Goal: Information Seeking & Learning: Learn about a topic

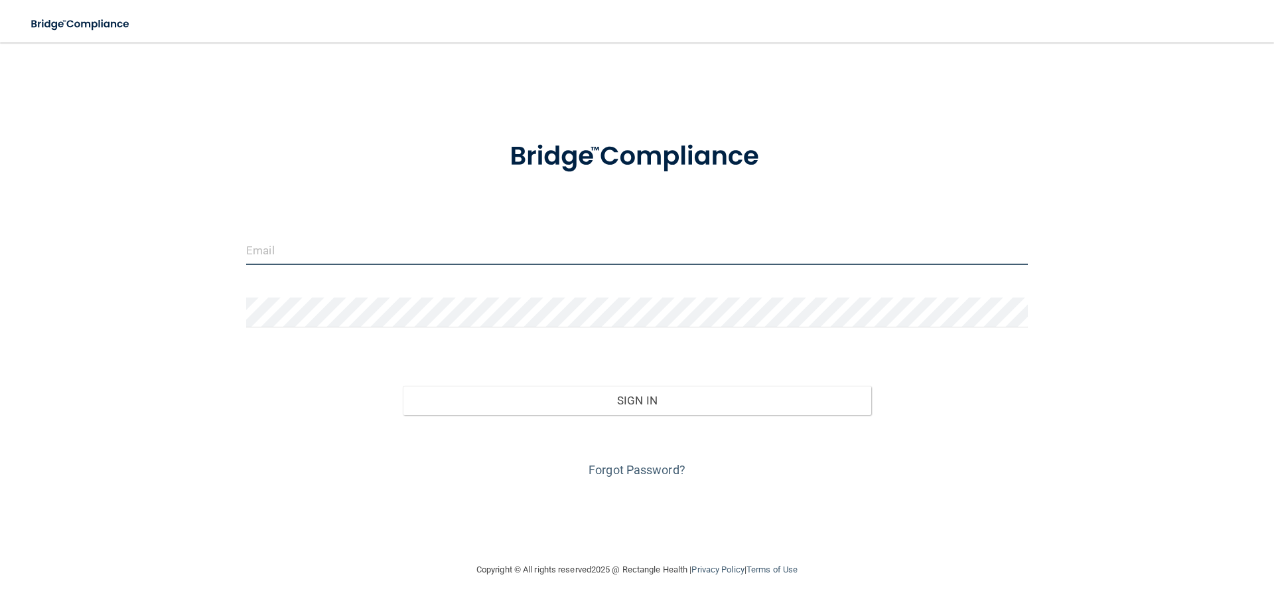
click at [281, 249] on input "email" at bounding box center [637, 250] width 782 height 30
type input "[EMAIL_ADDRESS][DOMAIN_NAME]"
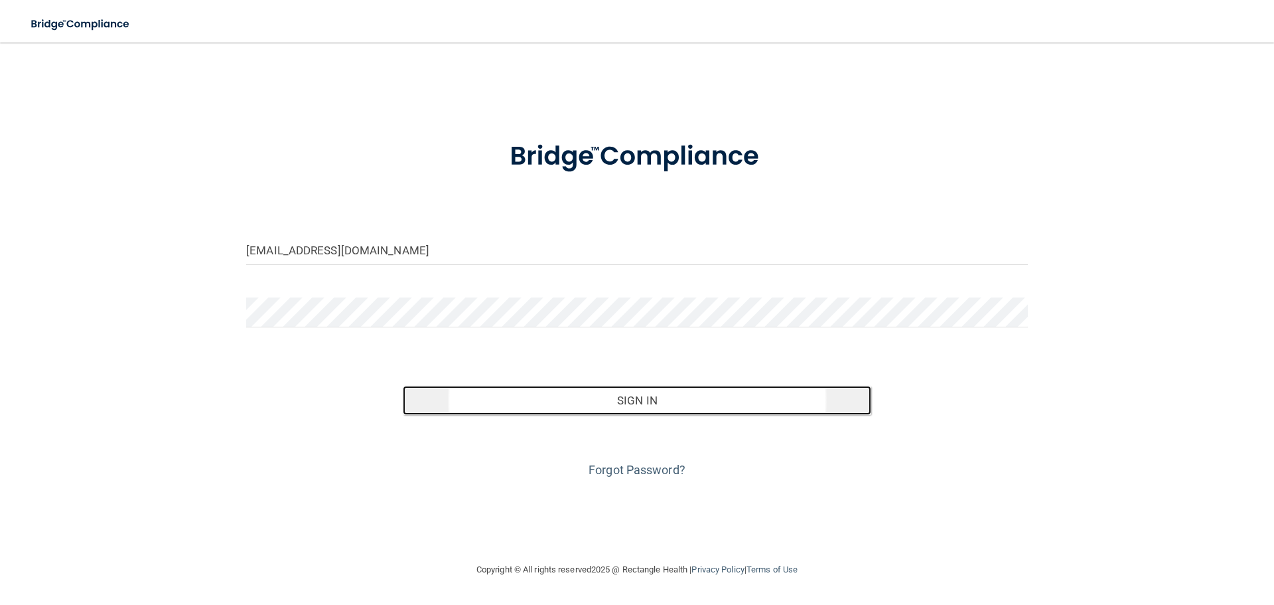
click at [652, 400] on button "Sign In" at bounding box center [637, 400] width 469 height 29
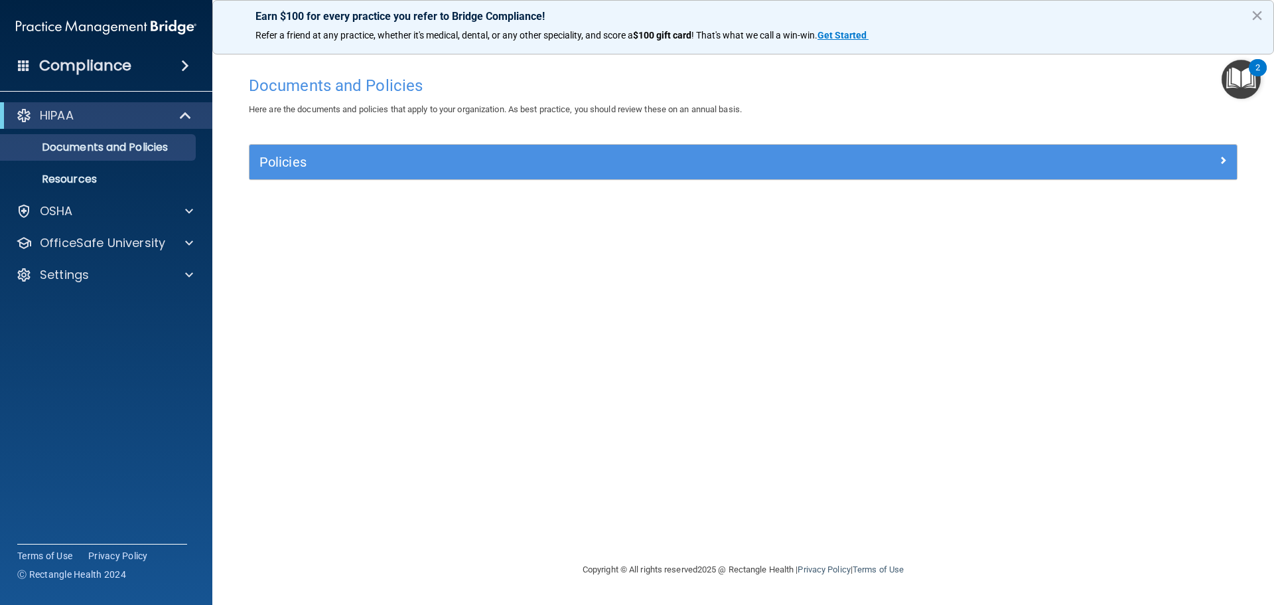
click at [1019, 74] on img "Open Resource Center, 2 new notifications" at bounding box center [1241, 79] width 39 height 39
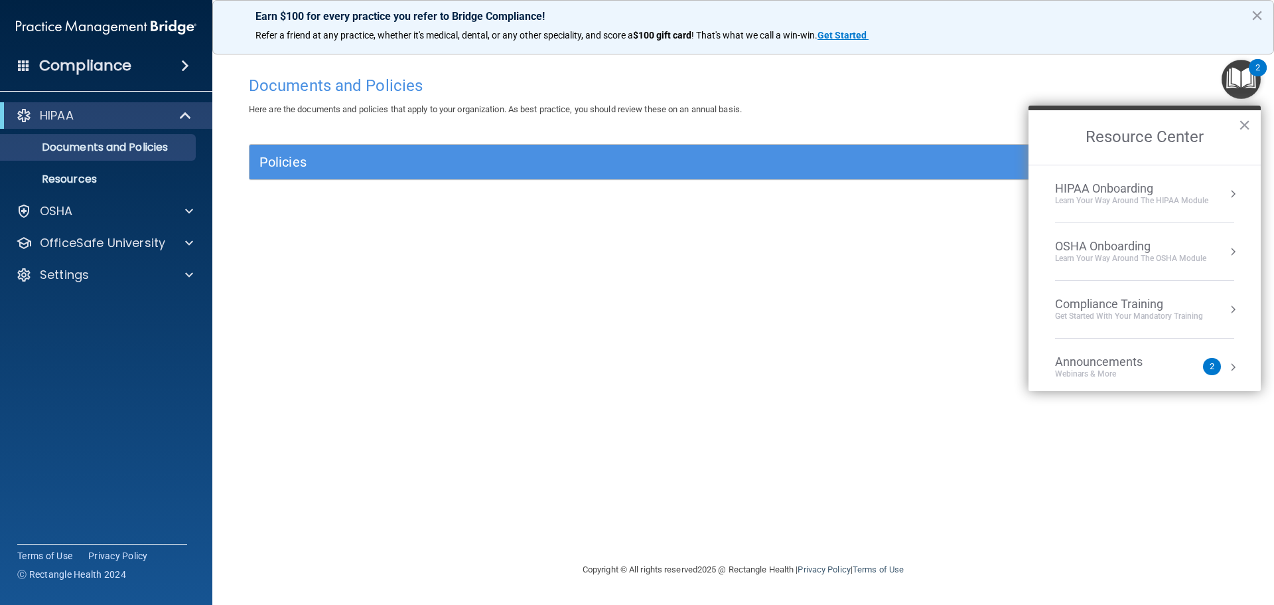
click at [1019, 366] on div "2" at bounding box center [1212, 366] width 18 height 17
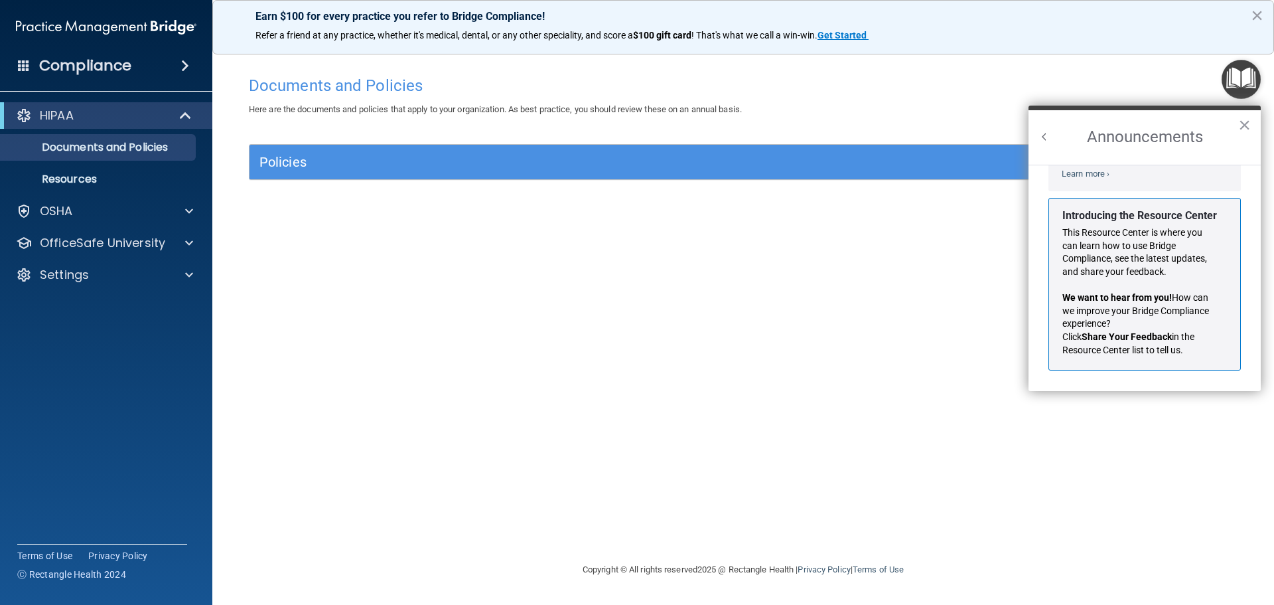
scroll to position [233, 0]
click at [925, 332] on div "Documents and Policies Here are the documents and policies that apply to your o…" at bounding box center [743, 315] width 1009 height 492
click at [1019, 129] on button "×" at bounding box center [1244, 124] width 13 height 21
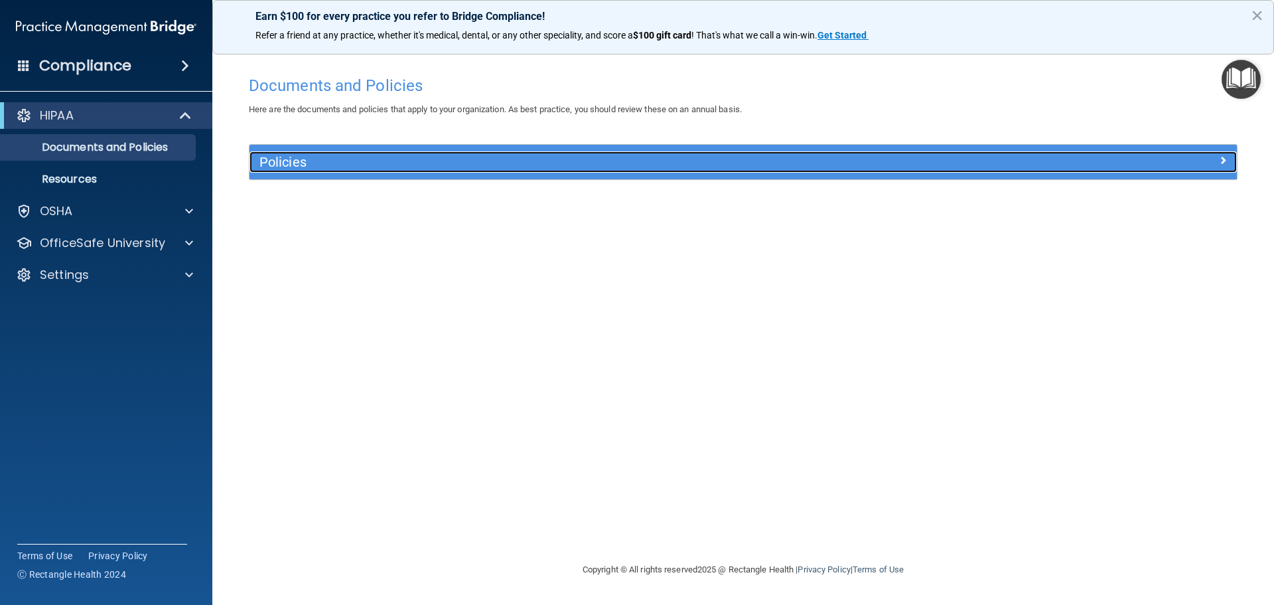
click at [1019, 159] on span at bounding box center [1223, 160] width 8 height 16
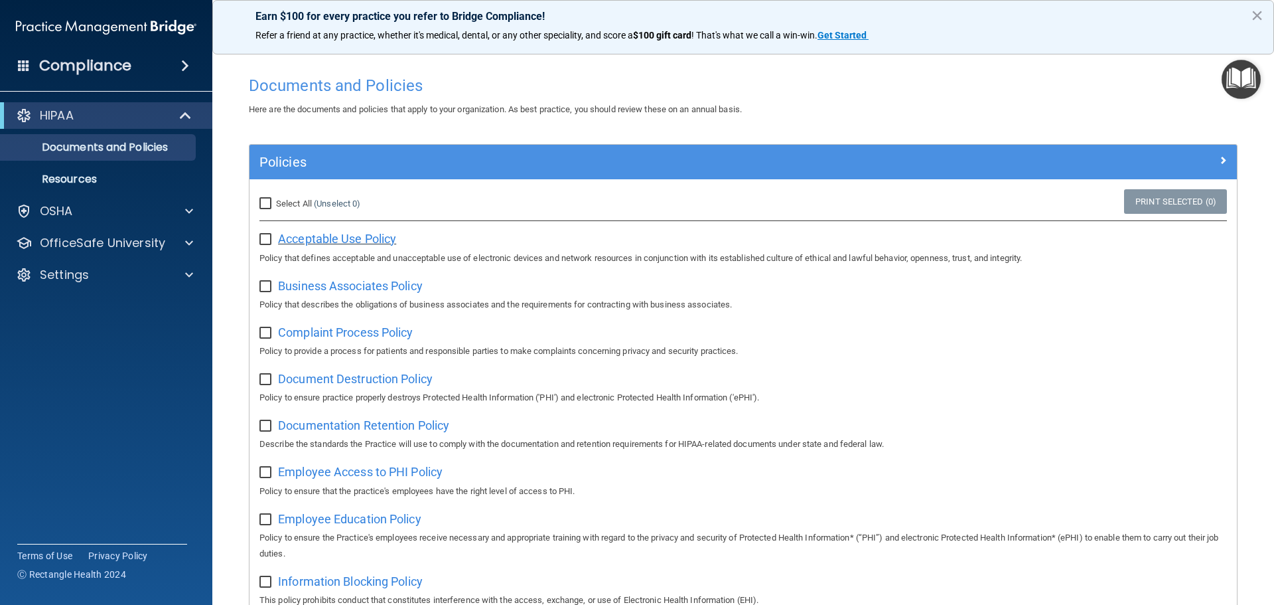
click at [287, 238] on span "Acceptable Use Policy" at bounding box center [337, 239] width 118 height 14
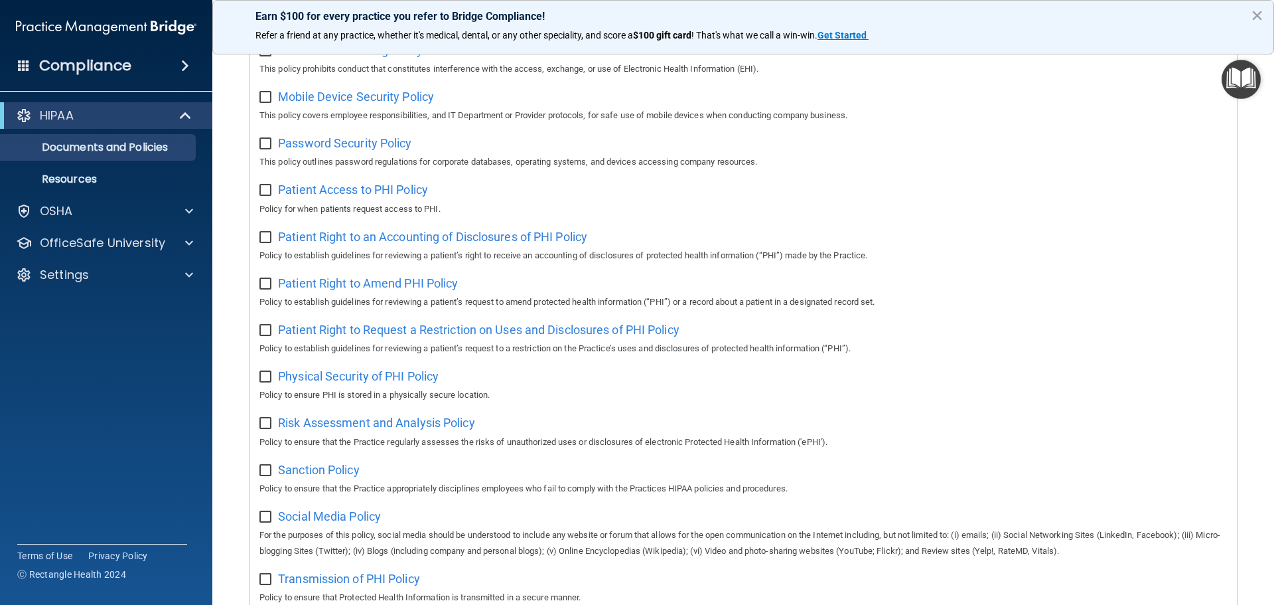
scroll to position [727, 0]
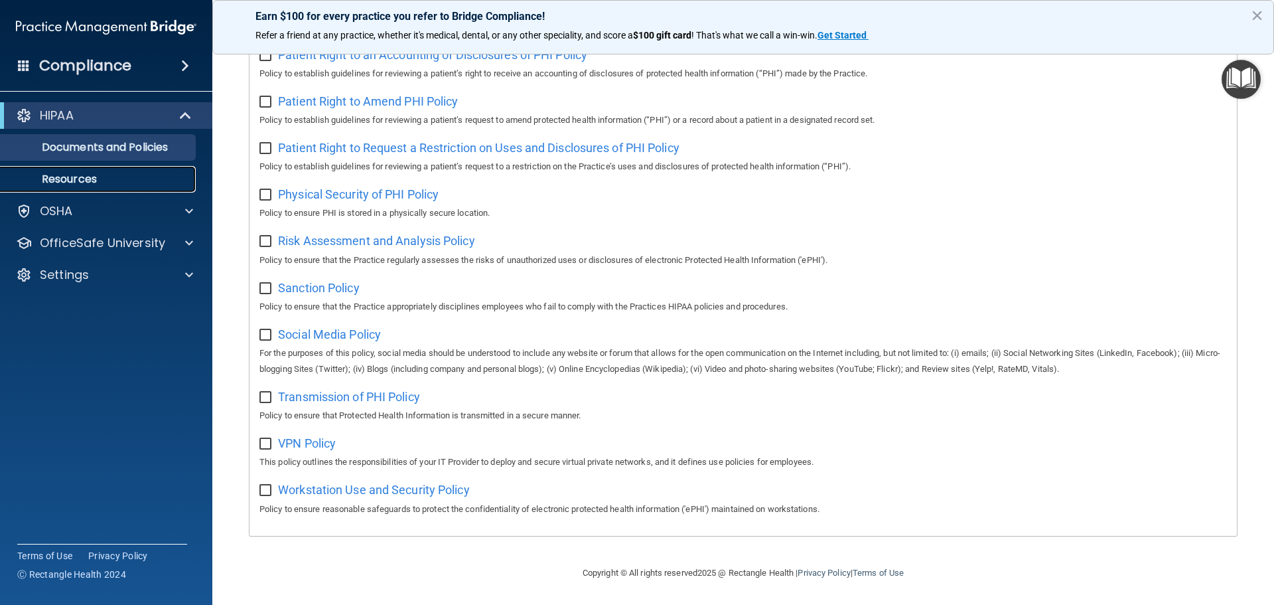
click at [103, 177] on p "Resources" at bounding box center [99, 179] width 181 height 13
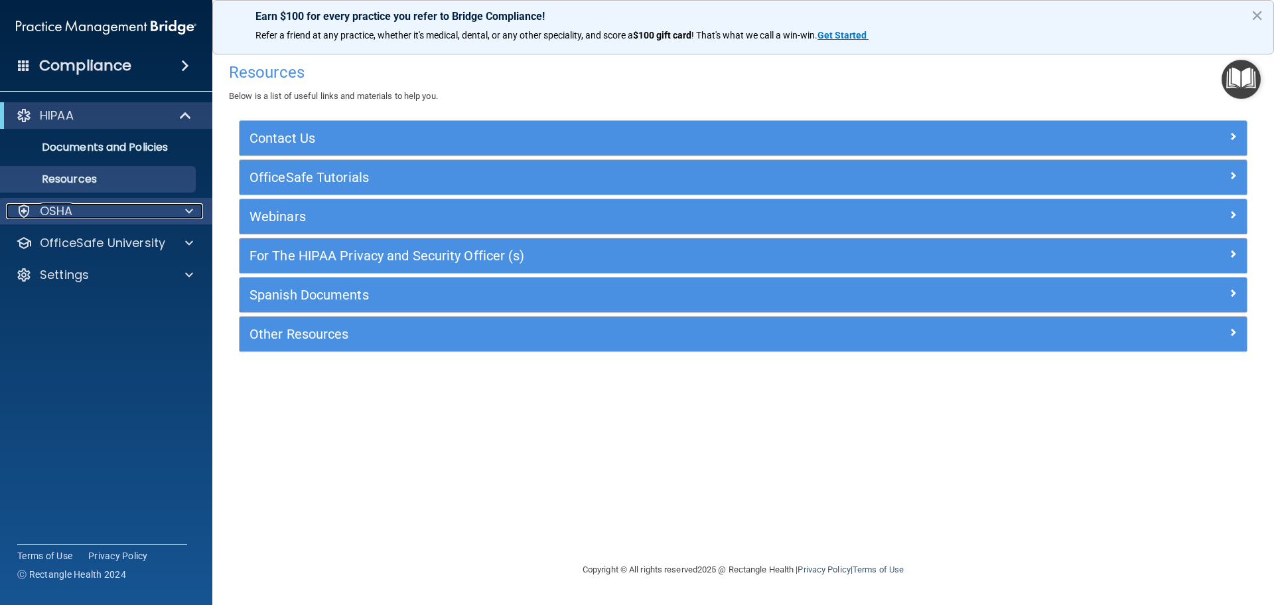
click at [192, 213] on span at bounding box center [189, 211] width 8 height 16
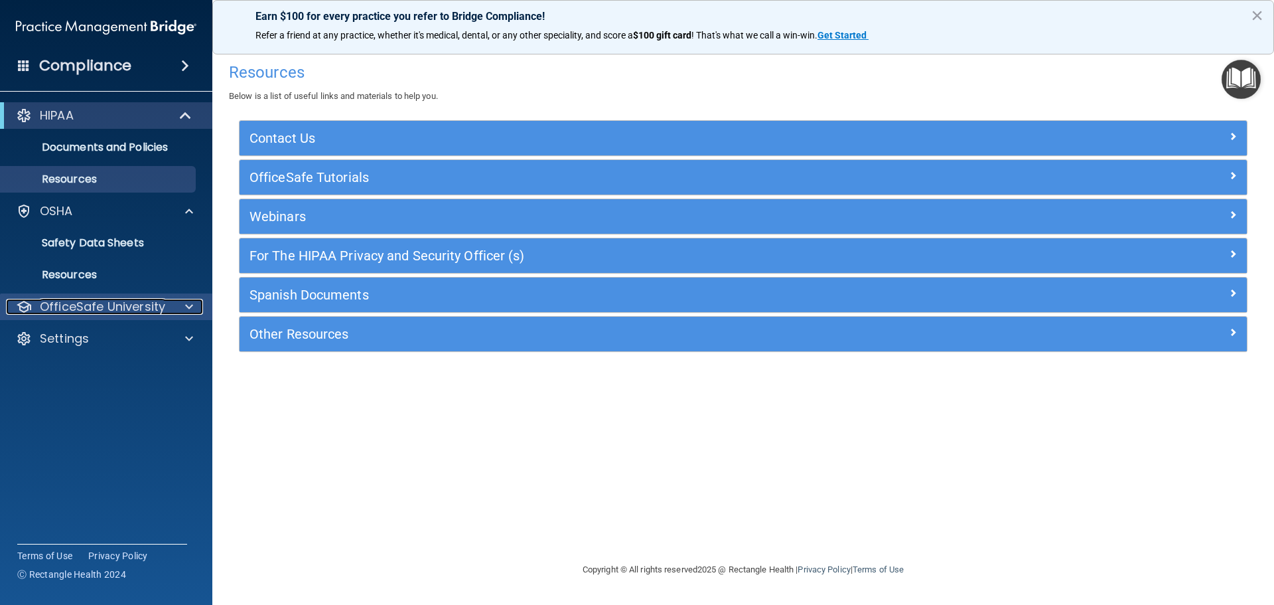
click at [188, 304] on span at bounding box center [189, 307] width 8 height 16
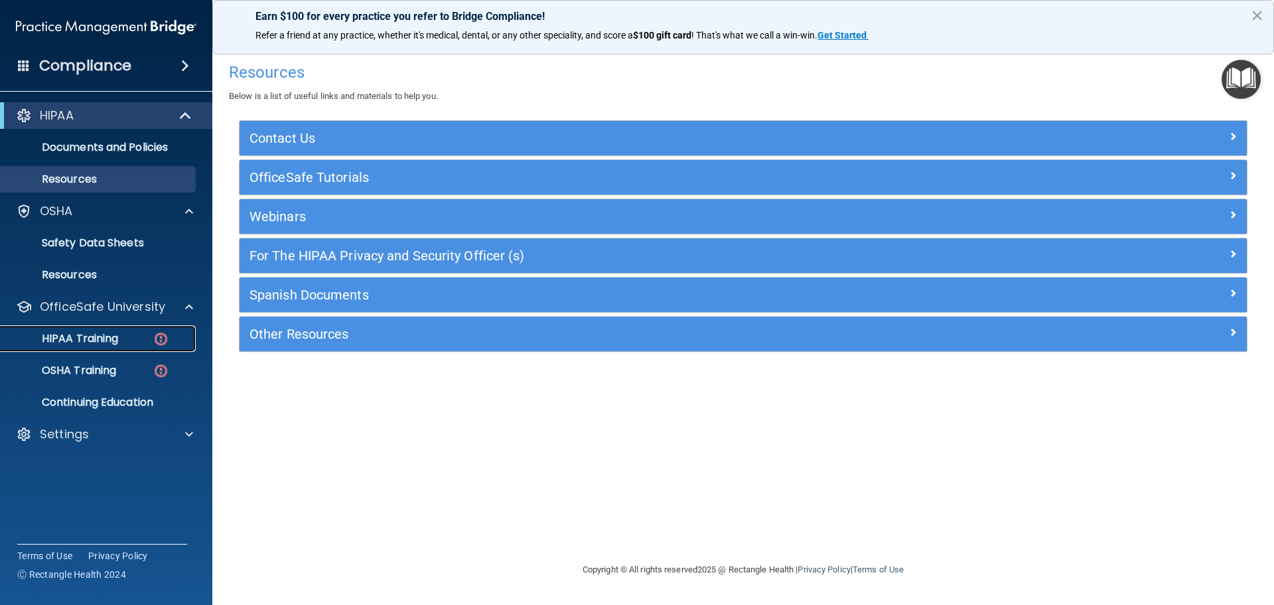
click at [166, 333] on img at bounding box center [161, 338] width 17 height 17
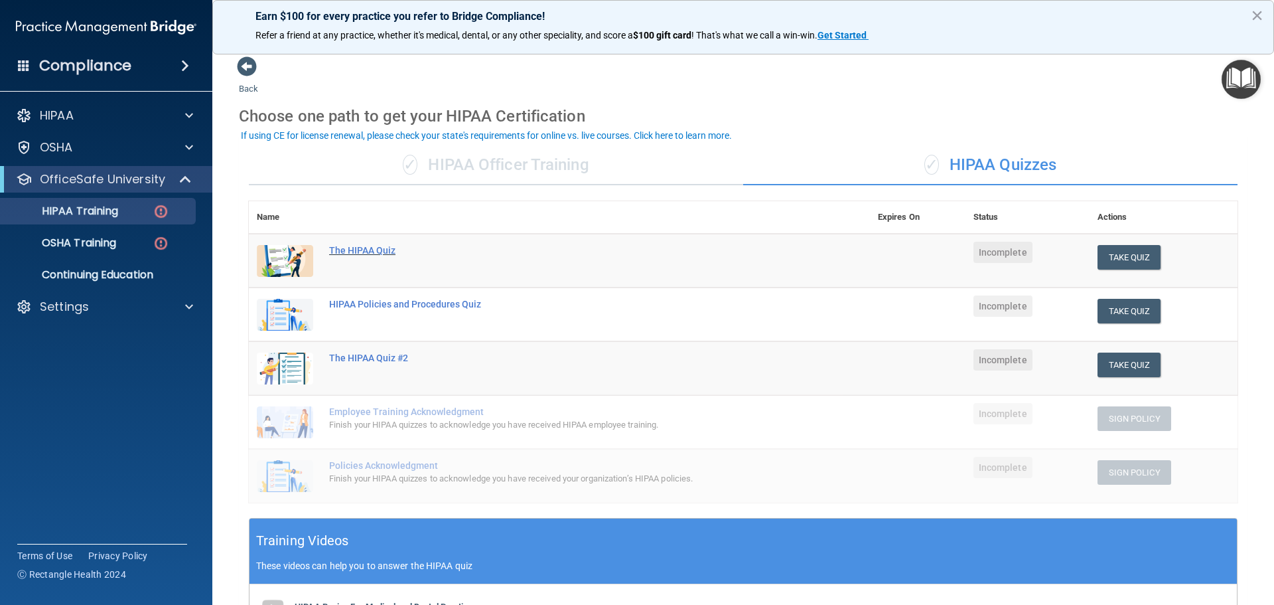
click at [371, 251] on div "The HIPAA Quiz" at bounding box center [566, 250] width 474 height 11
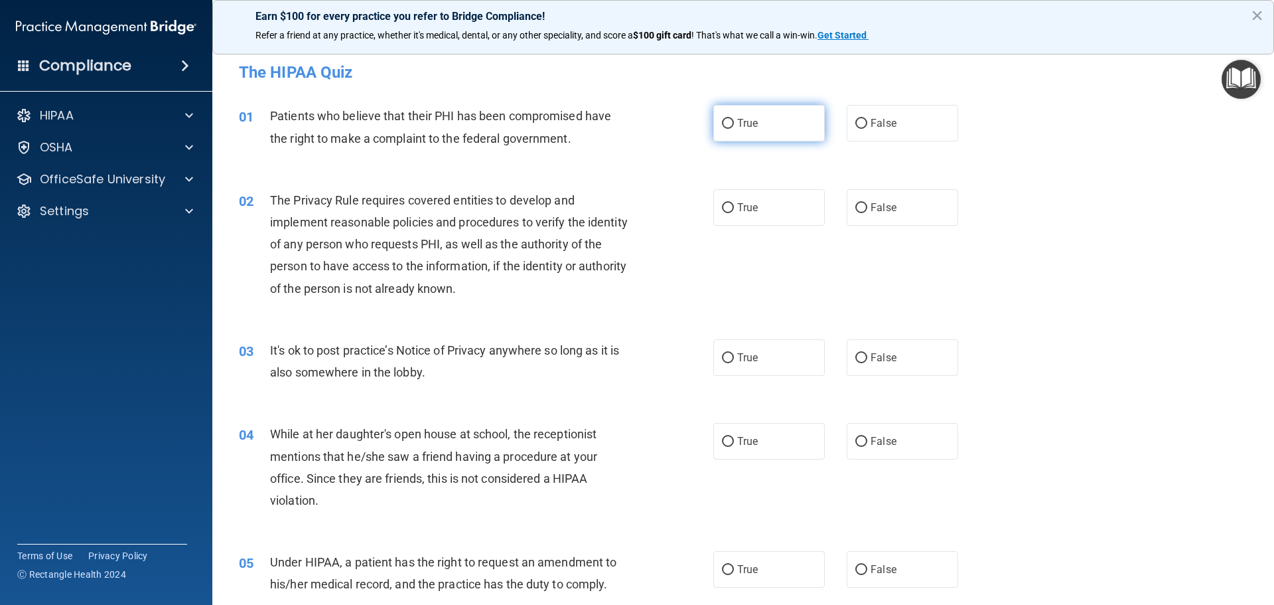
click at [729, 121] on label "True" at bounding box center [768, 123] width 111 height 36
click at [729, 121] on input "True" at bounding box center [728, 124] width 12 height 10
radio input "true"
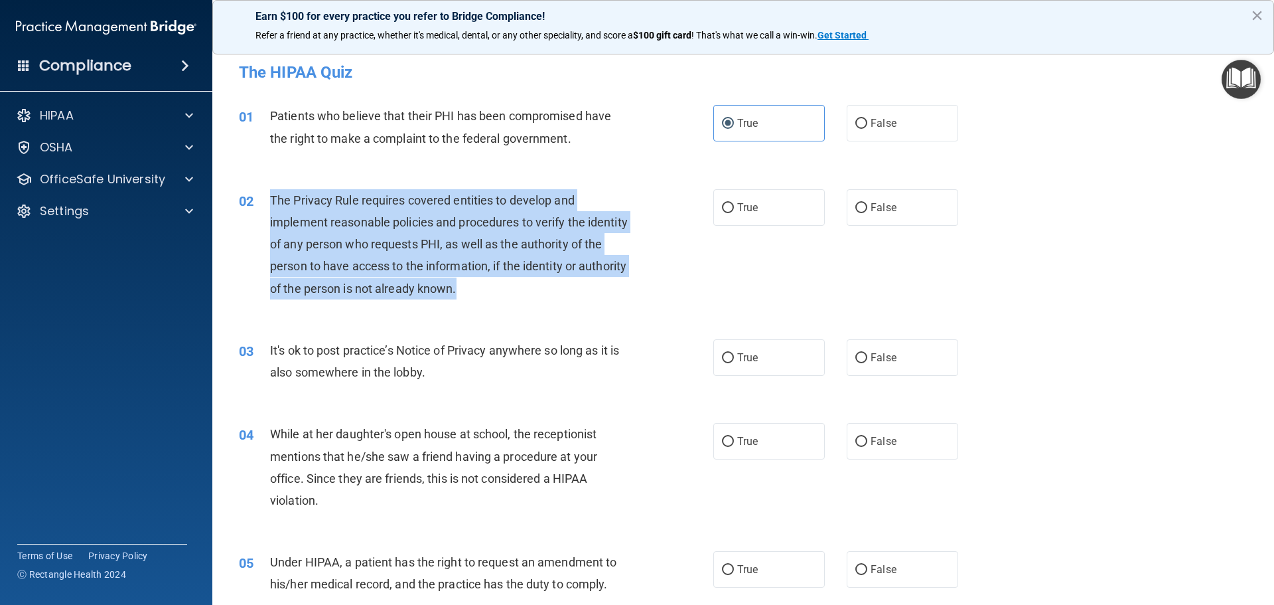
drag, startPoint x: 270, startPoint y: 198, endPoint x: 514, endPoint y: 287, distance: 259.3
click at [514, 287] on div "The Privacy Rule requires covered entities to develop and implement reasonable …" at bounding box center [455, 244] width 371 height 110
copy span "The Privacy Rule requires covered entities to develop and implement reasonable …"
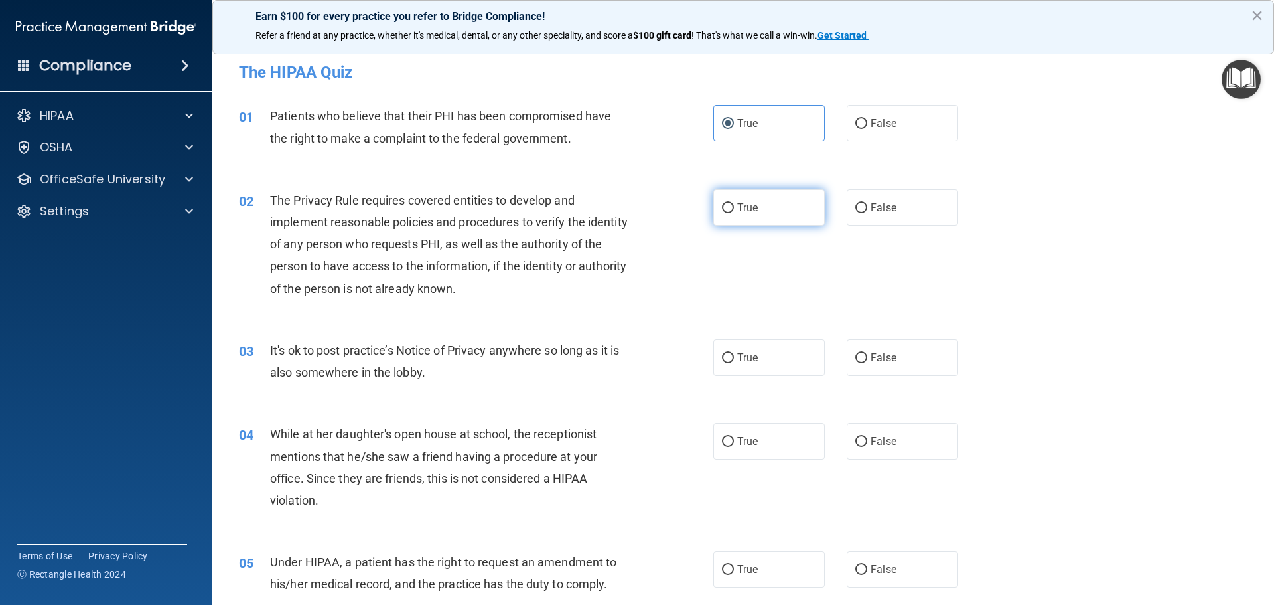
click at [737, 211] on span "True" at bounding box center [747, 207] width 21 height 13
click at [734, 211] on input "True" at bounding box center [728, 208] width 12 height 10
radio input "true"
click at [269, 347] on div "03" at bounding box center [249, 351] width 41 height 25
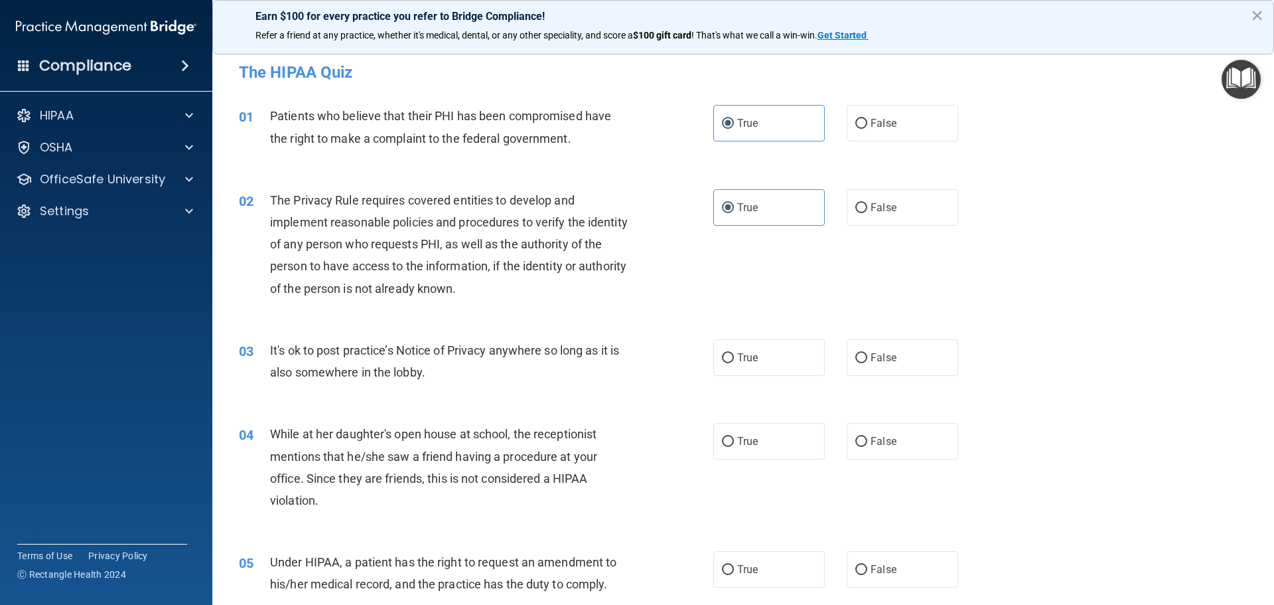
click at [269, 347] on div "03" at bounding box center [249, 351] width 41 height 25
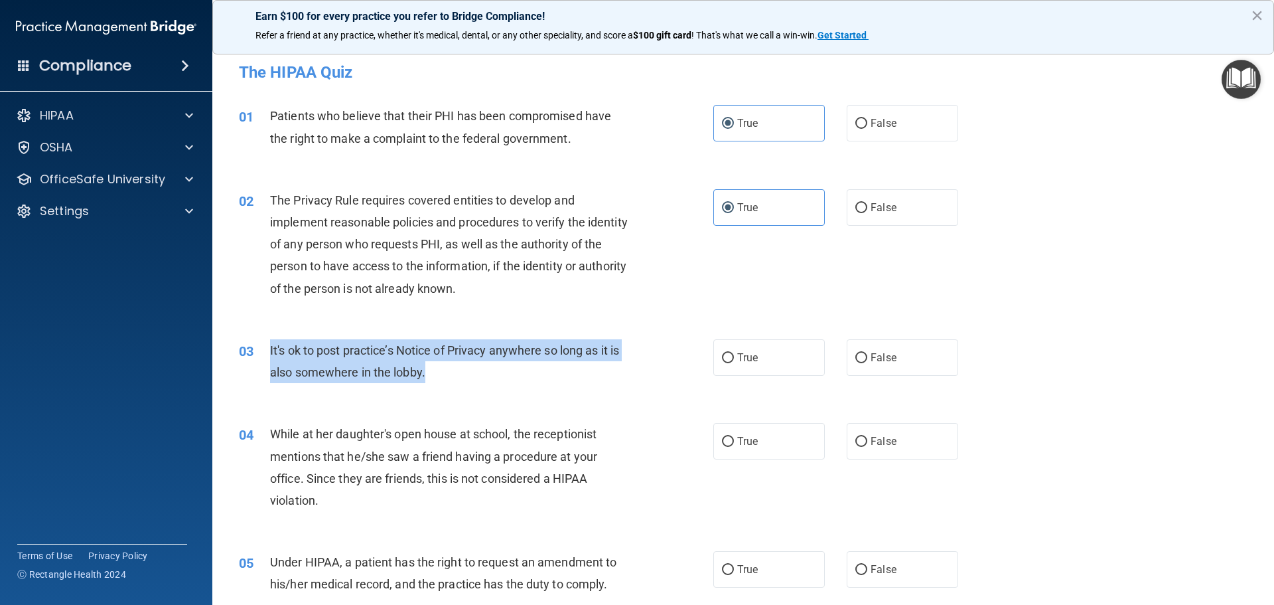
drag, startPoint x: 270, startPoint y: 347, endPoint x: 440, endPoint y: 374, distance: 172.0
click at [440, 374] on div "It's ok to post practice’s Notice of Privacy anywhere so long as it is also som…" at bounding box center [455, 361] width 371 height 44
copy span "It's ok to post practice’s Notice of Privacy anywhere so long as it is also som…"
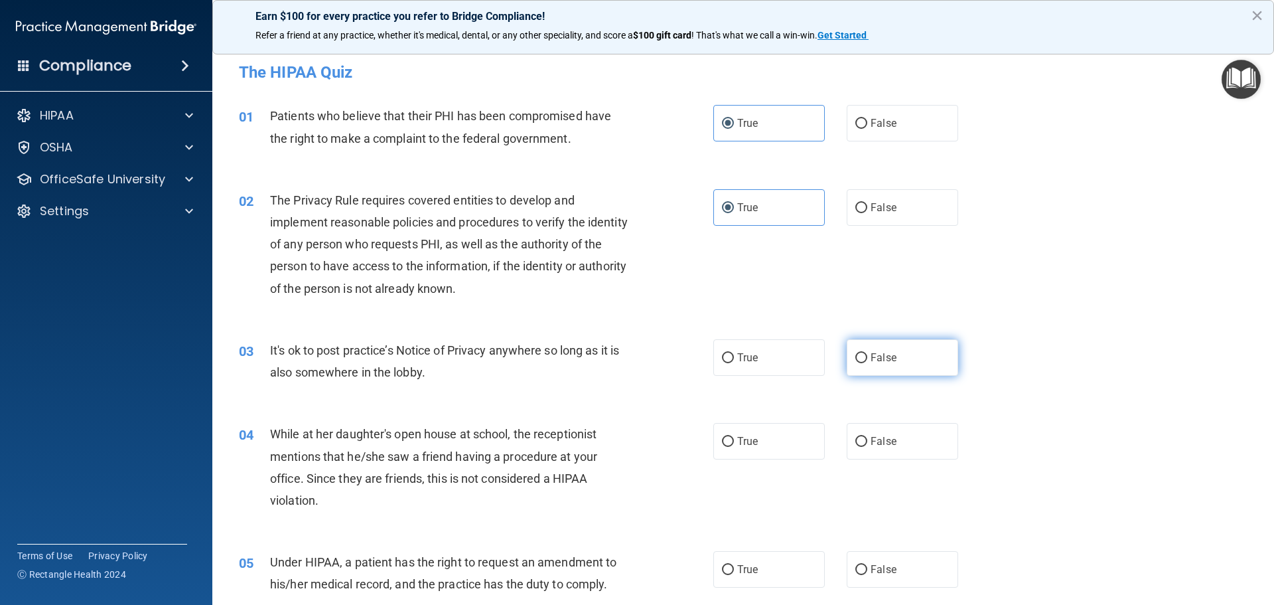
click at [871, 357] on span "False" at bounding box center [884, 357] width 26 height 13
click at [867, 357] on input "False" at bounding box center [861, 358] width 12 height 10
radio input "true"
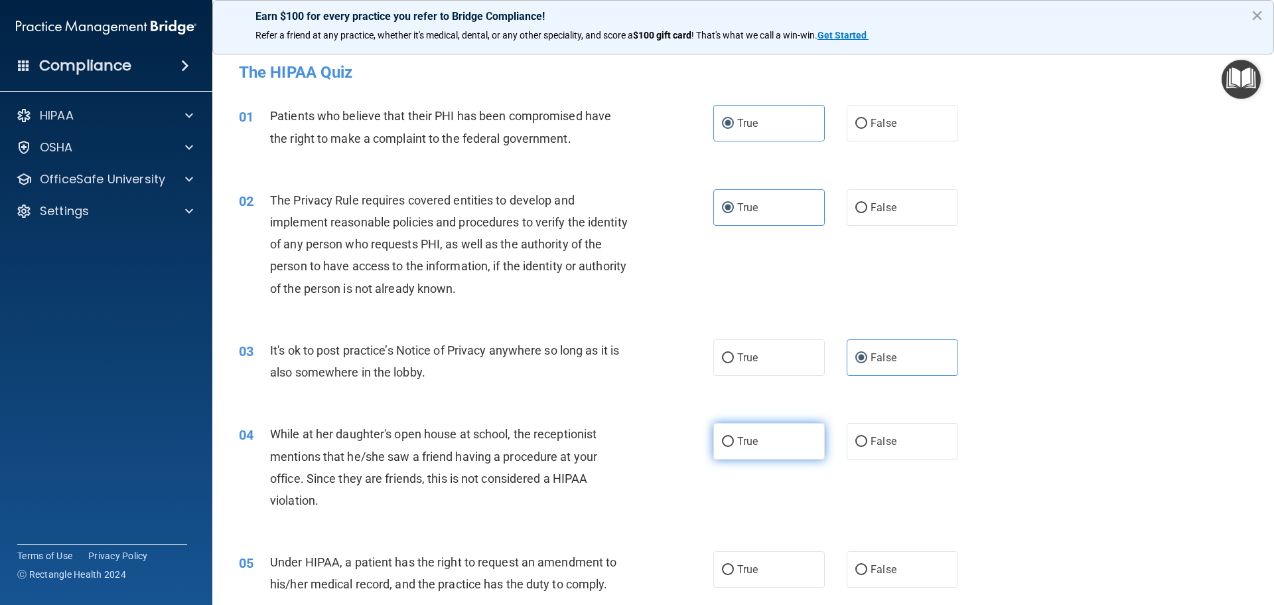
scroll to position [177, 0]
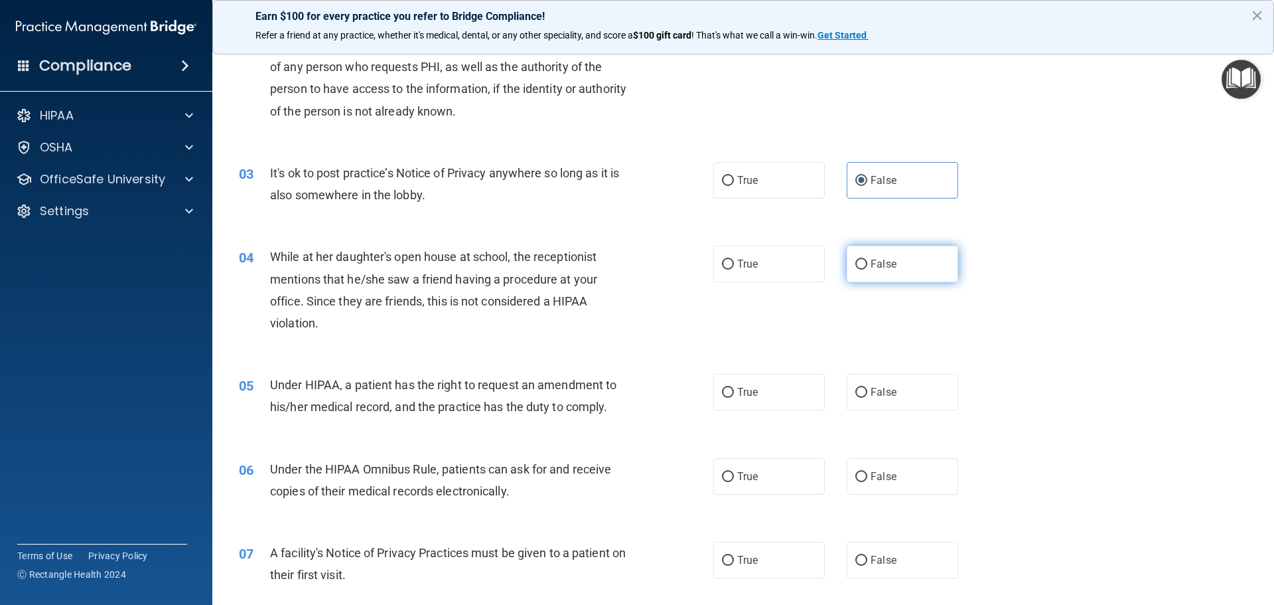
click at [858, 272] on label "False" at bounding box center [902, 264] width 111 height 36
click at [858, 269] on input "False" at bounding box center [861, 264] width 12 height 10
radio input "true"
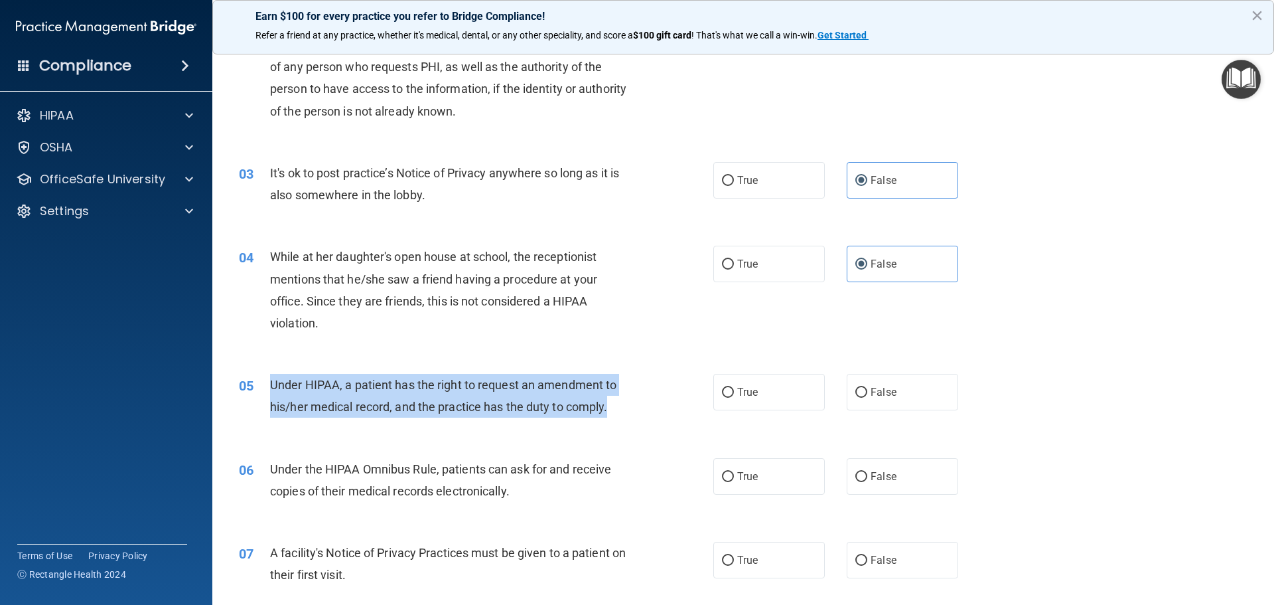
drag, startPoint x: 270, startPoint y: 382, endPoint x: 613, endPoint y: 405, distance: 343.2
click at [613, 405] on div "Under HIPAA, a patient has the right to request an amendment to his/her medical…" at bounding box center [455, 396] width 371 height 44
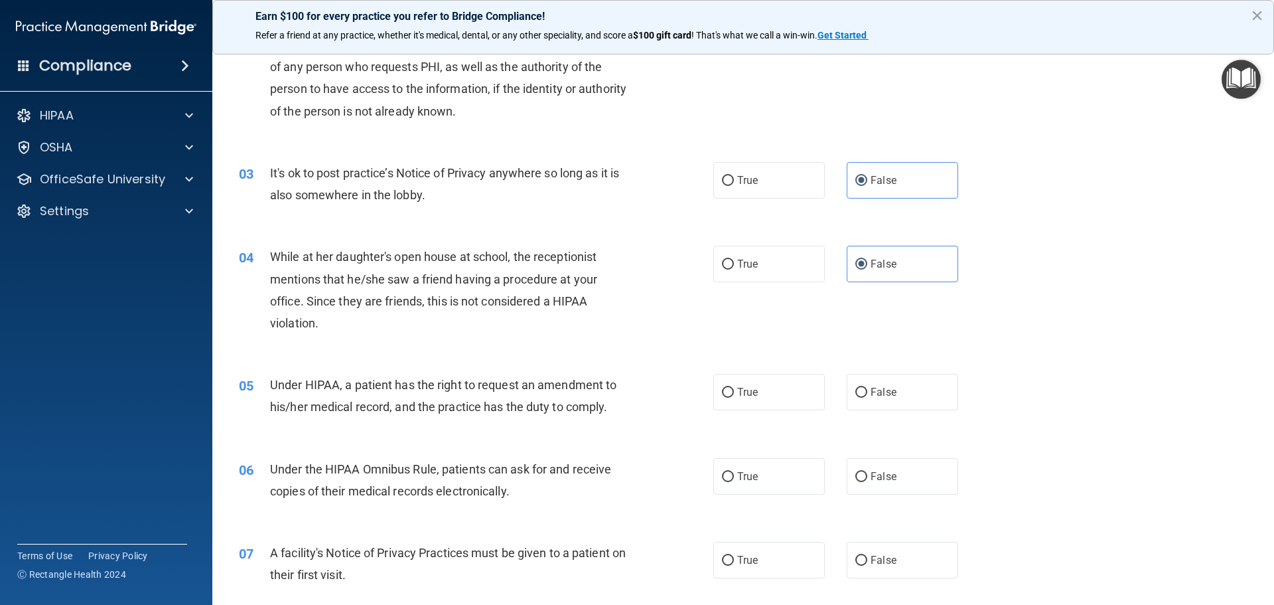
click at [610, 405] on div "Under HIPAA, a patient has the right to request an amendment to his/her medical…" at bounding box center [455, 396] width 371 height 44
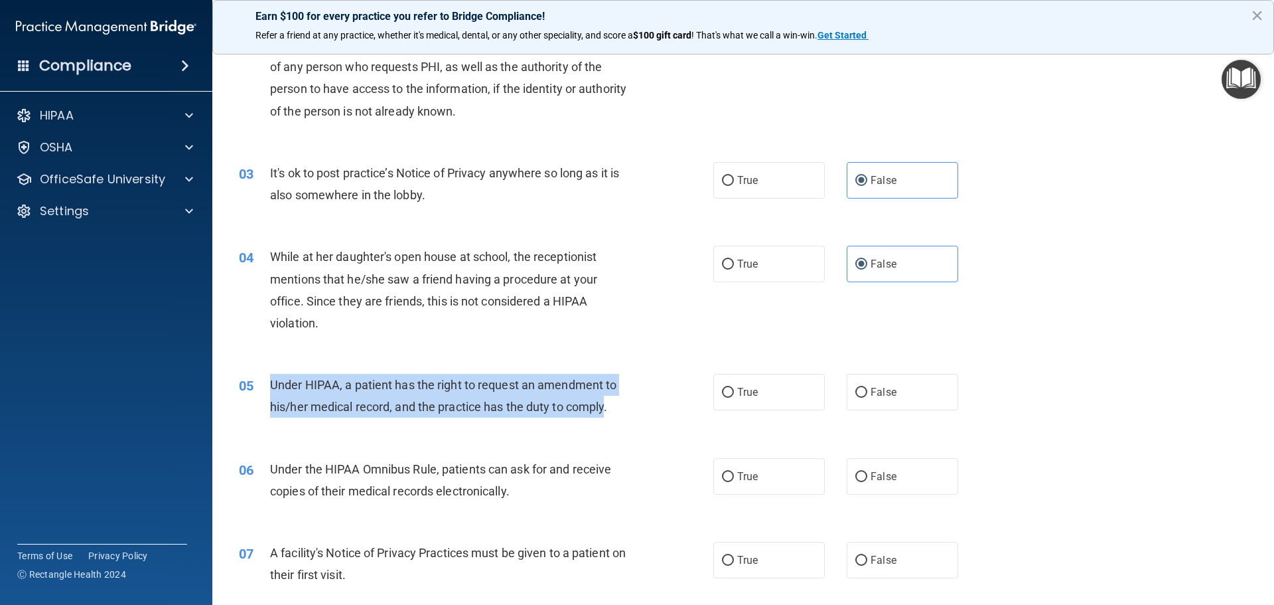
drag, startPoint x: 271, startPoint y: 383, endPoint x: 608, endPoint y: 401, distance: 337.6
click at [608, 401] on span "Under HIPAA, a patient has the right to request an amendment to his/her medical…" at bounding box center [443, 396] width 346 height 36
copy span "Under HIPAA, a patient has the right to request an amendment to his/her medical…"
click at [722, 394] on input "True" at bounding box center [728, 393] width 12 height 10
radio input "true"
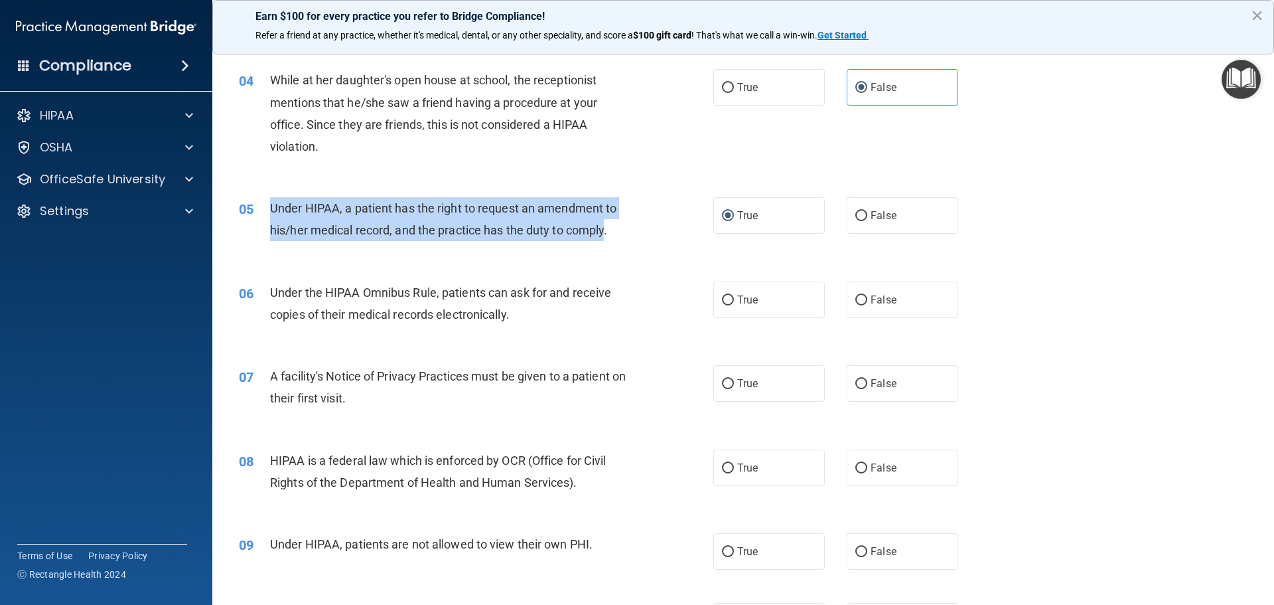
scroll to position [531, 0]
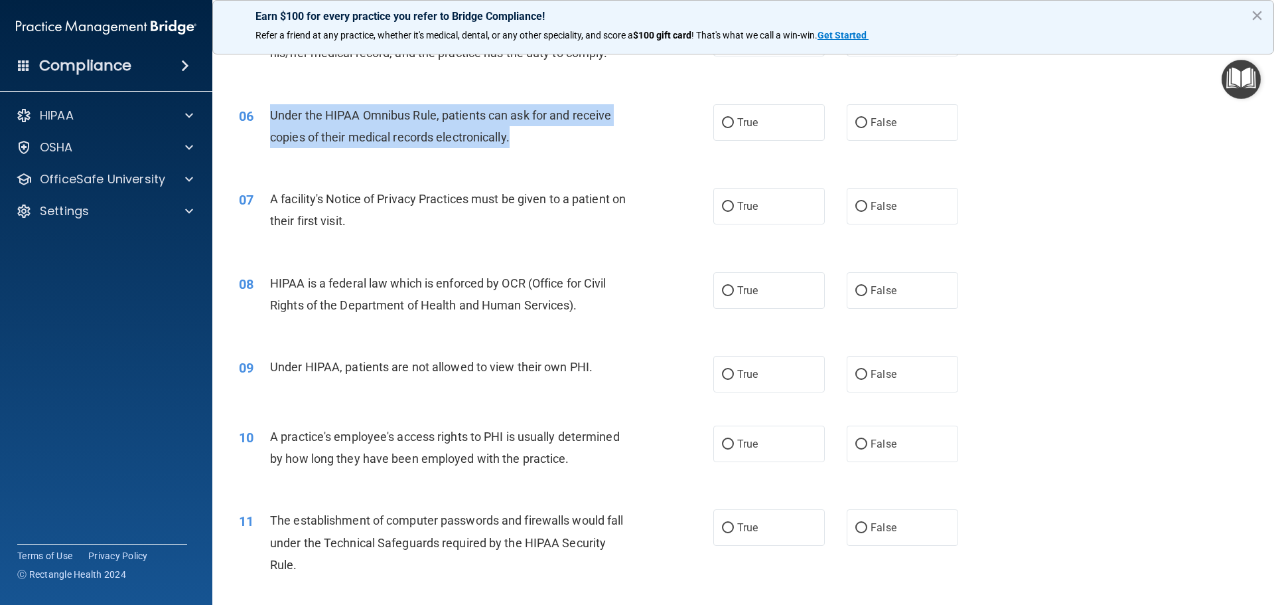
drag, startPoint x: 269, startPoint y: 109, endPoint x: 521, endPoint y: 139, distance: 253.3
click at [521, 139] on div "Under the HIPAA Omnibus Rule, patients can ask for and receive copies of their …" at bounding box center [455, 126] width 371 height 44
drag, startPoint x: 510, startPoint y: 137, endPoint x: 266, endPoint y: 113, distance: 245.3
click at [266, 113] on div "06 Under the HIPAA Omnibus Rule, patients can ask for and receive copies of the…" at bounding box center [476, 129] width 514 height 50
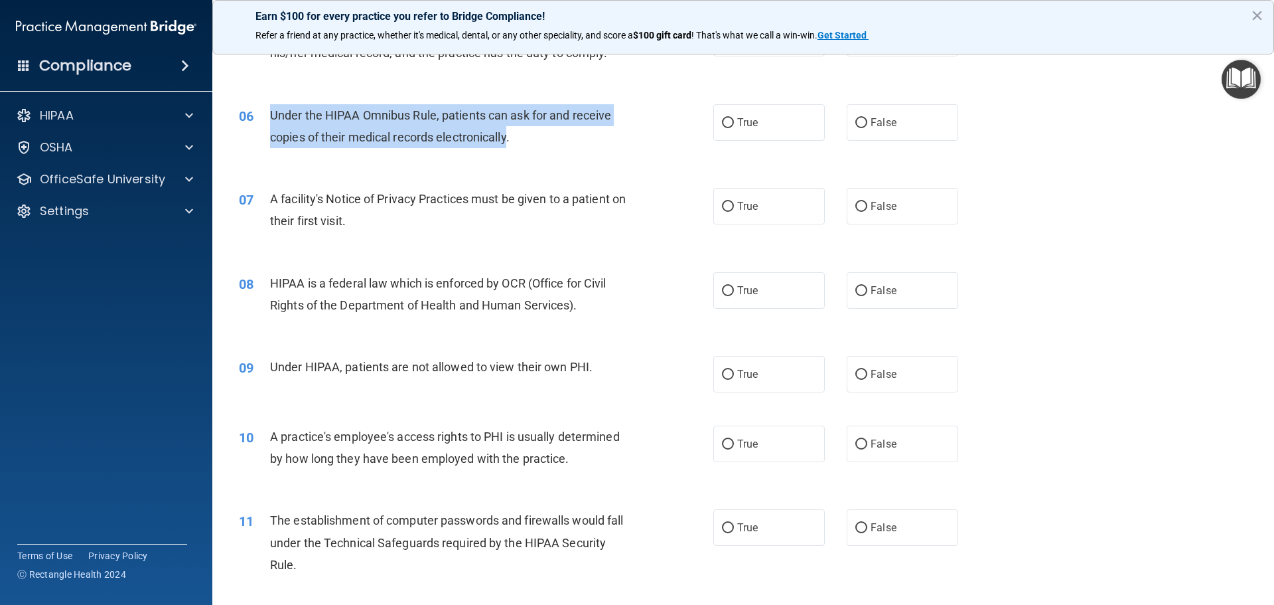
copy div "Under the HIPAA Omnibus Rule, patients can ask for and receive copies of their …"
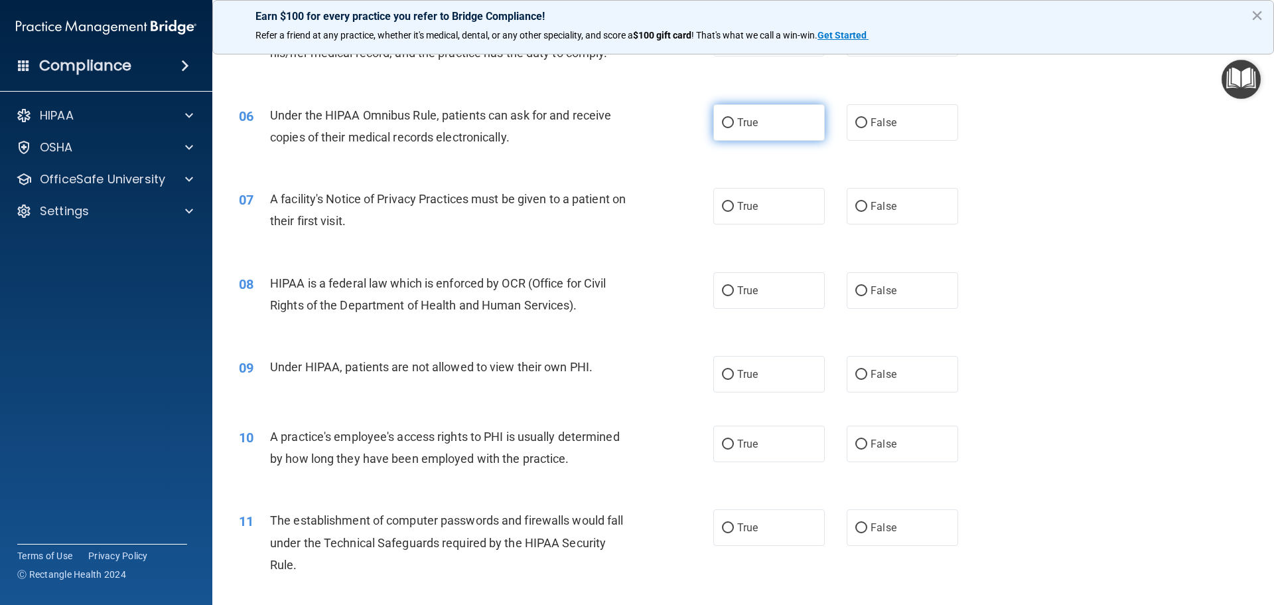
click at [727, 128] on label "True" at bounding box center [768, 122] width 111 height 36
click at [727, 128] on input "True" at bounding box center [728, 123] width 12 height 10
radio input "true"
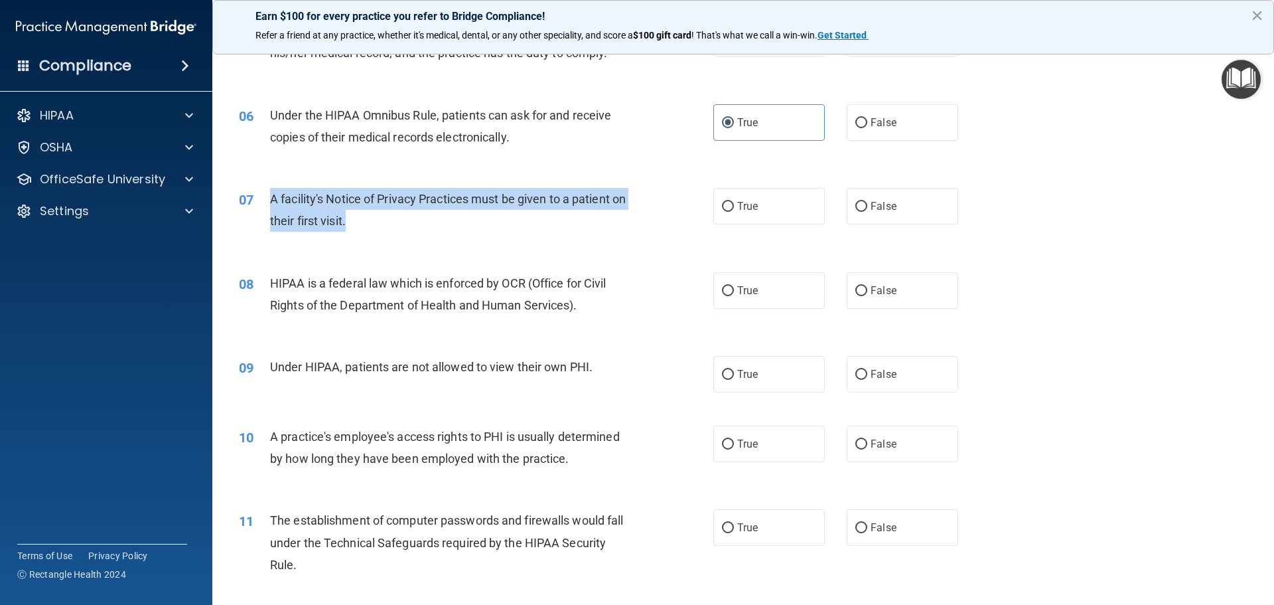
drag, startPoint x: 271, startPoint y: 196, endPoint x: 368, endPoint y: 218, distance: 99.2
click at [368, 218] on div "A facility's Notice of Privacy Practices must be given to a patient on their fi…" at bounding box center [455, 210] width 371 height 44
copy span "A facility's Notice of Privacy Practices must be given to a patient on their fi…"
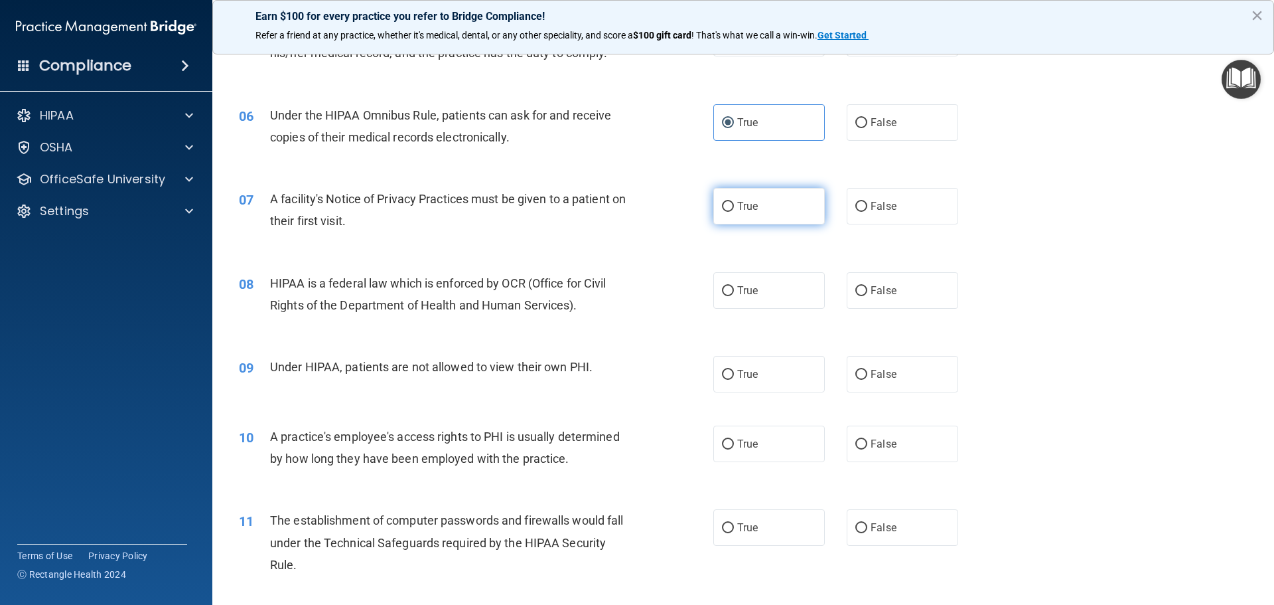
click at [729, 204] on label "True" at bounding box center [768, 206] width 111 height 36
click at [729, 204] on input "True" at bounding box center [728, 207] width 12 height 10
radio input "true"
click at [728, 294] on input "True" at bounding box center [728, 291] width 12 height 10
radio input "true"
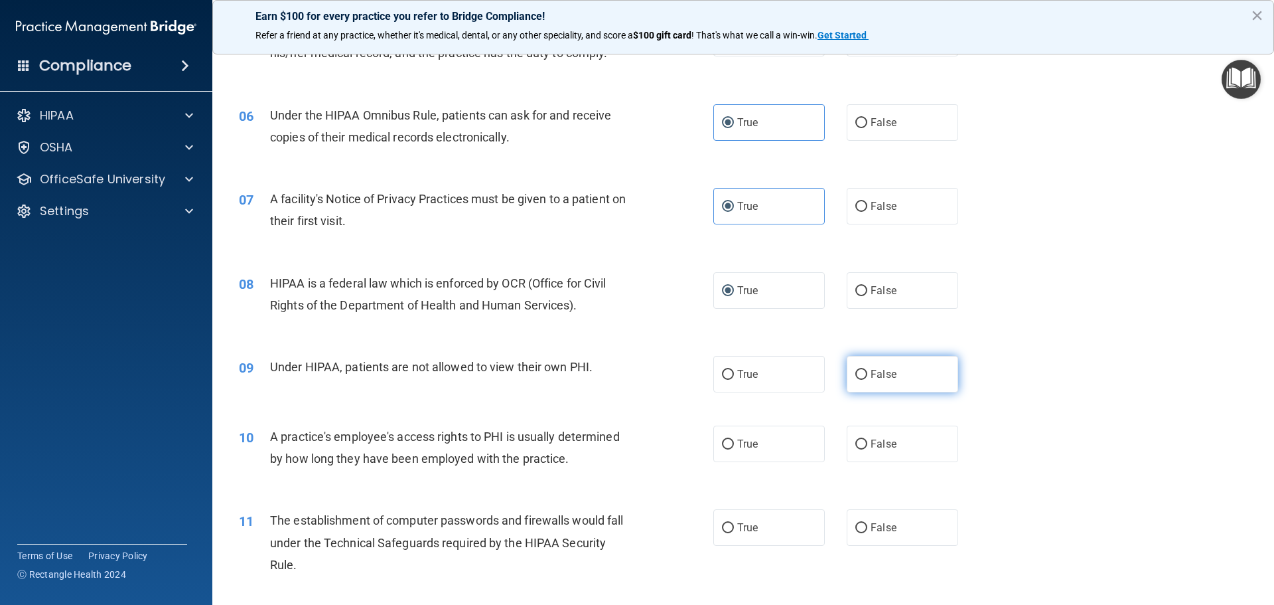
click at [863, 374] on label "False" at bounding box center [902, 374] width 111 height 36
click at [863, 374] on input "False" at bounding box center [861, 375] width 12 height 10
radio input "true"
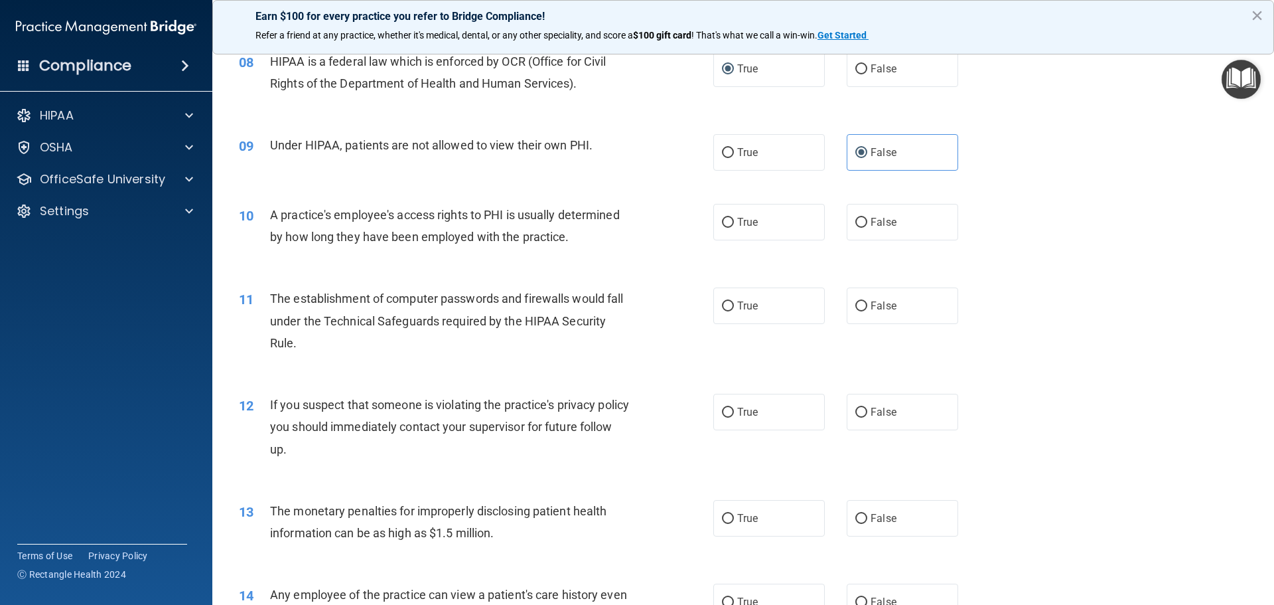
scroll to position [708, 0]
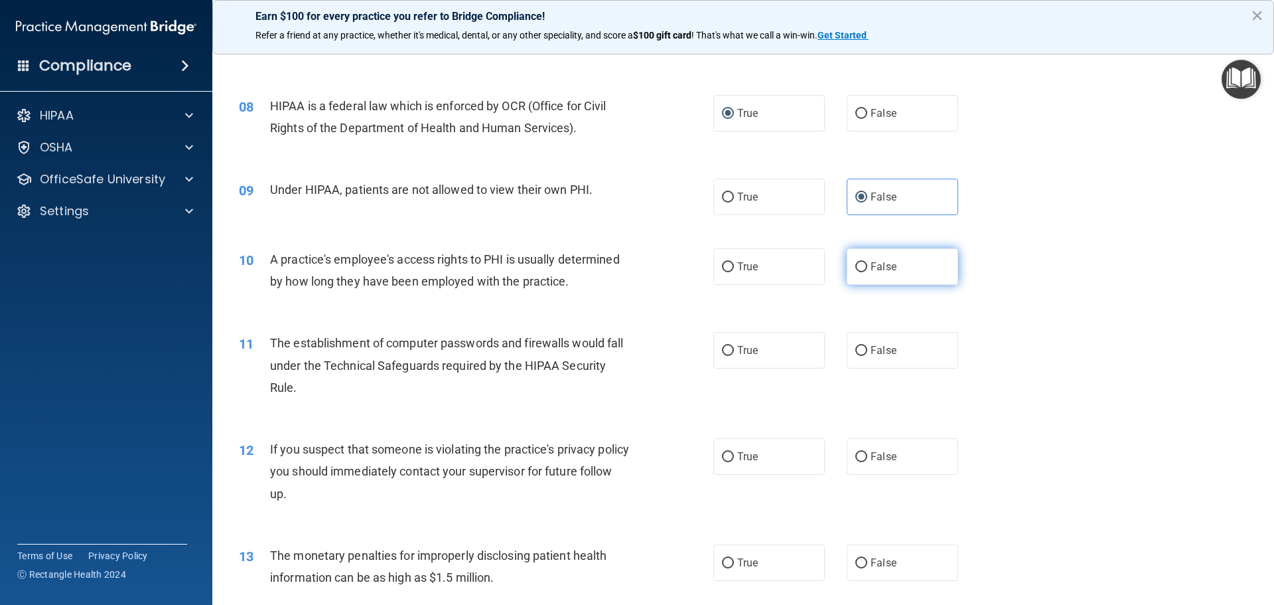
click at [857, 267] on input "False" at bounding box center [861, 267] width 12 height 10
radio input "true"
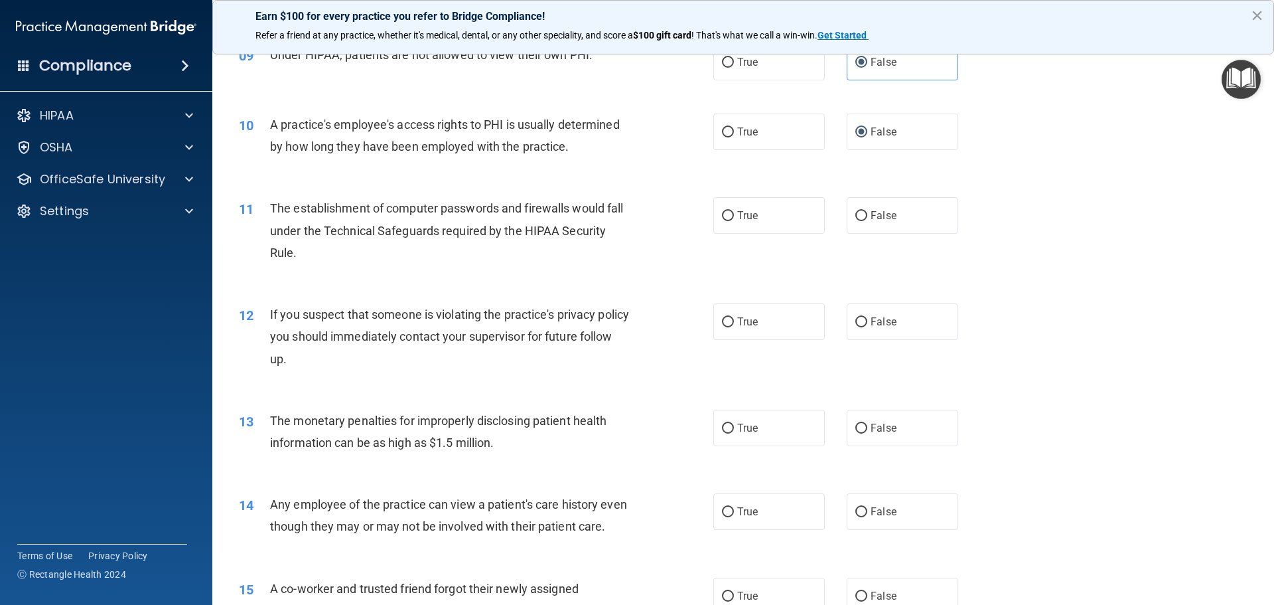
scroll to position [885, 0]
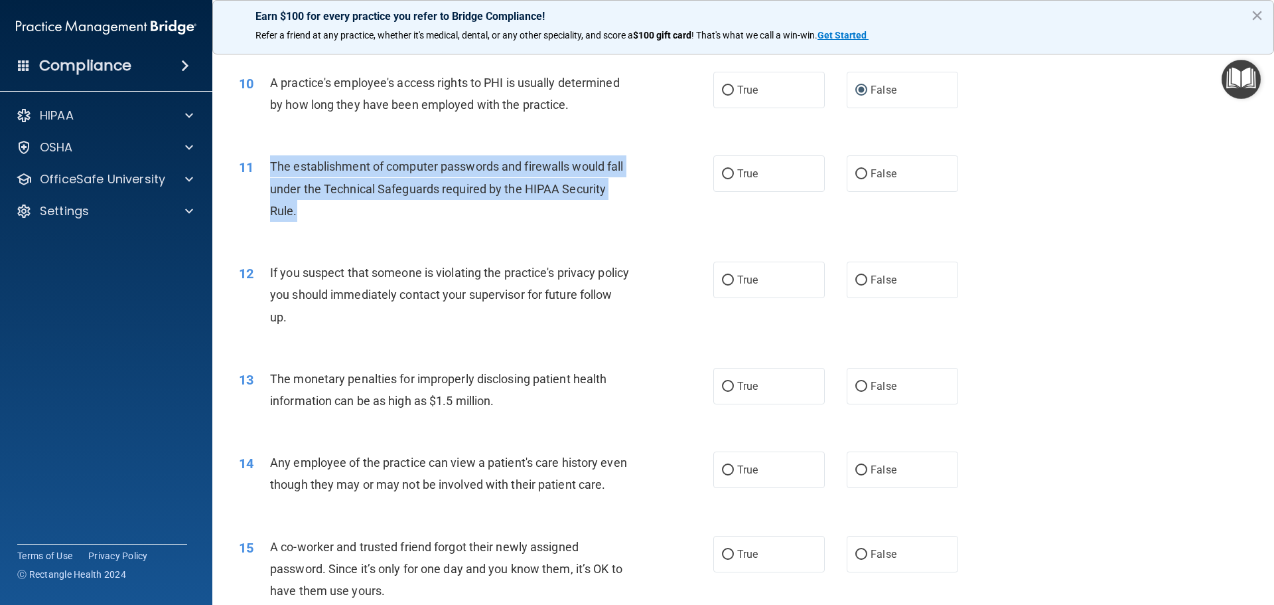
drag, startPoint x: 271, startPoint y: 163, endPoint x: 305, endPoint y: 214, distance: 61.8
click at [305, 214] on div "The establishment of computer passwords and firewalls would fall under the Tech…" at bounding box center [455, 188] width 371 height 66
copy span "The establishment of computer passwords and firewalls would fall under the Tech…"
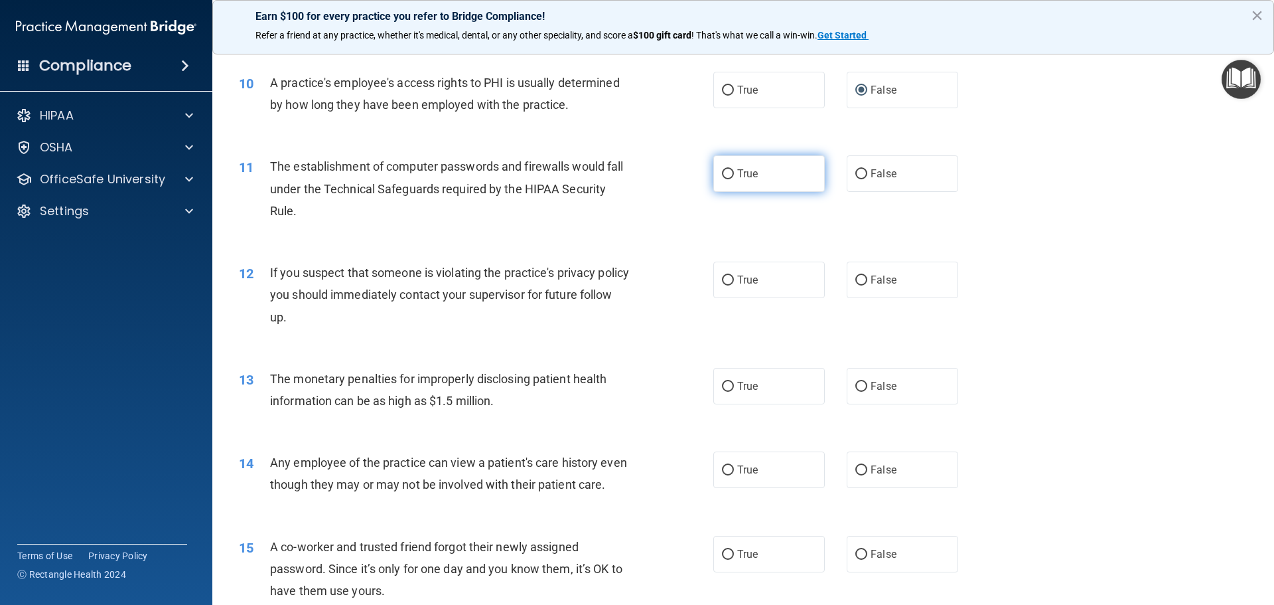
click at [714, 171] on label "True" at bounding box center [768, 173] width 111 height 36
click at [722, 171] on input "True" at bounding box center [728, 174] width 12 height 10
radio input "true"
click at [731, 278] on label "True" at bounding box center [768, 279] width 111 height 36
click at [731, 278] on input "True" at bounding box center [728, 280] width 12 height 10
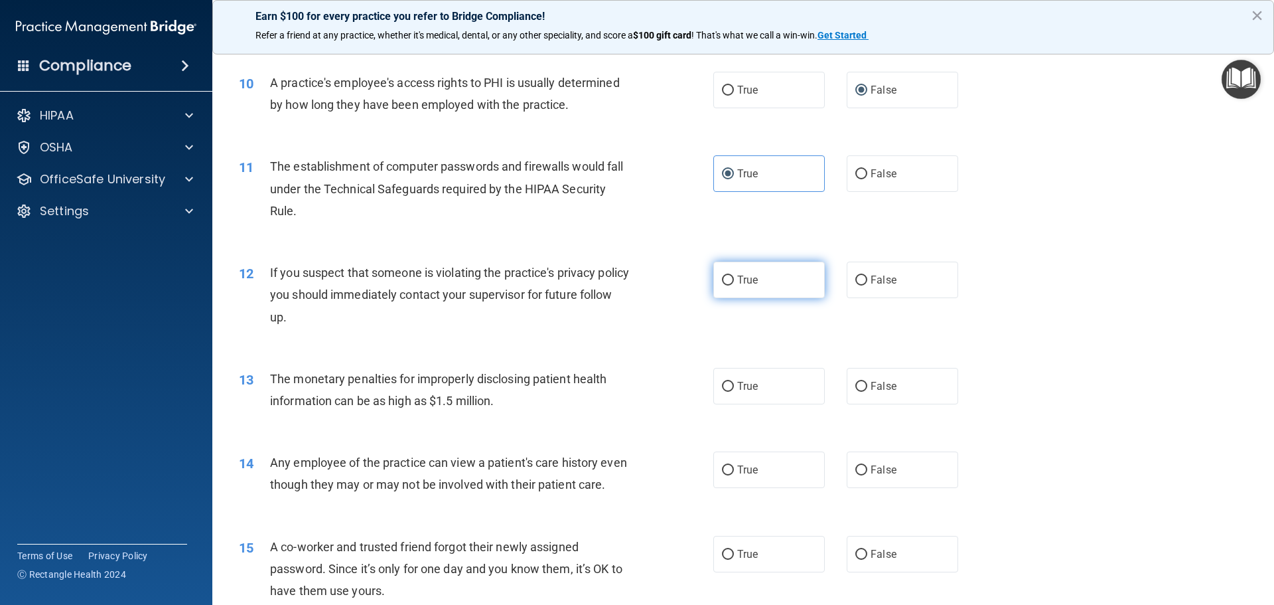
radio input "true"
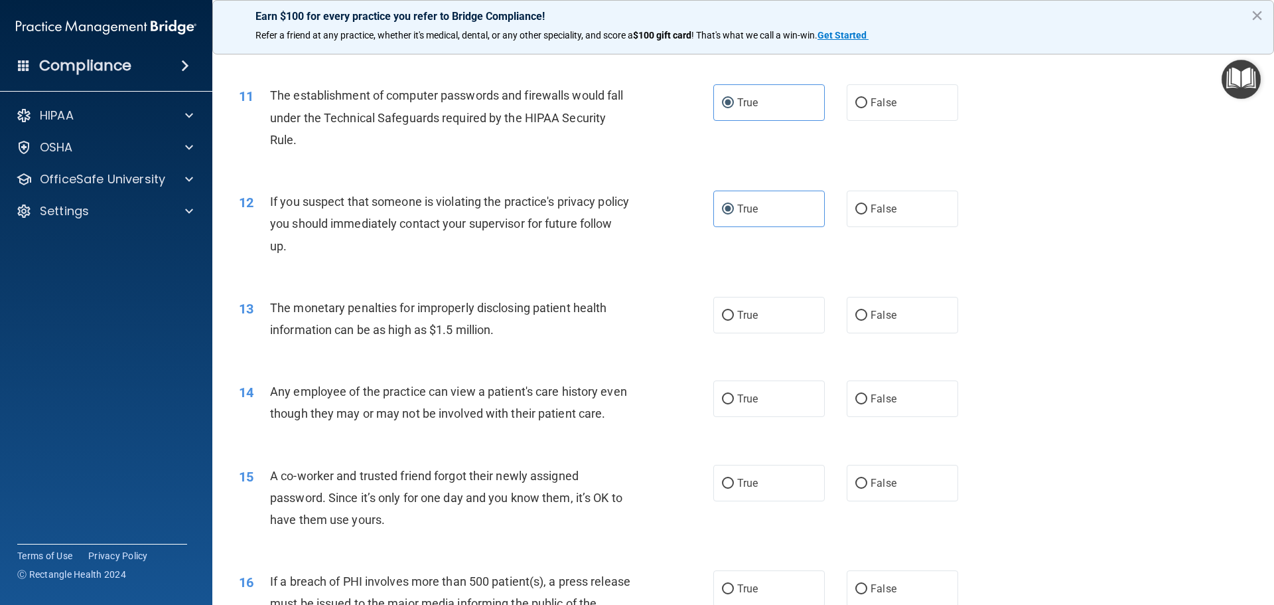
scroll to position [944, 0]
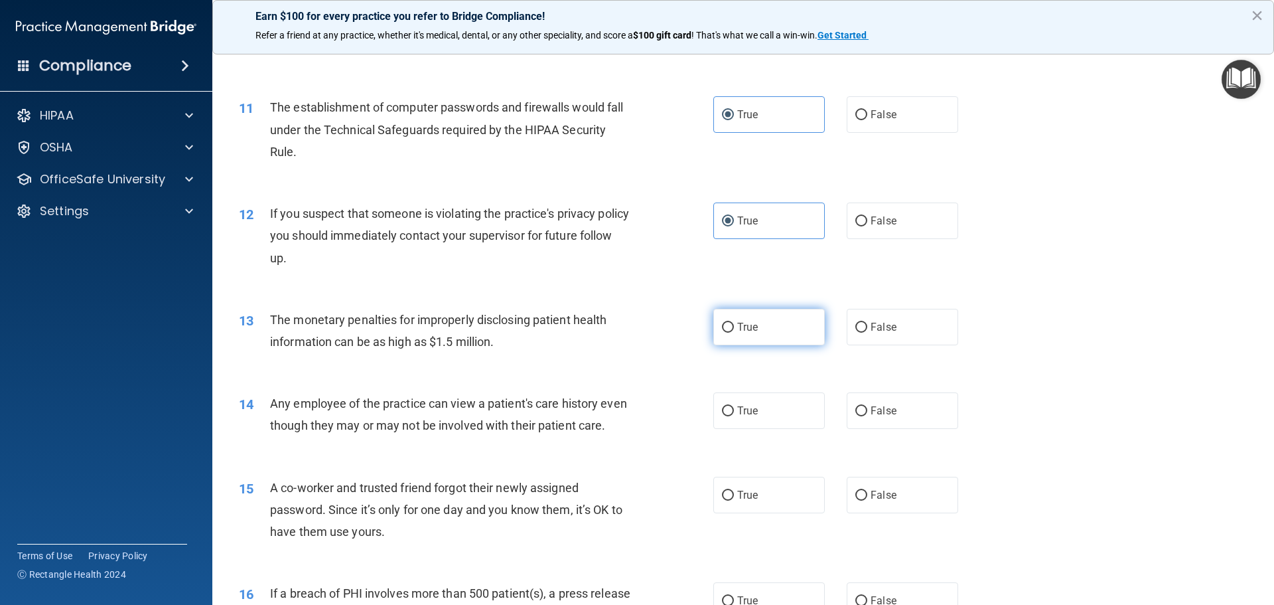
click at [729, 327] on input "True" at bounding box center [728, 328] width 12 height 10
radio input "true"
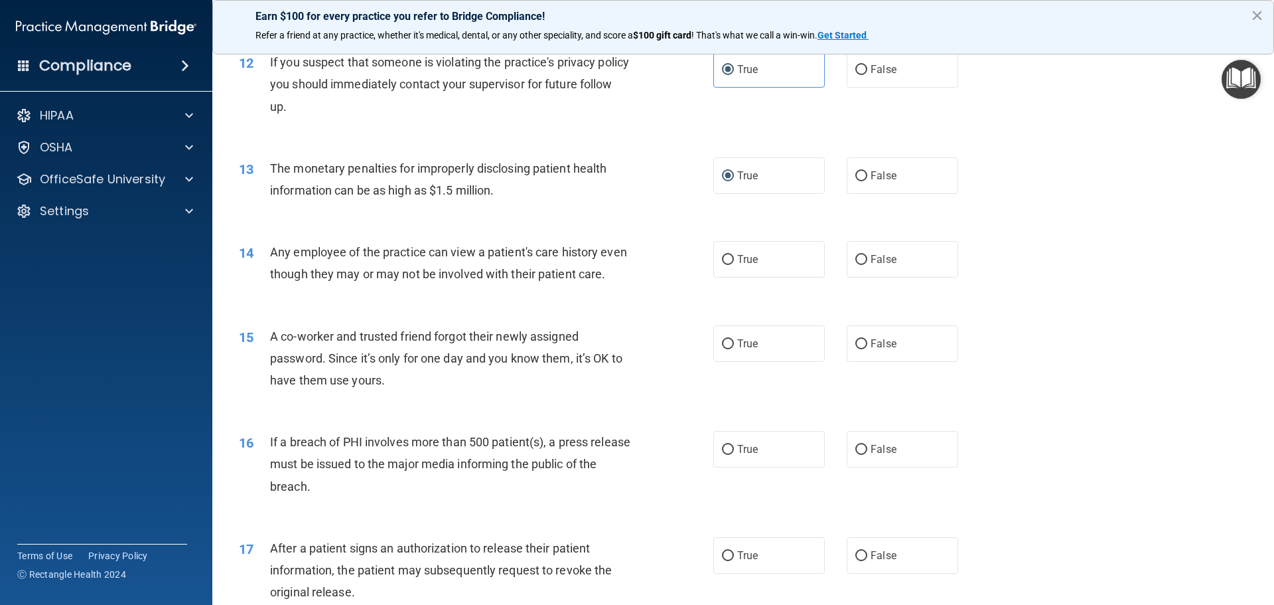
scroll to position [1121, 0]
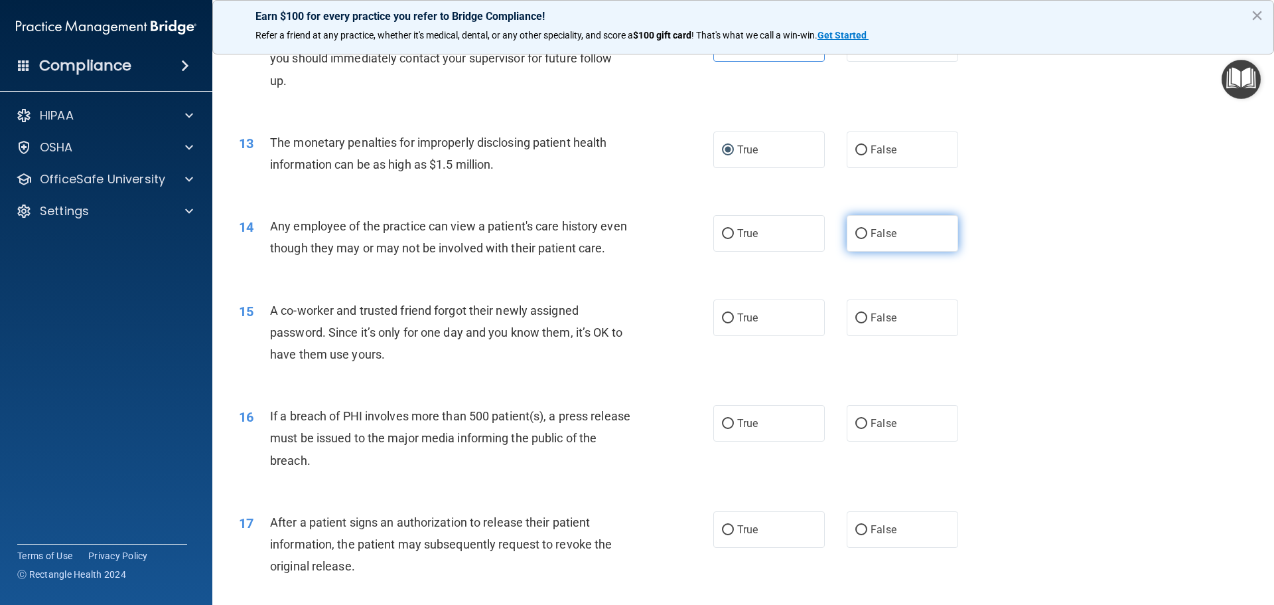
click at [891, 240] on label "False" at bounding box center [902, 233] width 111 height 36
click at [867, 239] on input "False" at bounding box center [861, 234] width 12 height 10
radio input "true"
click at [863, 336] on label "False" at bounding box center [902, 317] width 111 height 36
click at [863, 323] on input "False" at bounding box center [861, 318] width 12 height 10
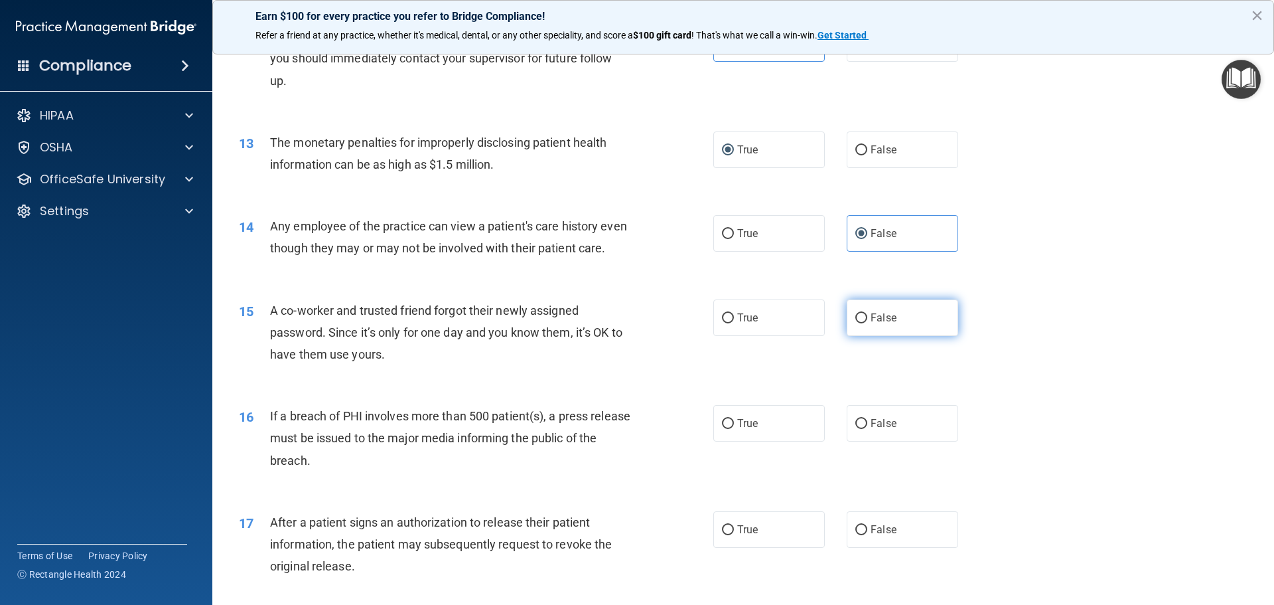
radio input "true"
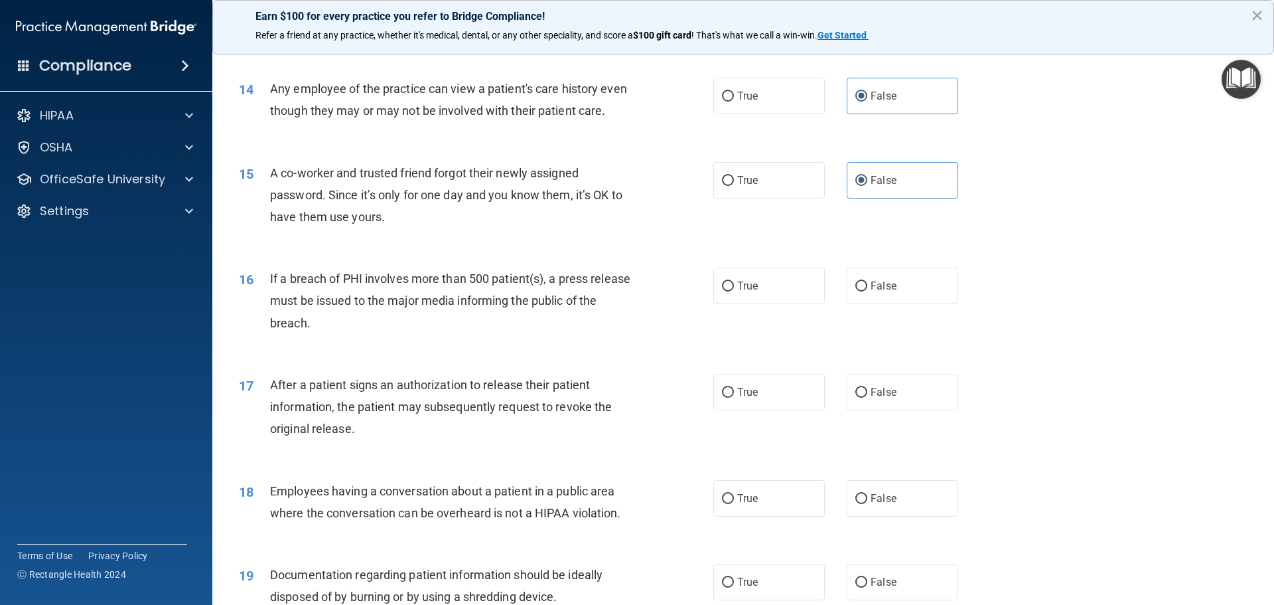
scroll to position [1297, 0]
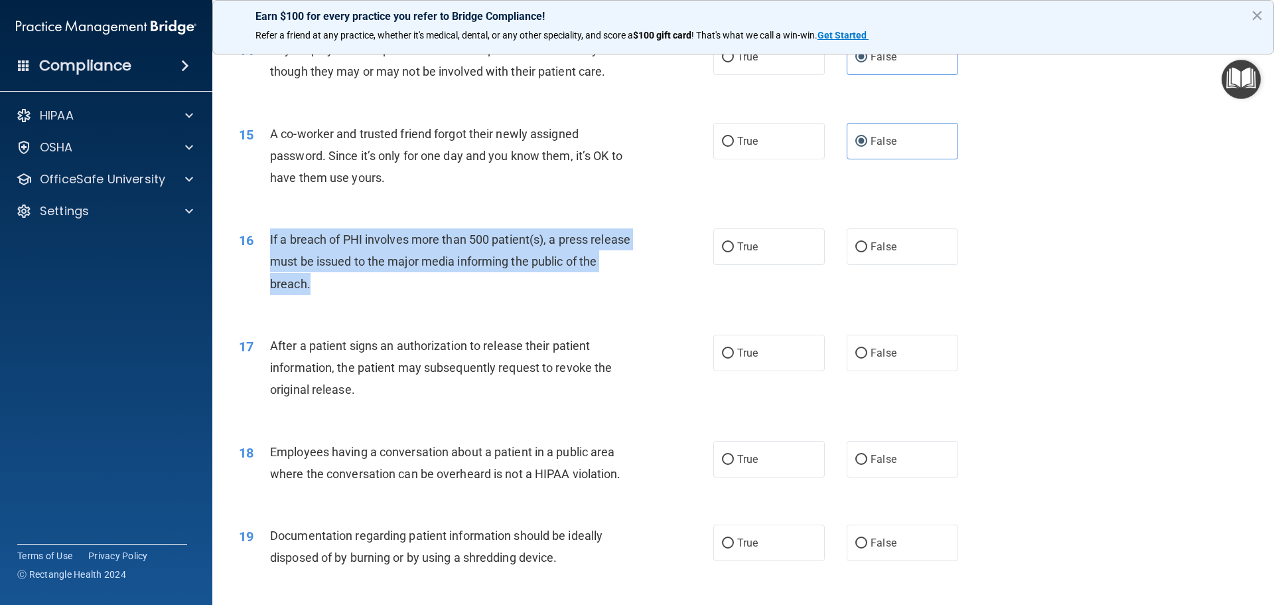
drag, startPoint x: 270, startPoint y: 259, endPoint x: 341, endPoint y: 316, distance: 90.7
click at [341, 295] on div "If a breach of PHI involves more than 500 patient(s), a press release must be i…" at bounding box center [455, 261] width 371 height 66
copy span "If a breach of PHI involves more than 500 patient(s), a press release must be i…"
click at [731, 265] on label "True" at bounding box center [768, 246] width 111 height 36
click at [731, 252] on input "True" at bounding box center [728, 247] width 12 height 10
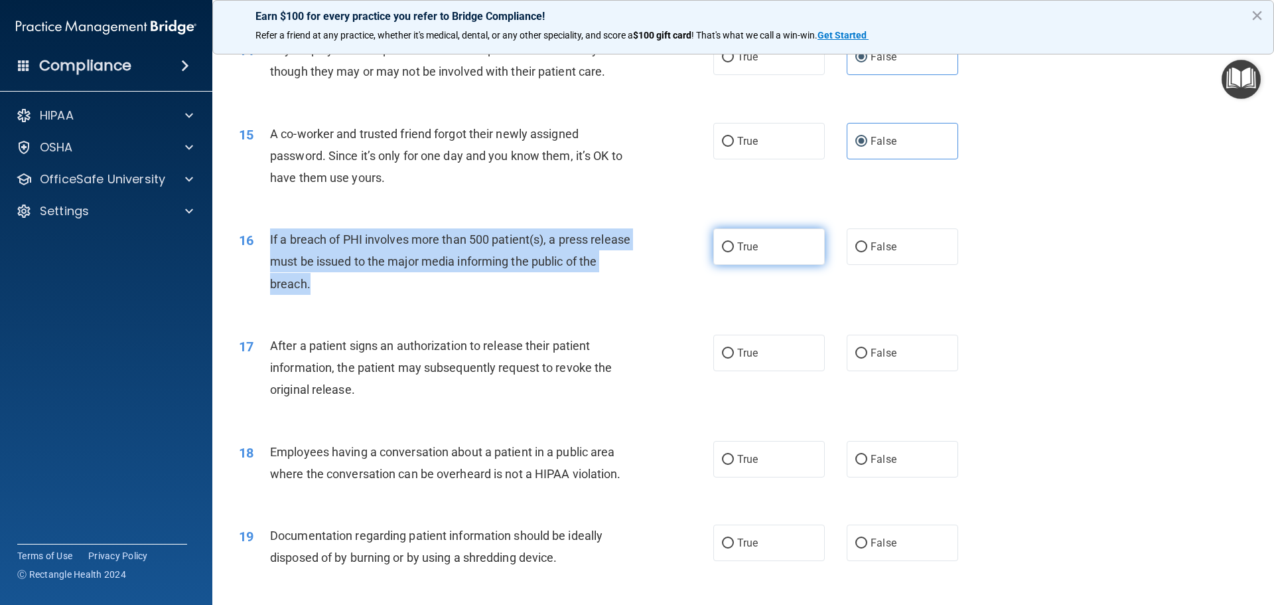
radio input "true"
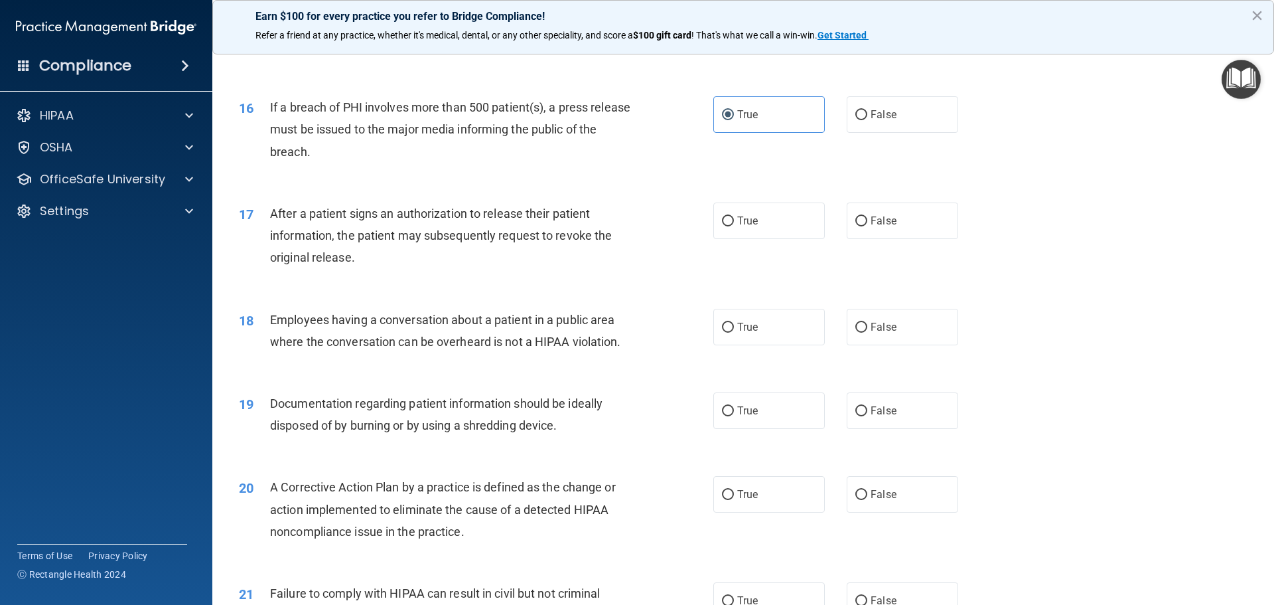
scroll to position [1475, 0]
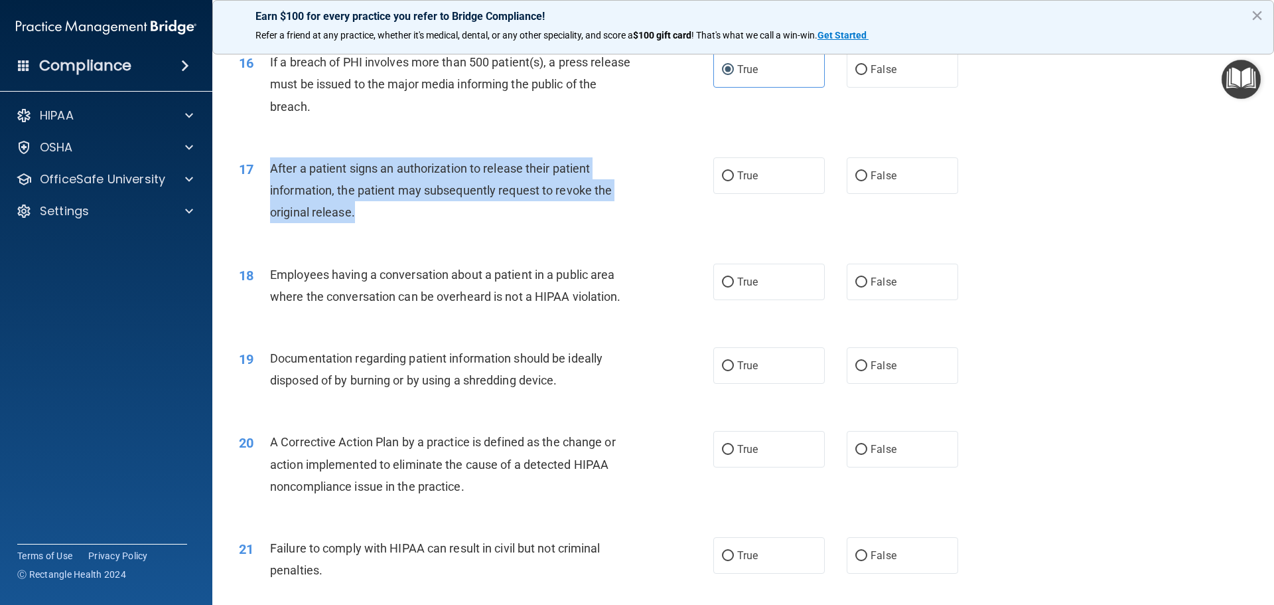
drag, startPoint x: 269, startPoint y: 189, endPoint x: 368, endPoint y: 234, distance: 107.8
click at [368, 224] on div "After a patient signs an authorization to release their patient information, th…" at bounding box center [455, 190] width 371 height 66
copy span "After a patient signs an authorization to release their patient information, th…"
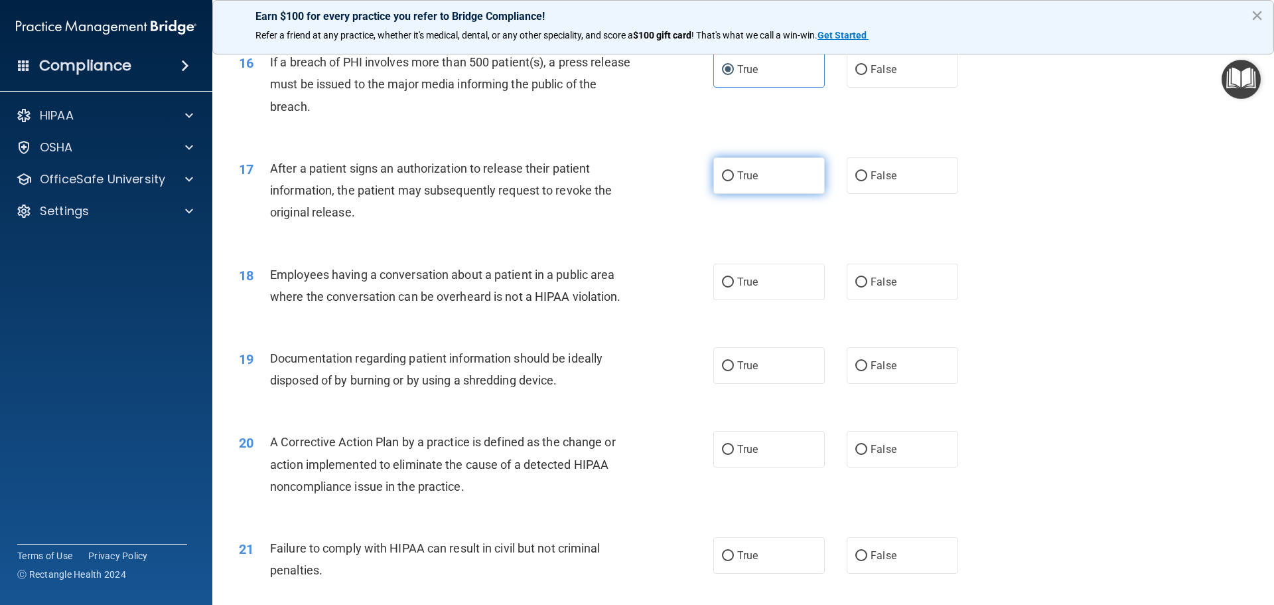
click at [733, 194] on label "True" at bounding box center [768, 175] width 111 height 36
click at [733, 181] on input "True" at bounding box center [728, 176] width 12 height 10
radio input "true"
click at [266, 297] on div "18 Employees having a conversation about a patient in a public area where the c…" at bounding box center [476, 288] width 514 height 50
click at [624, 307] on div "Employees having a conversation about a patient in a public area where the conv…" at bounding box center [455, 285] width 371 height 44
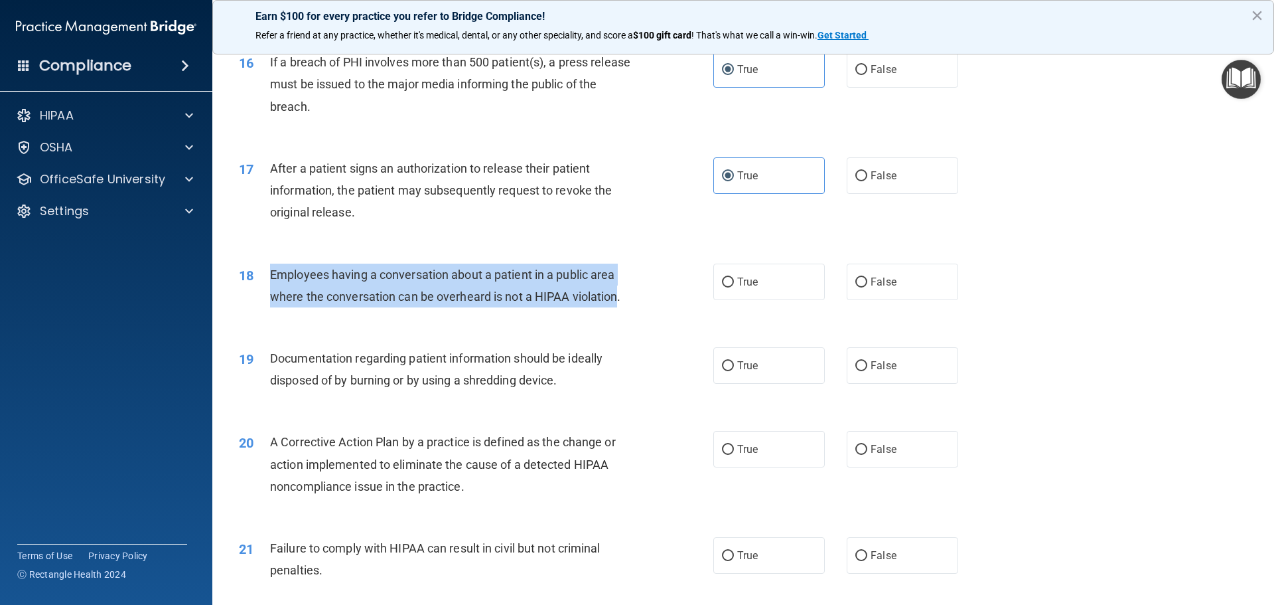
drag, startPoint x: 618, startPoint y: 316, endPoint x: 264, endPoint y: 303, distance: 354.0
click at [264, 303] on div "18 Employees having a conversation about a patient in a public area where the c…" at bounding box center [476, 288] width 514 height 50
copy div "Employees having a conversation about a patient in a public area where the conv…"
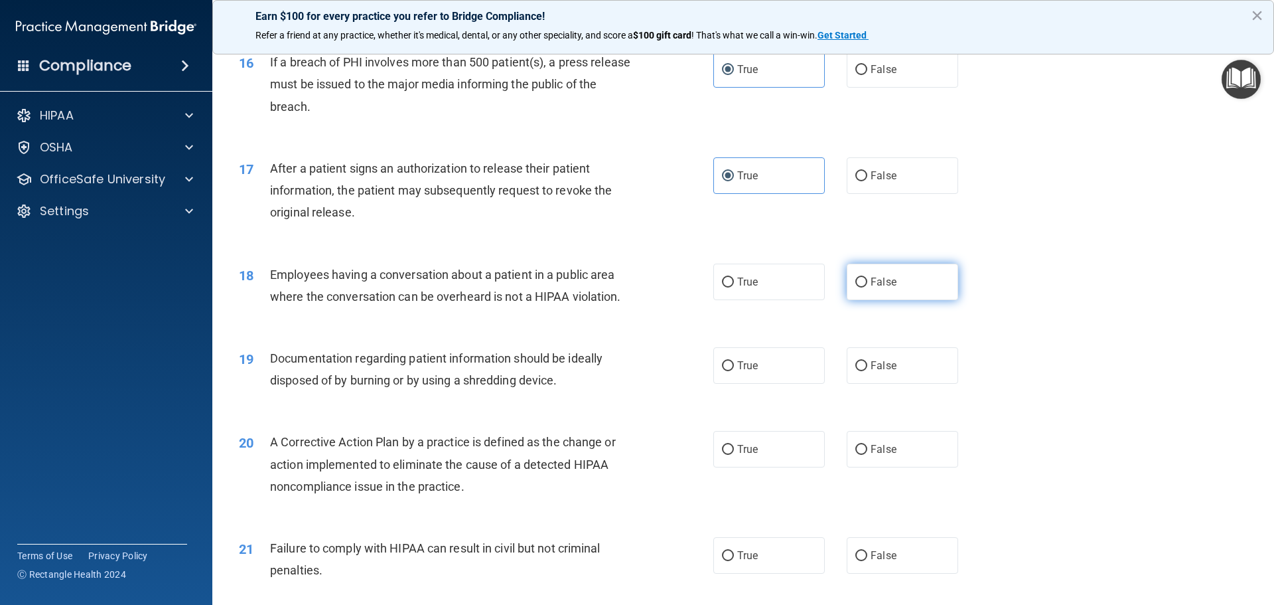
click at [860, 297] on label "False" at bounding box center [902, 281] width 111 height 36
click at [860, 287] on input "False" at bounding box center [861, 282] width 12 height 10
radio input "true"
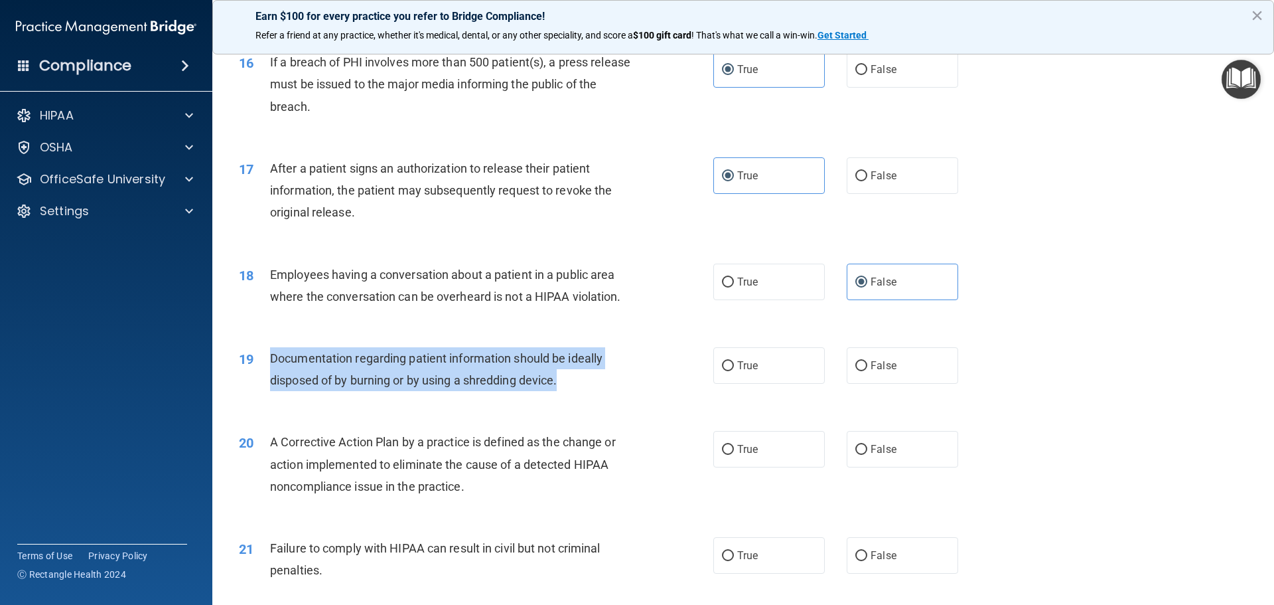
drag, startPoint x: 270, startPoint y: 374, endPoint x: 573, endPoint y: 397, distance: 303.5
click at [573, 391] on div "Documentation regarding patient information should be ideally disposed of by bu…" at bounding box center [455, 369] width 371 height 44
copy span "Documentation regarding patient information should be ideally disposed of by bu…"
click at [722, 371] on input "True" at bounding box center [728, 366] width 12 height 10
radio input "true"
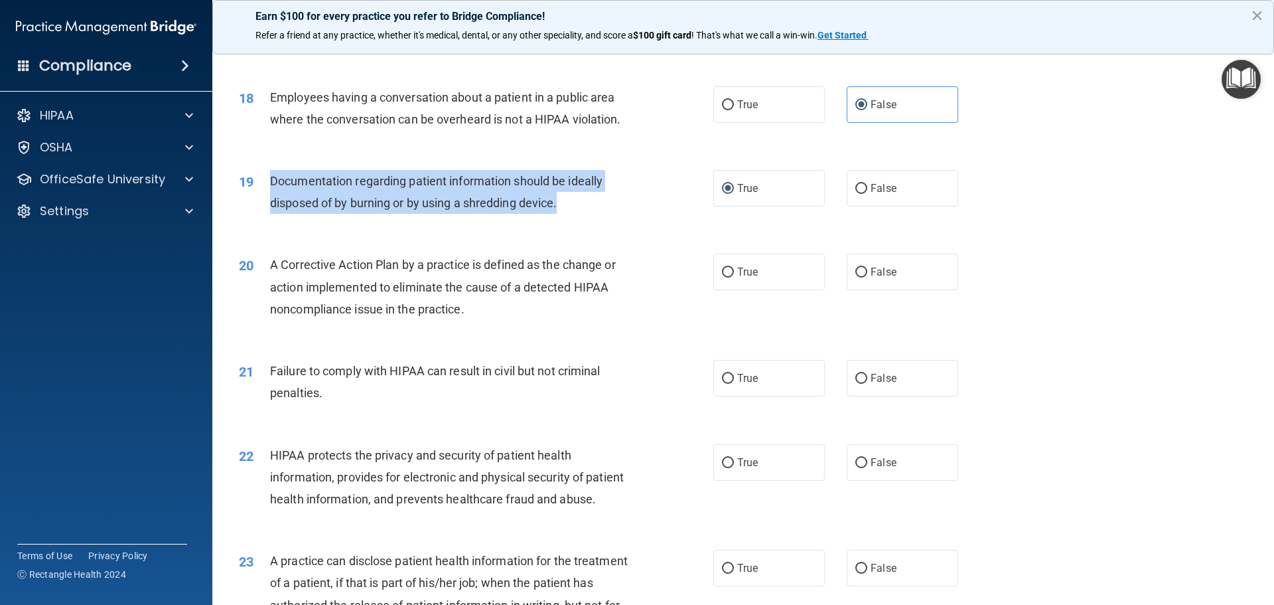
scroll to position [1828, 0]
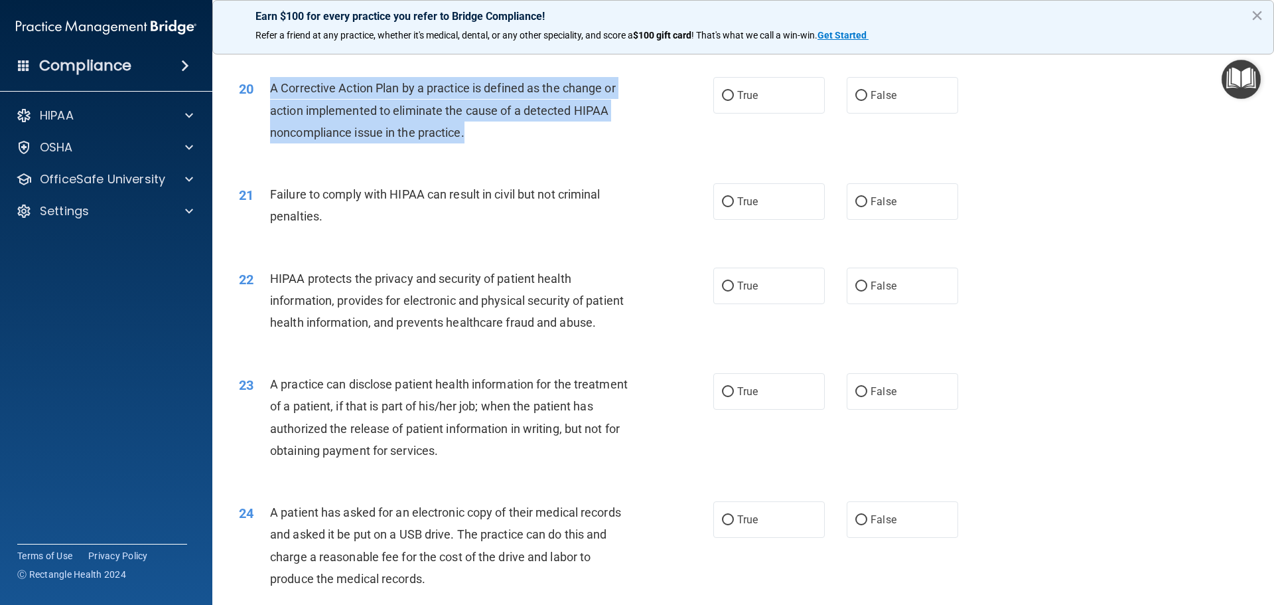
drag, startPoint x: 270, startPoint y: 108, endPoint x: 487, endPoint y: 161, distance: 223.6
click at [487, 143] on div "A Corrective Action Plan by a practice is defined as the change or action imple…" at bounding box center [455, 110] width 371 height 66
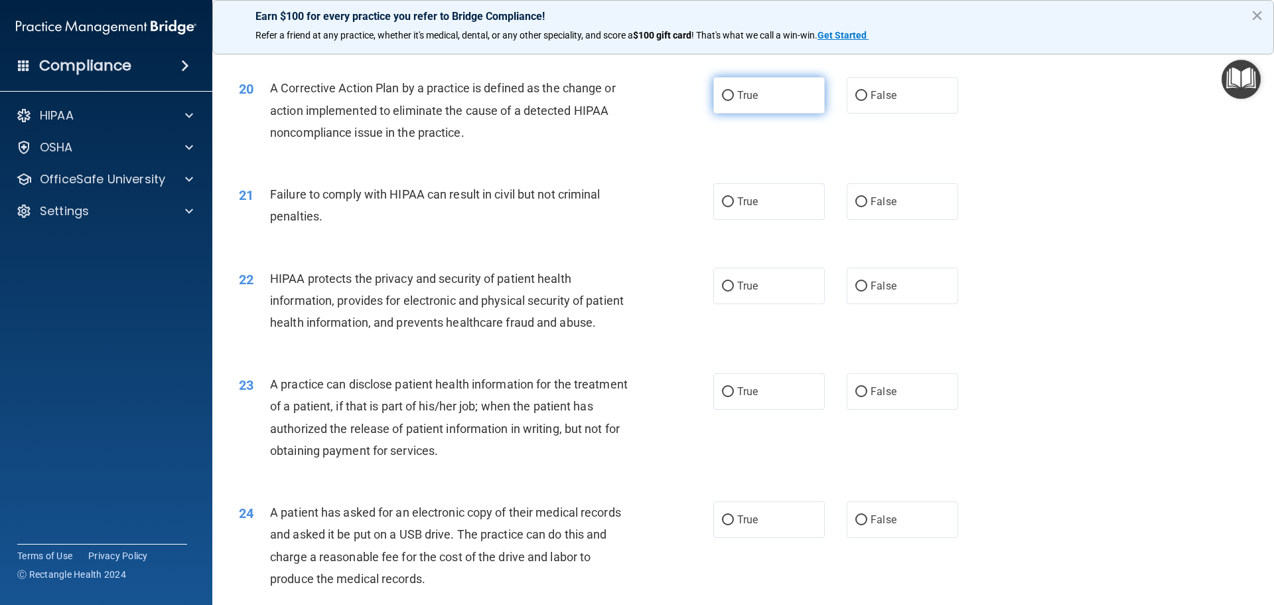
click at [730, 113] on label "True" at bounding box center [768, 95] width 111 height 36
click at [730, 101] on input "True" at bounding box center [728, 96] width 12 height 10
radio input "true"
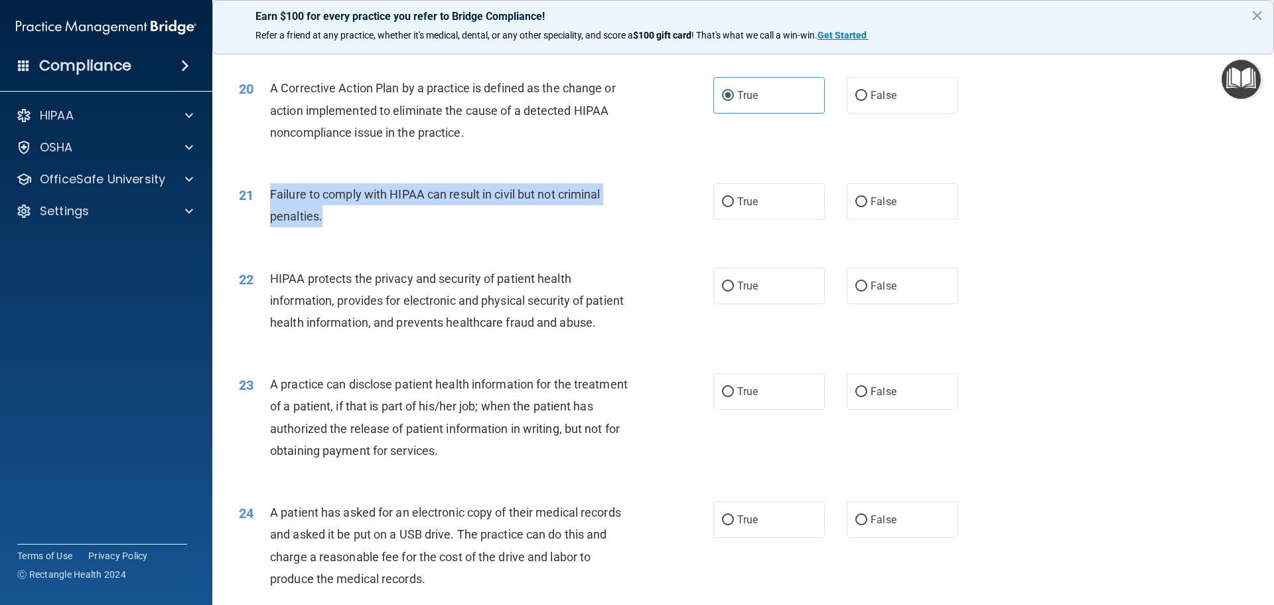
drag, startPoint x: 270, startPoint y: 212, endPoint x: 327, endPoint y: 237, distance: 62.4
click at [327, 227] on div "Failure to comply with HIPAA can result in civil but not criminal penalties." at bounding box center [455, 205] width 371 height 44
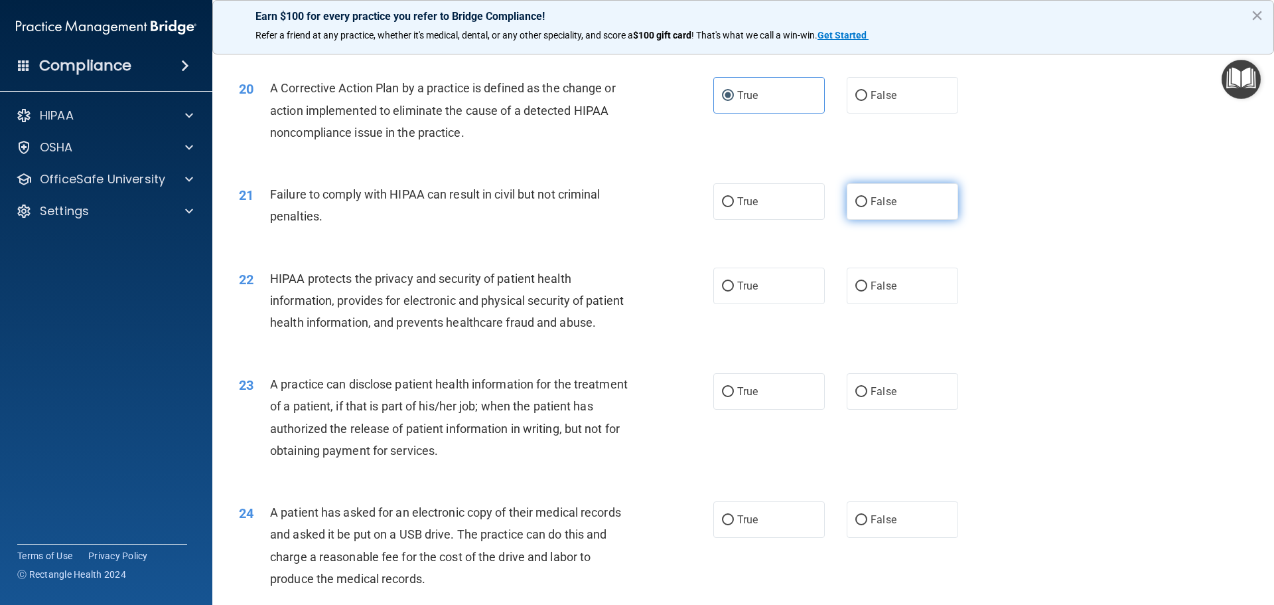
click at [863, 220] on label "False" at bounding box center [902, 201] width 111 height 36
click at [863, 207] on input "False" at bounding box center [861, 202] width 12 height 10
radio input "true"
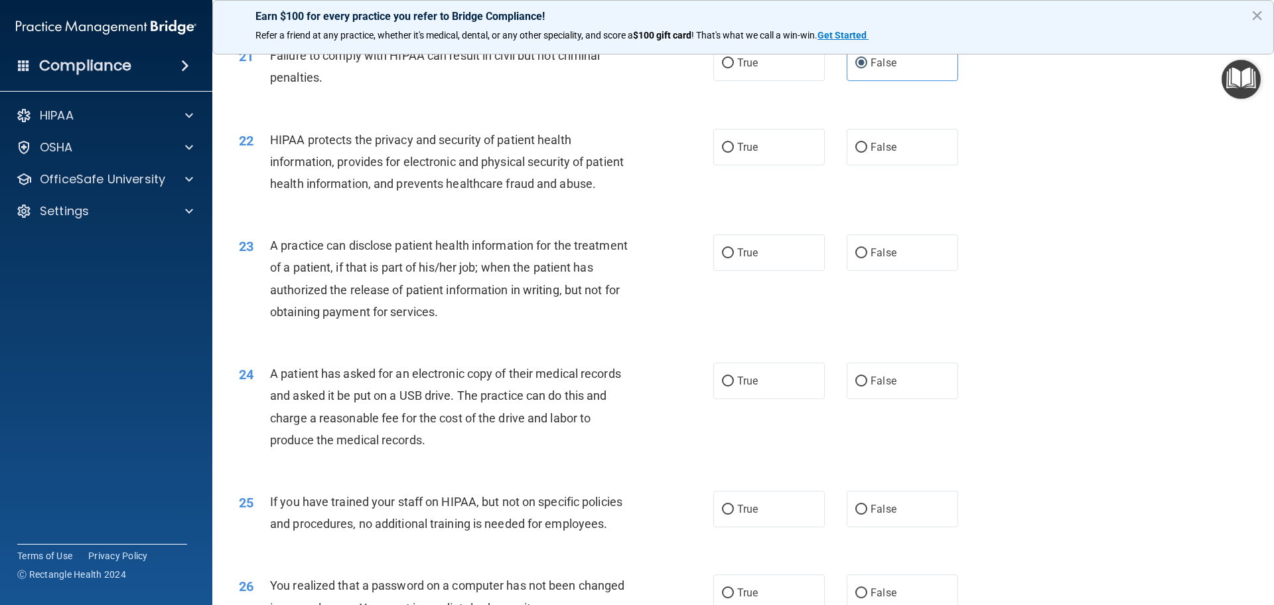
scroll to position [2005, 0]
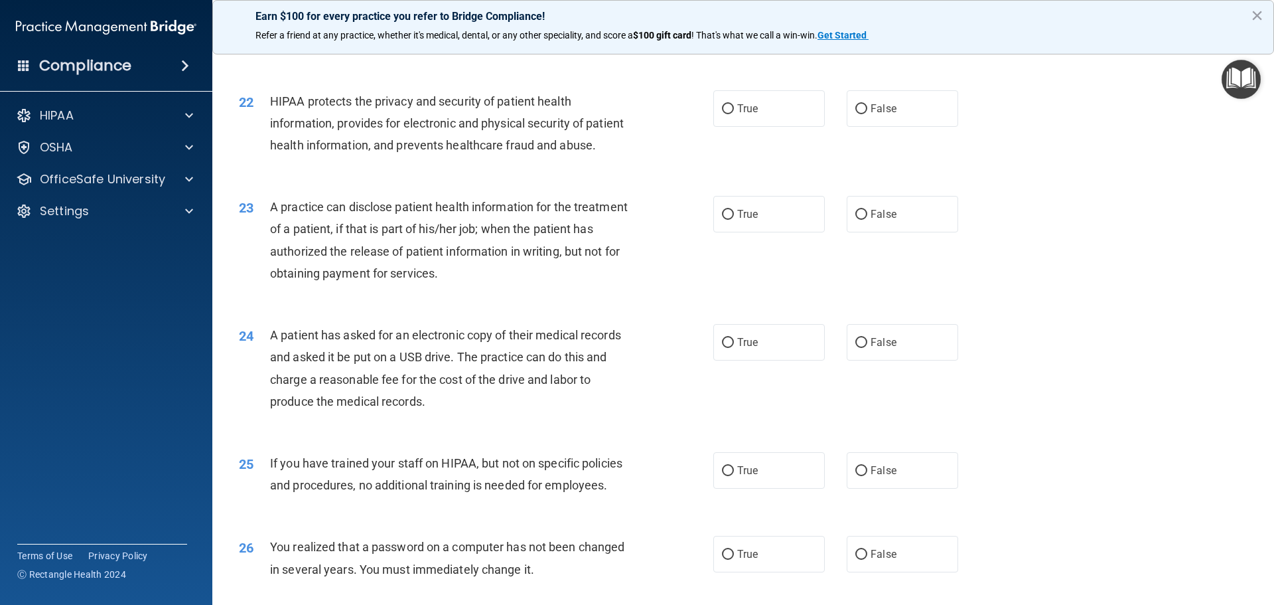
click at [271, 120] on div "22 HIPAA protects the privacy and security of patient health information, provi…" at bounding box center [476, 126] width 514 height 73
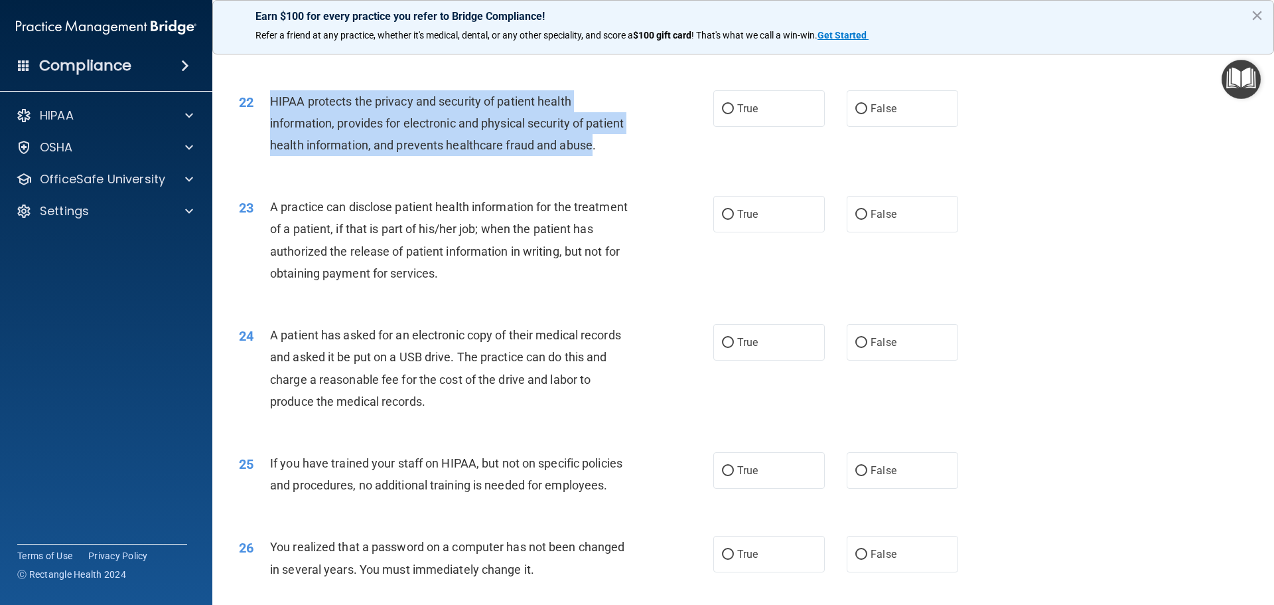
drag, startPoint x: 304, startPoint y: 184, endPoint x: 262, endPoint y: 117, distance: 78.4
click at [262, 117] on div "22 HIPAA protects the privacy and security of patient health information, provi…" at bounding box center [476, 126] width 514 height 73
click at [728, 114] on input "True" at bounding box center [728, 109] width 12 height 10
radio input "true"
click at [1019, 13] on button "×" at bounding box center [1257, 15] width 13 height 21
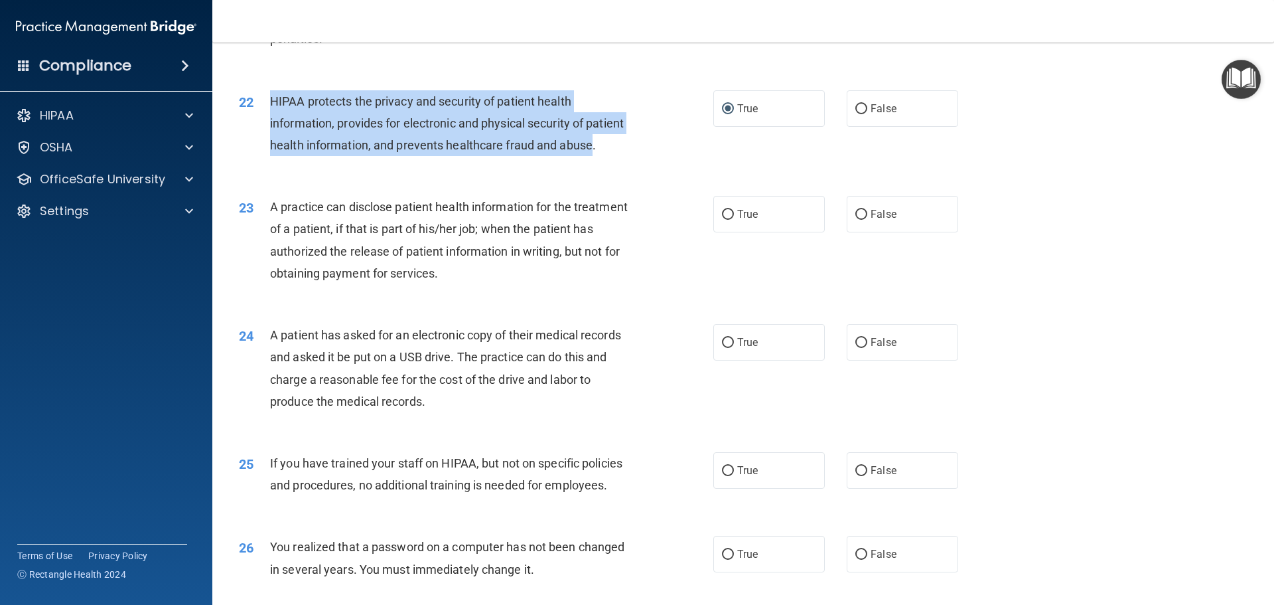
scroll to position [2183, 0]
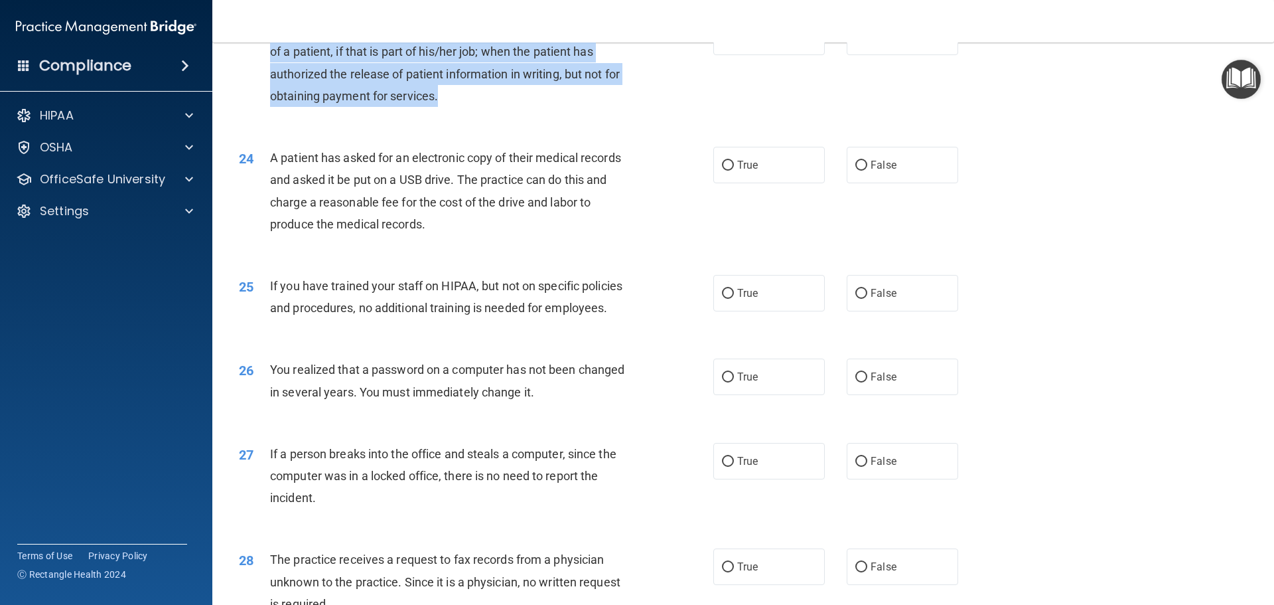
drag, startPoint x: 274, startPoint y: 74, endPoint x: 509, endPoint y: 145, distance: 245.2
click at [509, 107] on div "A practice can disclose patient health information for the treatment of a patie…" at bounding box center [455, 63] width 371 height 88
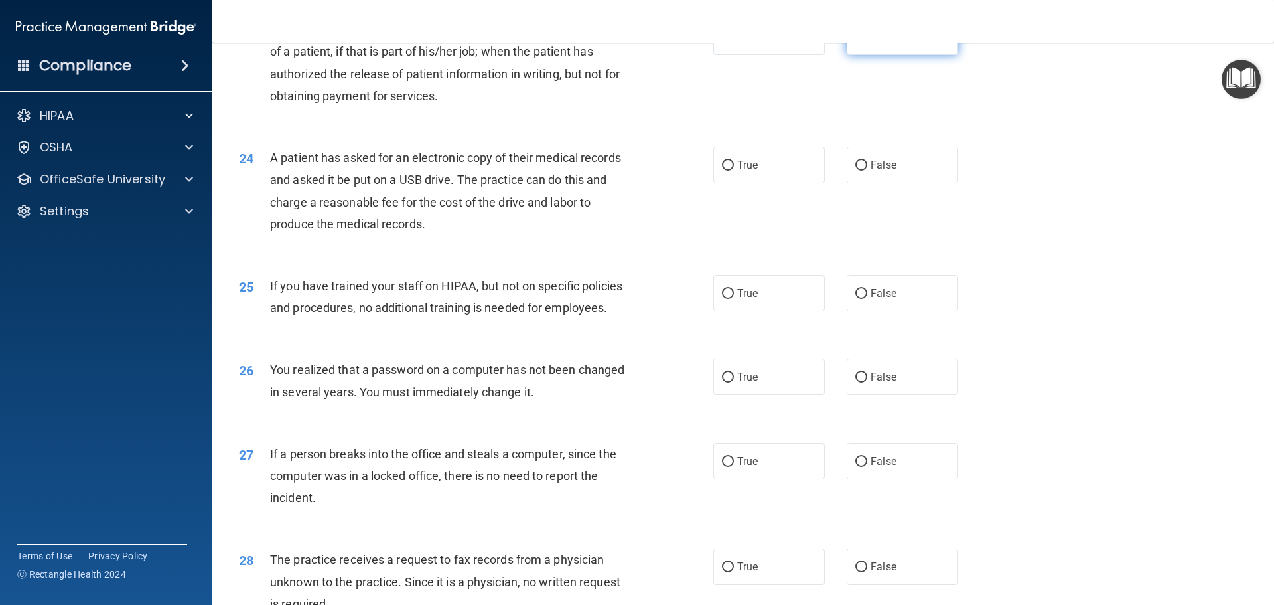
click at [863, 55] on label "False" at bounding box center [902, 37] width 111 height 36
click at [863, 42] on input "False" at bounding box center [861, 38] width 12 height 10
radio input "true"
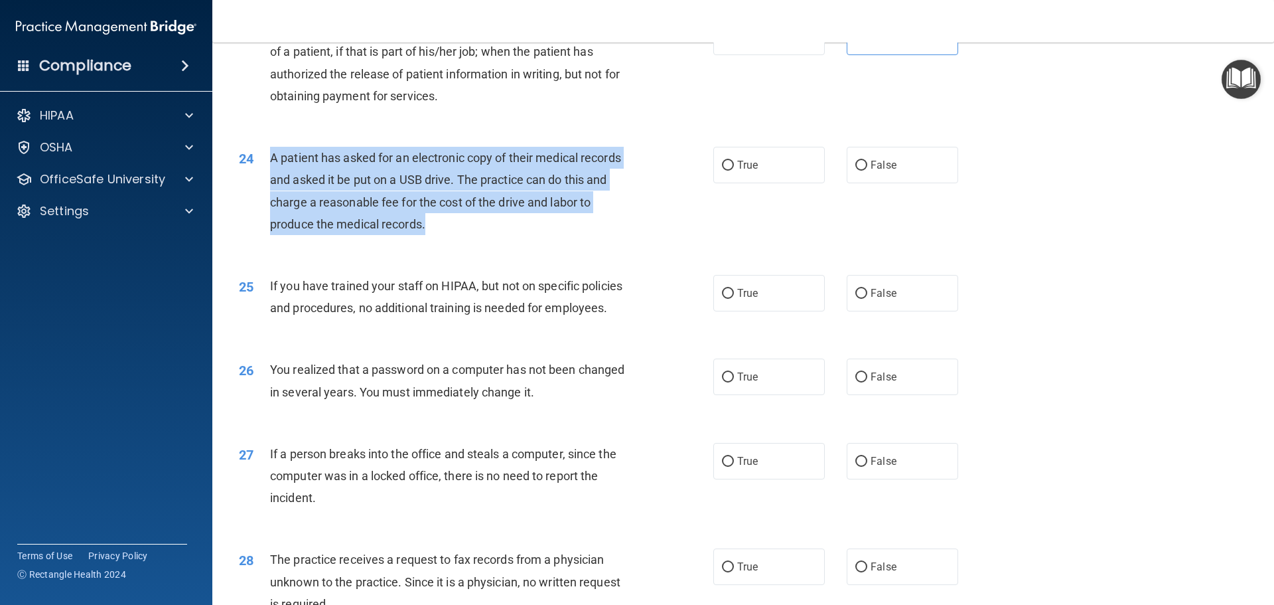
drag, startPoint x: 270, startPoint y: 204, endPoint x: 437, endPoint y: 261, distance: 176.1
click at [437, 235] on div "A patient has asked for an electronic copy of their medical records and asked i…" at bounding box center [455, 191] width 371 height 88
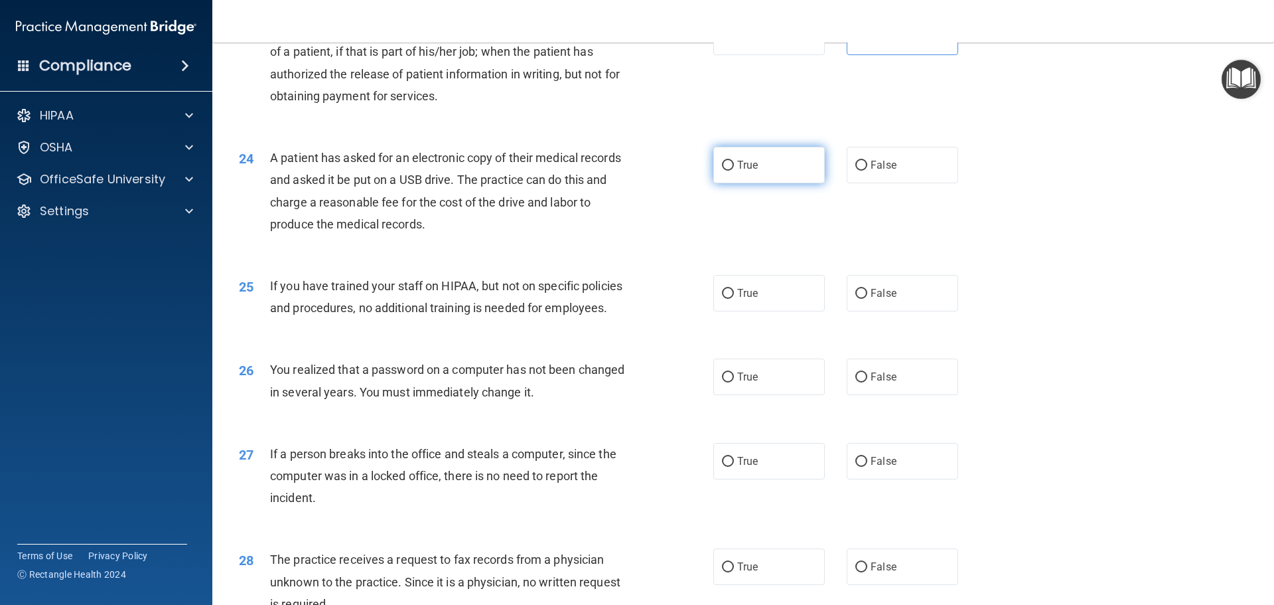
click at [737, 171] on span "True" at bounding box center [747, 165] width 21 height 13
click at [733, 171] on input "True" at bounding box center [728, 166] width 12 height 10
radio input "true"
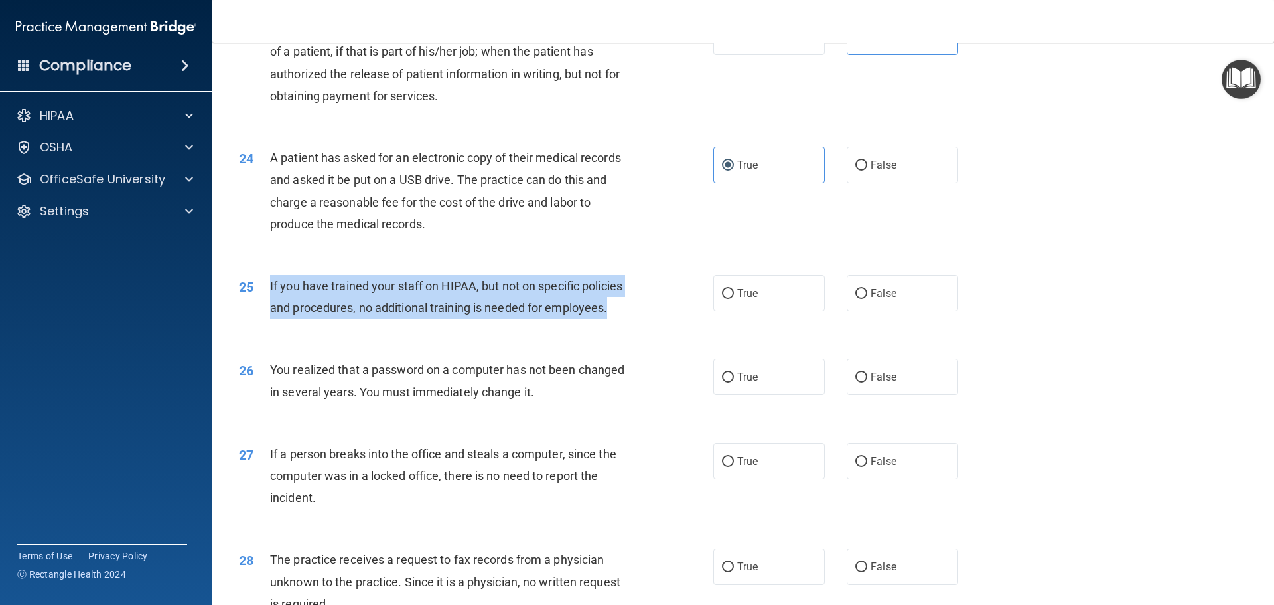
drag, startPoint x: 269, startPoint y: 328, endPoint x: 633, endPoint y: 356, distance: 364.7
click at [633, 319] on div "If you have trained your staff on HIPAA, but not on specific policies and proce…" at bounding box center [455, 297] width 371 height 44
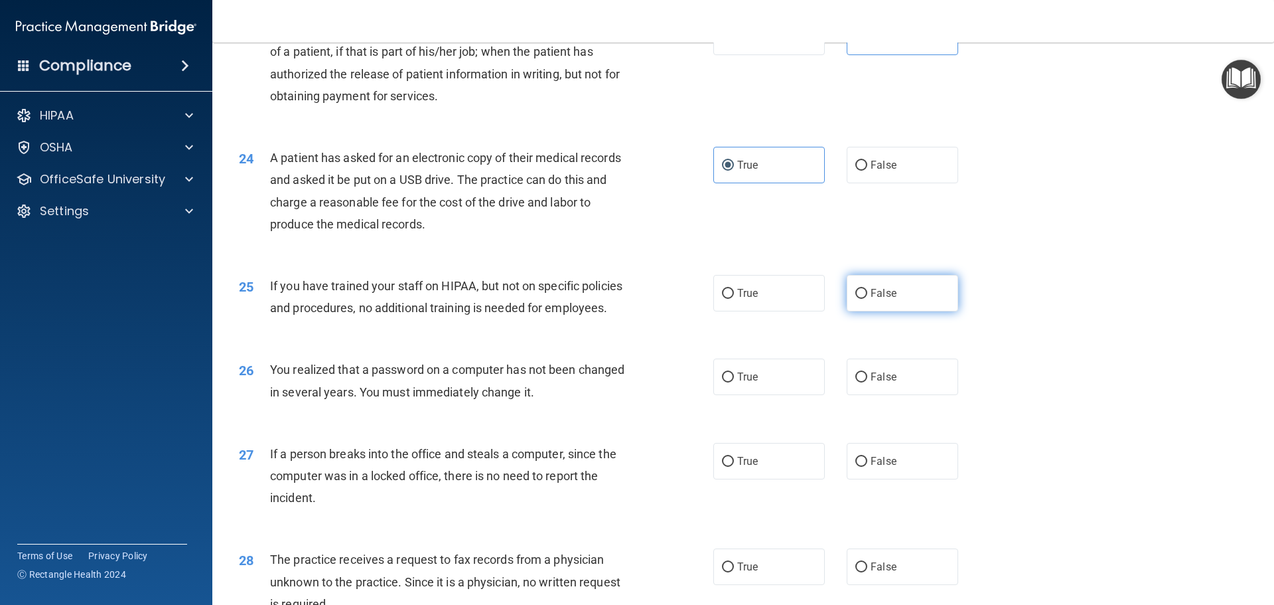
click at [859, 311] on label "False" at bounding box center [902, 293] width 111 height 36
click at [859, 299] on input "False" at bounding box center [861, 294] width 12 height 10
radio input "true"
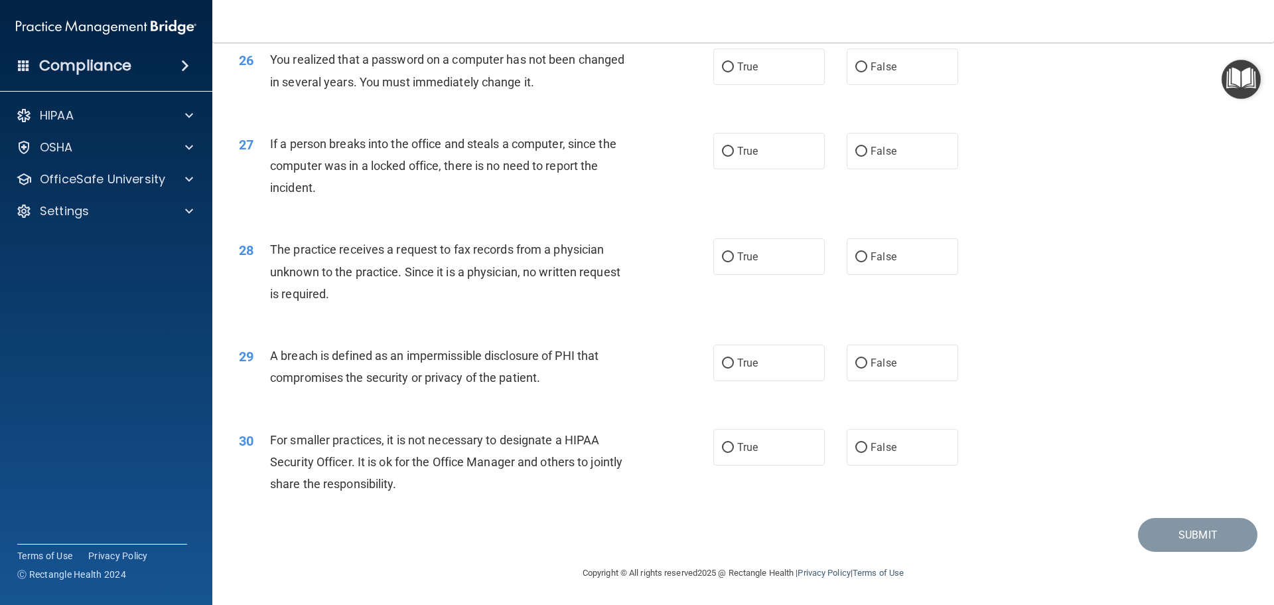
scroll to position [2536, 0]
drag, startPoint x: 269, startPoint y: 59, endPoint x: 463, endPoint y: 66, distance: 193.2
click at [444, 64] on span "You realized that a password on a computer has not been changed in several year…" at bounding box center [447, 70] width 354 height 36
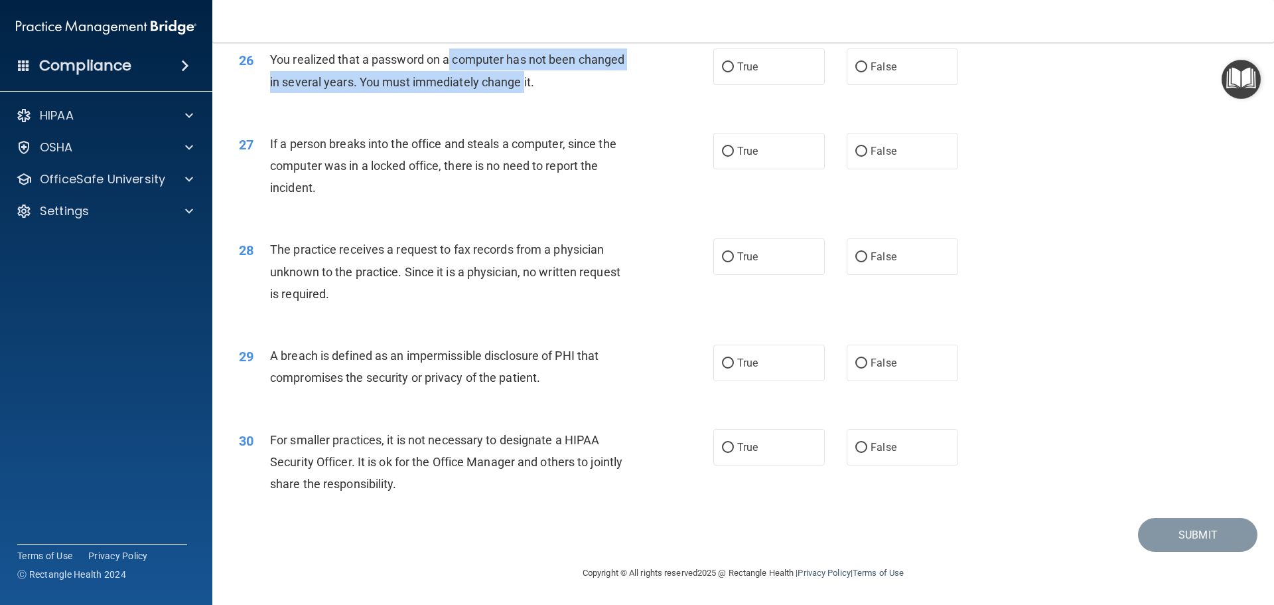
drag, startPoint x: 463, startPoint y: 66, endPoint x: 529, endPoint y: 82, distance: 68.4
click at [527, 81] on span "You realized that a password on a computer has not been changed in several year…" at bounding box center [447, 70] width 354 height 36
click at [530, 82] on span "You realized that a password on a computer has not been changed in several year…" at bounding box center [447, 70] width 354 height 36
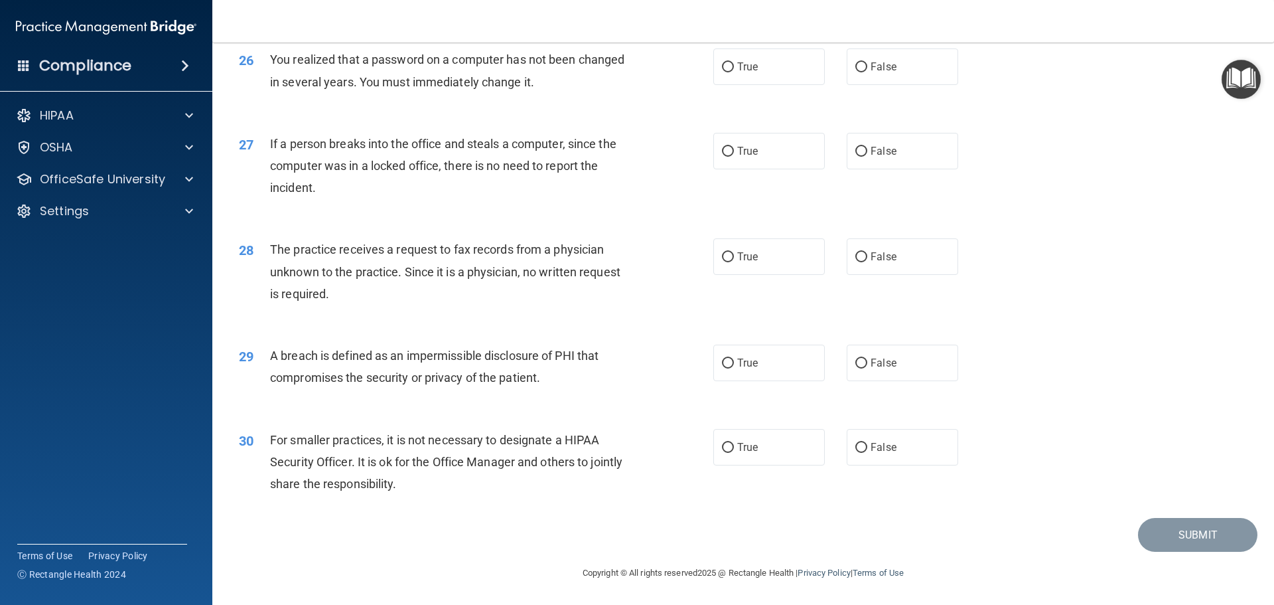
click at [531, 82] on span "You realized that a password on a computer has not been changed in several year…" at bounding box center [447, 70] width 354 height 36
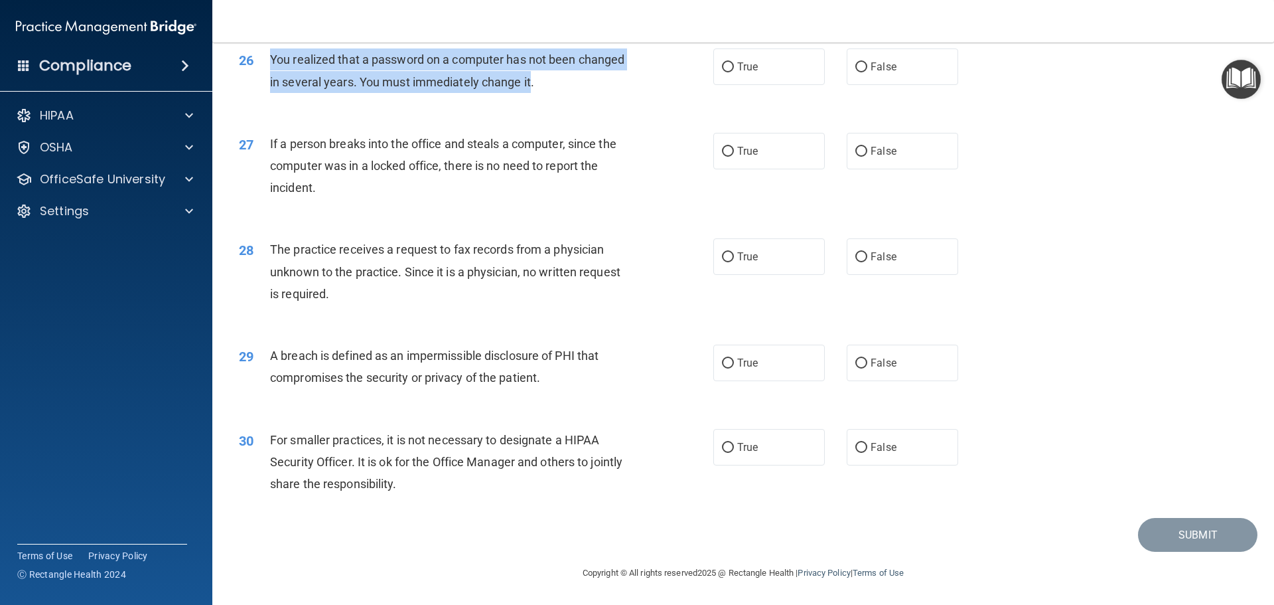
drag, startPoint x: 531, startPoint y: 82, endPoint x: 267, endPoint y: 64, distance: 264.1
click at [267, 64] on div "26 You realized that a password on a computer has not been changed in several y…" at bounding box center [476, 73] width 514 height 50
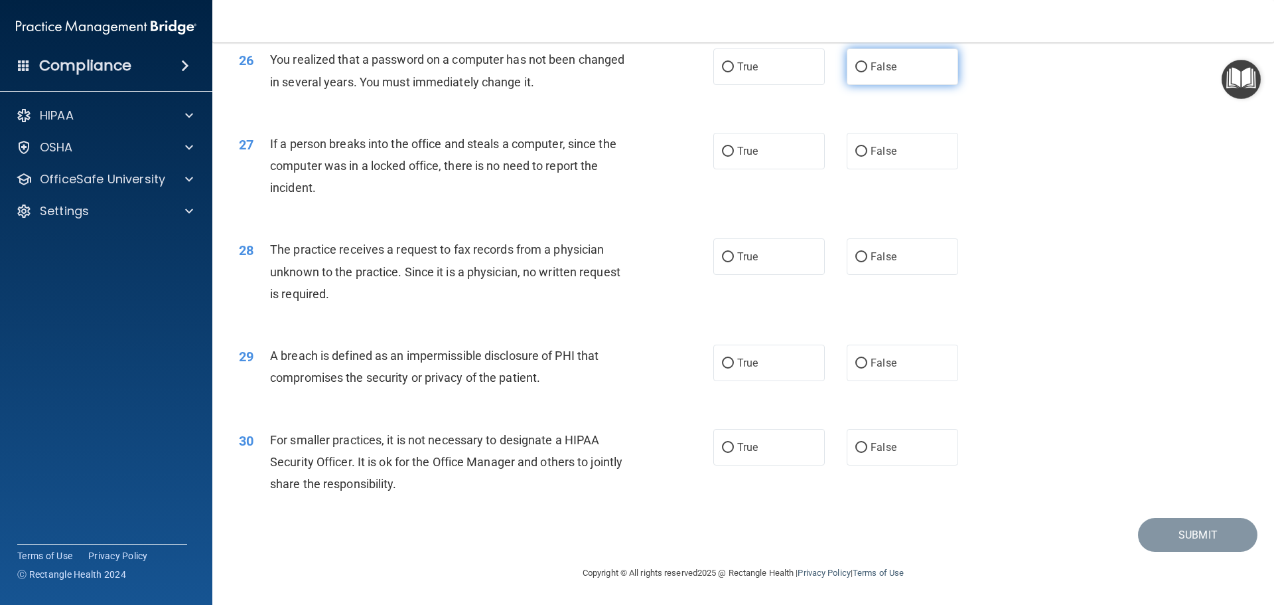
click at [859, 75] on label "False" at bounding box center [902, 66] width 111 height 36
click at [859, 72] on input "False" at bounding box center [861, 67] width 12 height 10
radio input "true"
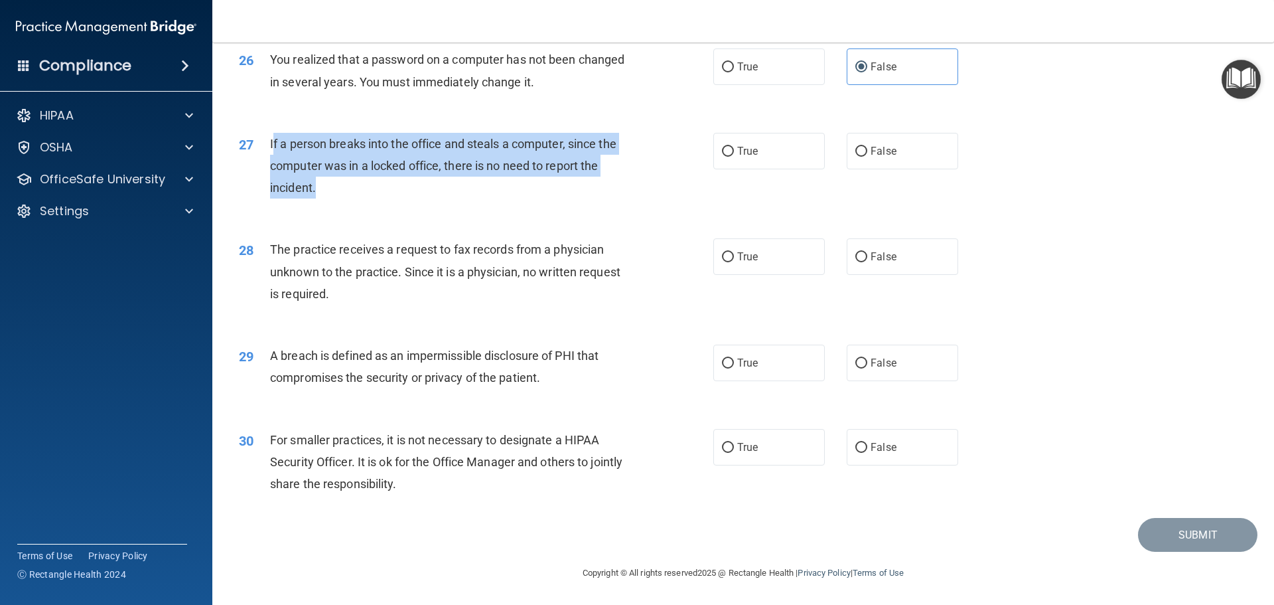
drag, startPoint x: 271, startPoint y: 142, endPoint x: 343, endPoint y: 188, distance: 85.1
click at [343, 188] on div "If a person breaks into the office and steals a computer, since the computer wa…" at bounding box center [455, 166] width 371 height 66
drag, startPoint x: 343, startPoint y: 188, endPoint x: 261, endPoint y: 149, distance: 90.2
click at [261, 149] on div "27 If a person breaks into the office and steals a computer, since the computer…" at bounding box center [476, 169] width 514 height 73
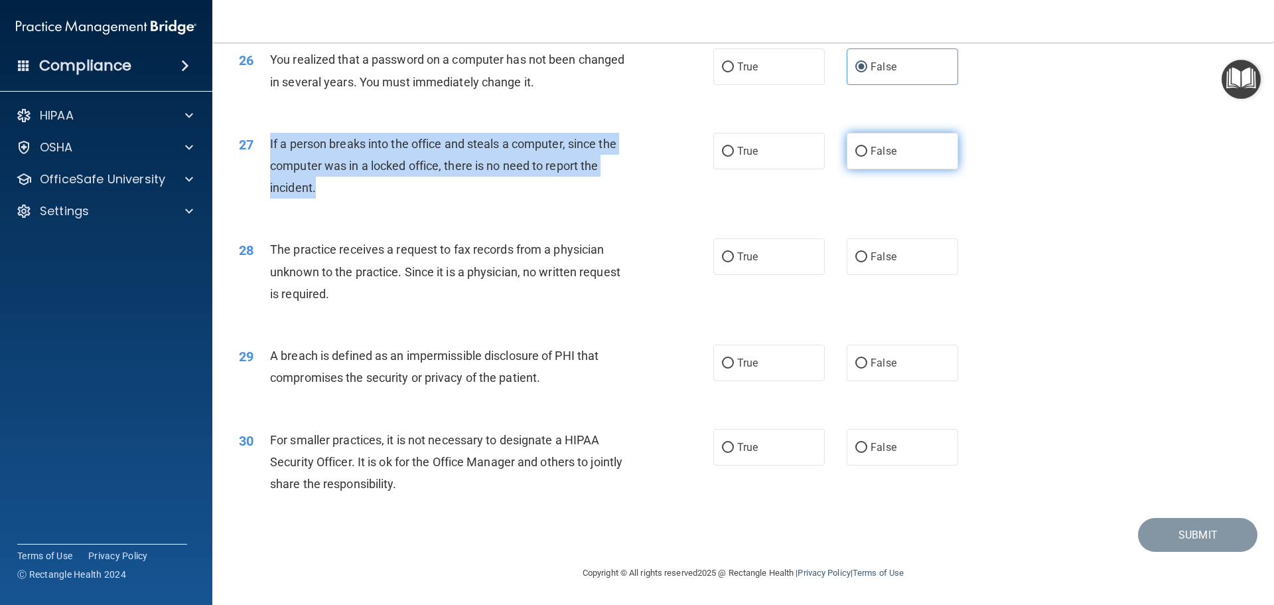
click at [857, 154] on input "False" at bounding box center [861, 152] width 12 height 10
radio input "true"
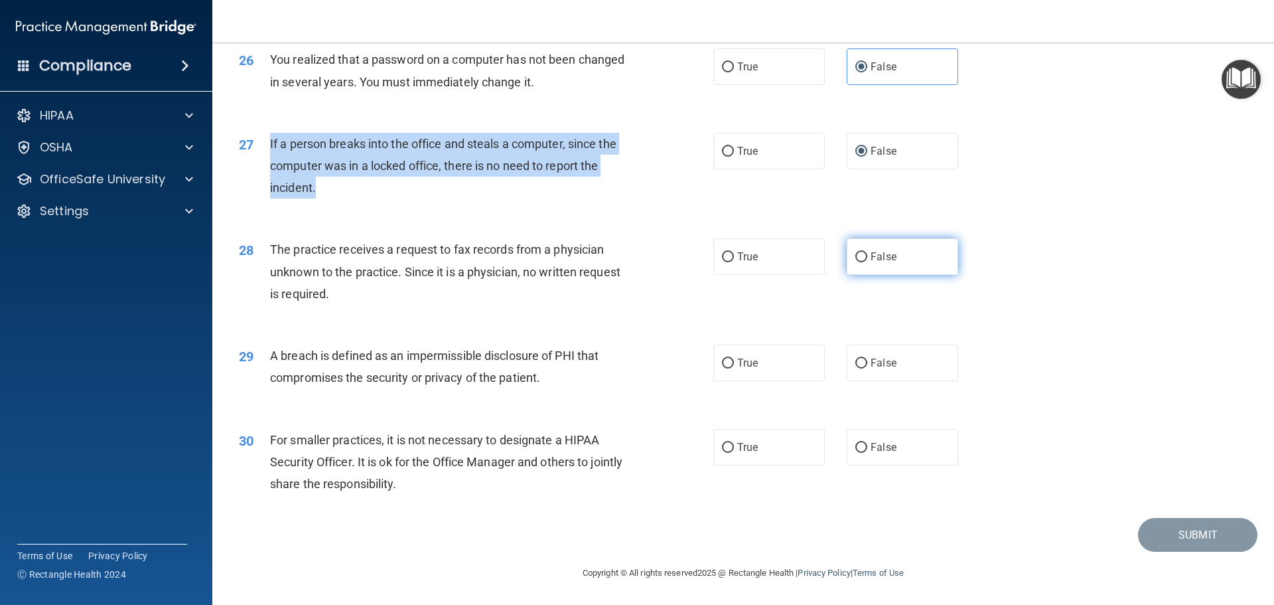
click at [857, 255] on input "False" at bounding box center [861, 257] width 12 height 10
radio input "true"
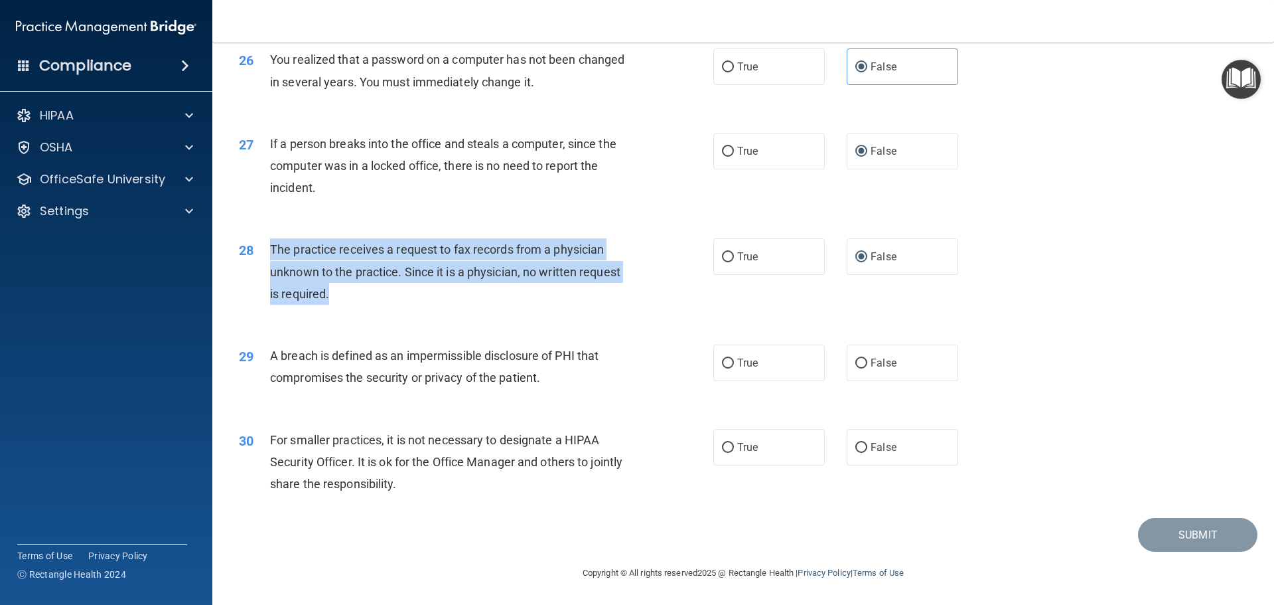
drag, startPoint x: 271, startPoint y: 245, endPoint x: 353, endPoint y: 303, distance: 100.4
click at [353, 303] on div "The practice receives a request to fax records from a physician unknown to the …" at bounding box center [455, 271] width 371 height 66
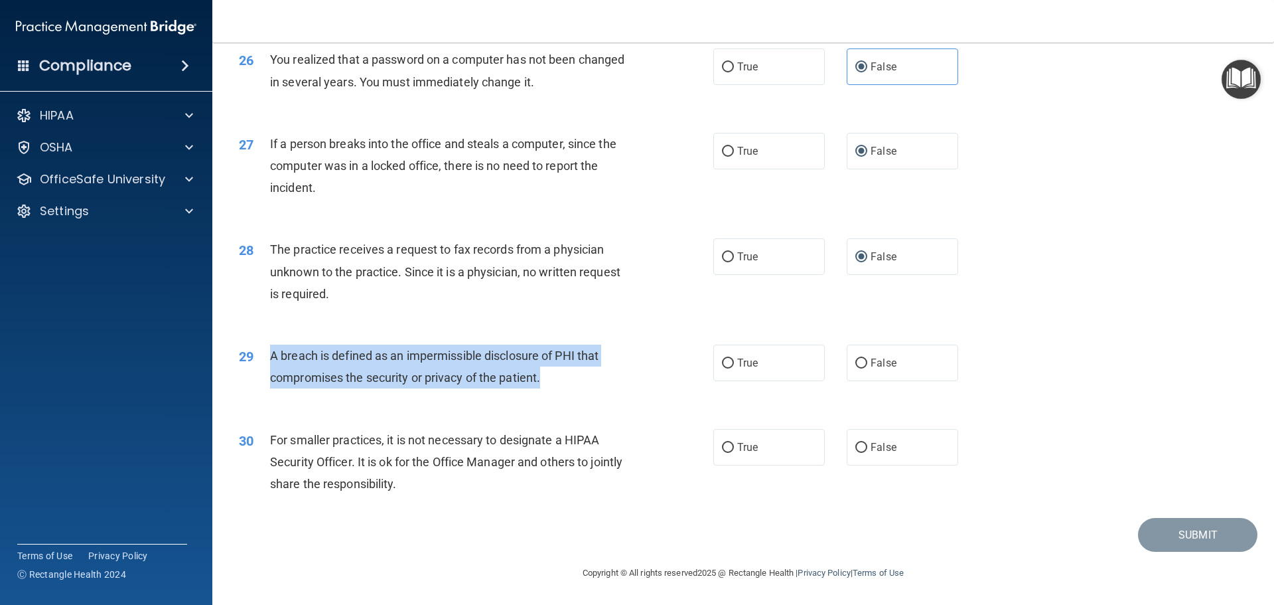
drag, startPoint x: 271, startPoint y: 357, endPoint x: 574, endPoint y: 385, distance: 304.6
click at [574, 385] on div "A breach is defined as an impermissible disclosure of PHI that compromises the …" at bounding box center [455, 366] width 371 height 44
click at [728, 363] on input "True" at bounding box center [728, 363] width 12 height 10
radio input "true"
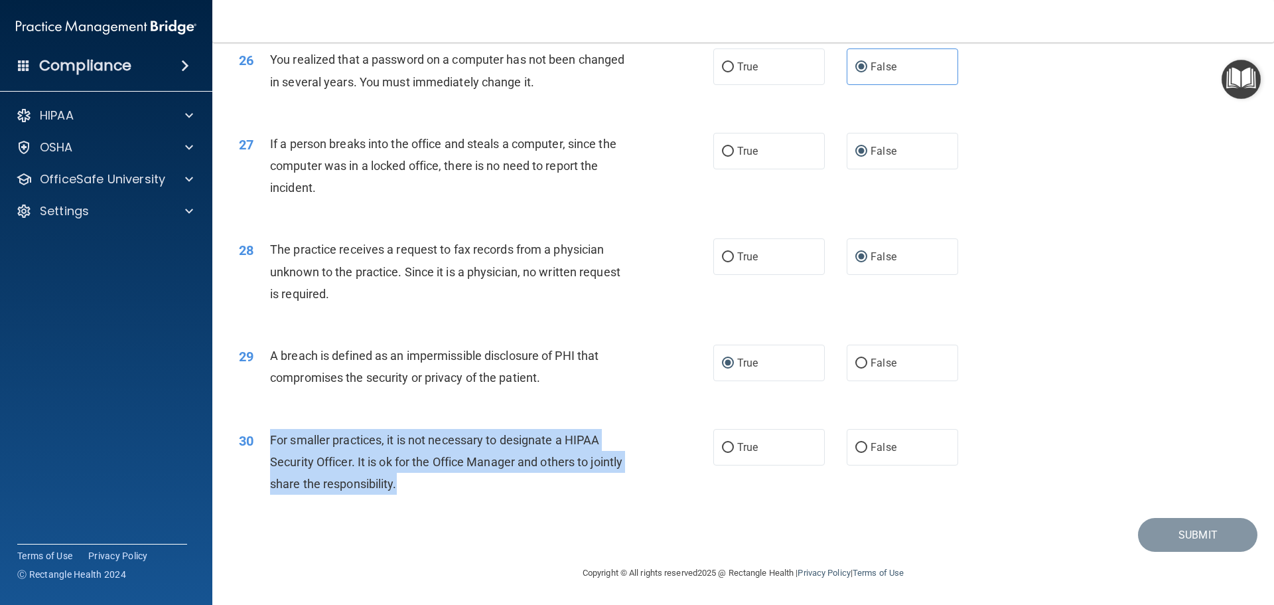
drag, startPoint x: 271, startPoint y: 438, endPoint x: 431, endPoint y: 481, distance: 165.6
click at [431, 461] on span "For smaller practices, it is not necessary to designate a HIPAA Security Office…" at bounding box center [446, 462] width 352 height 58
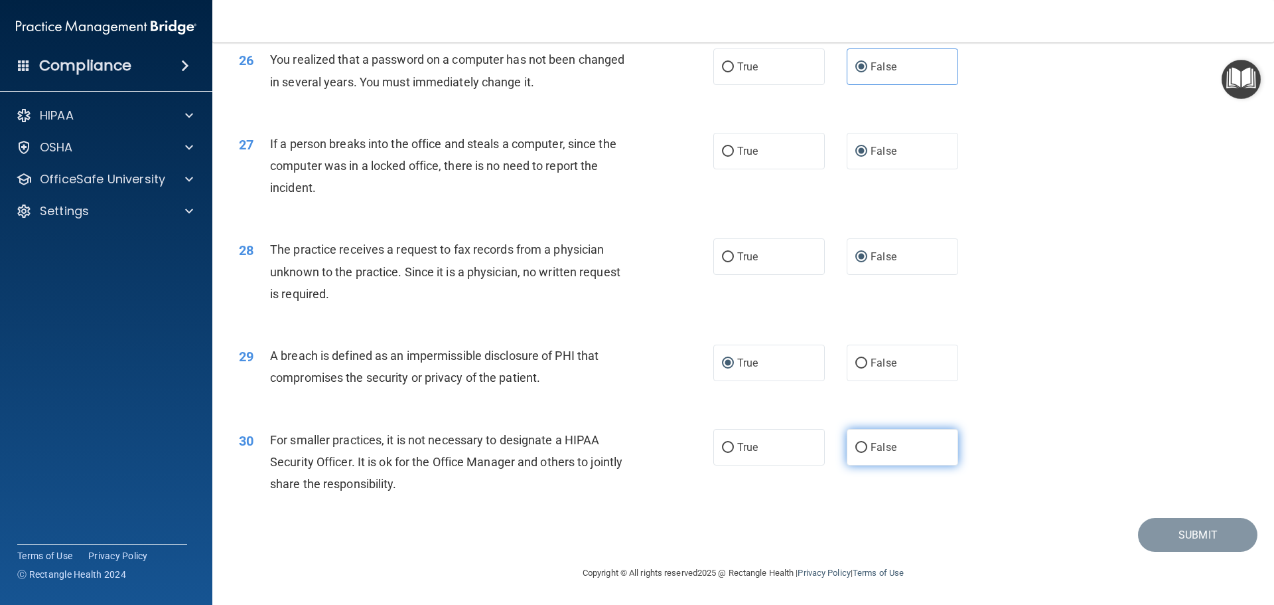
click at [871, 441] on span "False" at bounding box center [884, 447] width 26 height 13
click at [867, 443] on input "False" at bounding box center [861, 448] width 12 height 10
radio input "true"
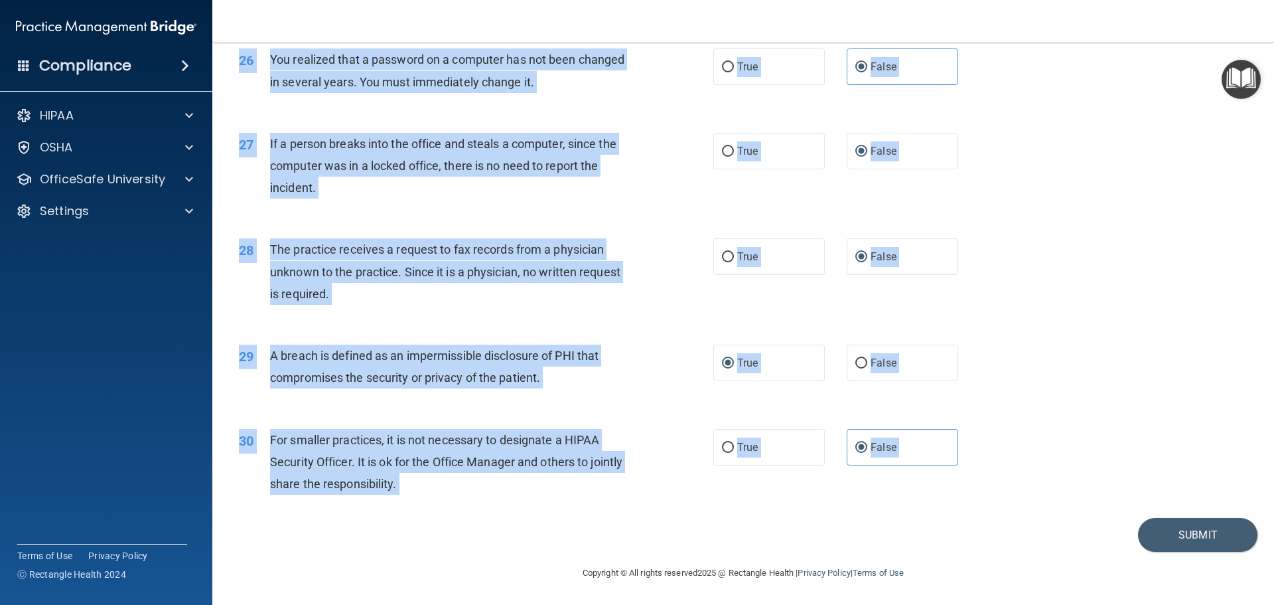
drag, startPoint x: 240, startPoint y: 68, endPoint x: 1069, endPoint y: 542, distance: 955.0
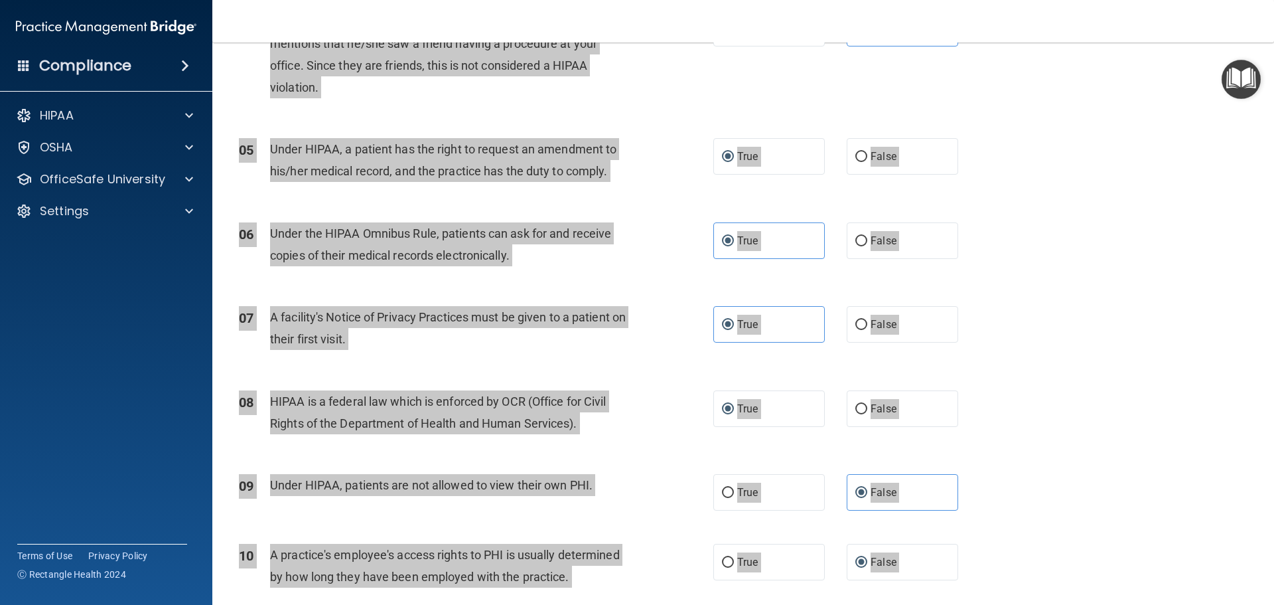
scroll to position [0, 0]
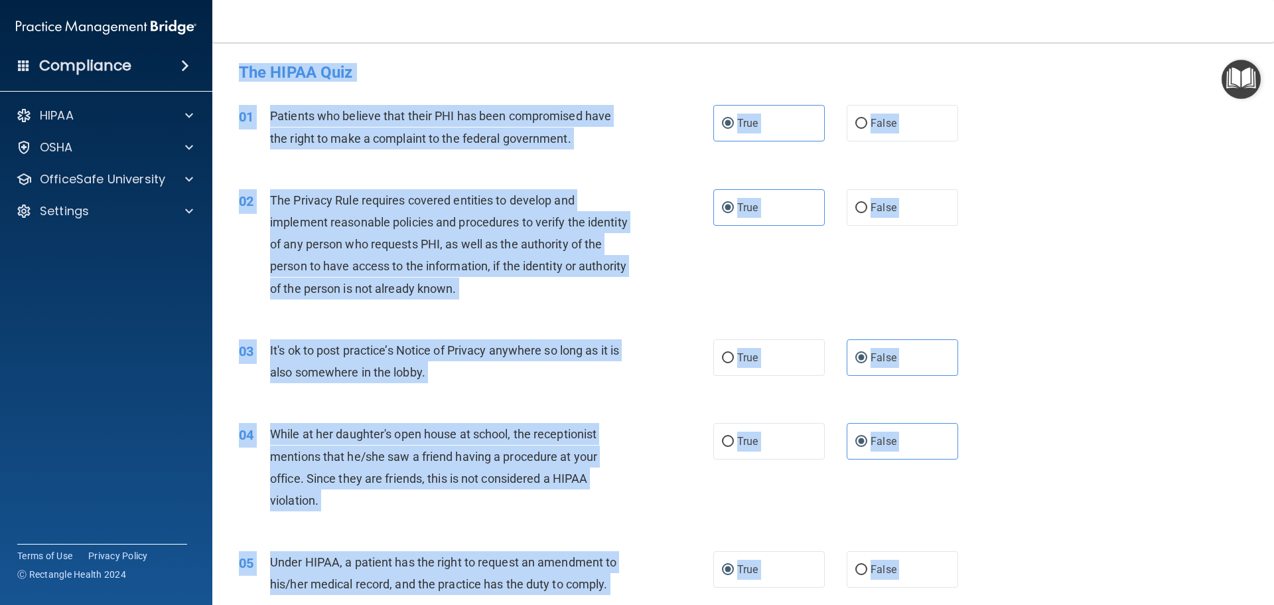
click at [1019, 327] on div "03 It's ok to post practice’s Notice of Privacy anywhere so long as it is also …" at bounding box center [743, 365] width 1029 height 84
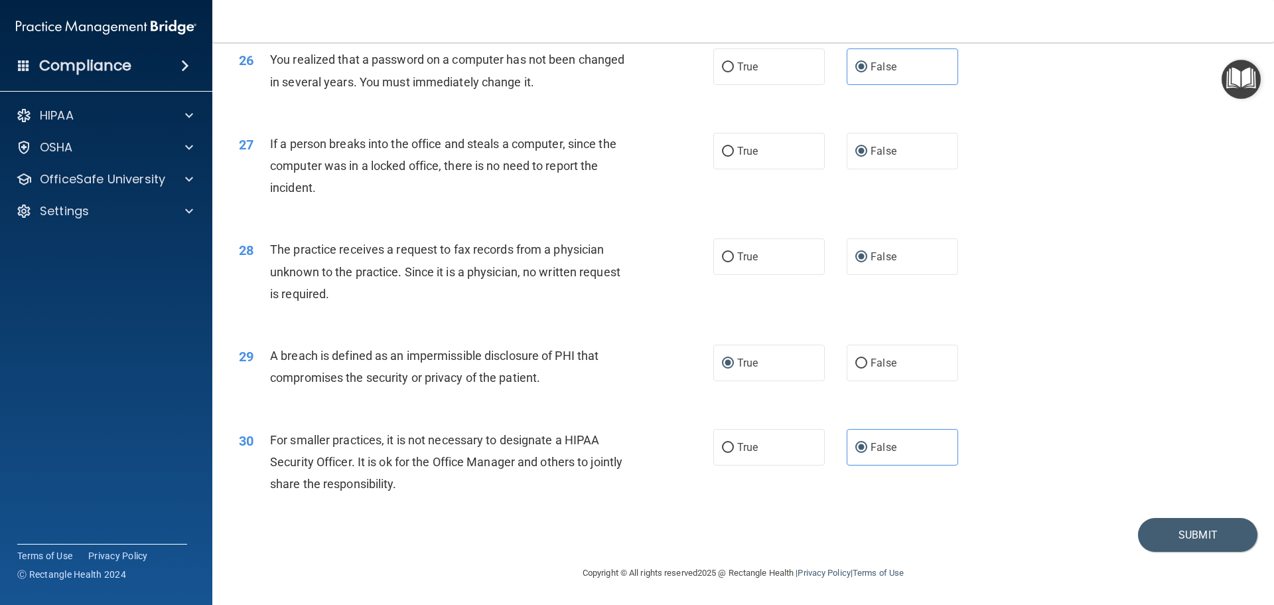
scroll to position [2536, 0]
click at [1019, 461] on button "Submit" at bounding box center [1197, 535] width 119 height 34
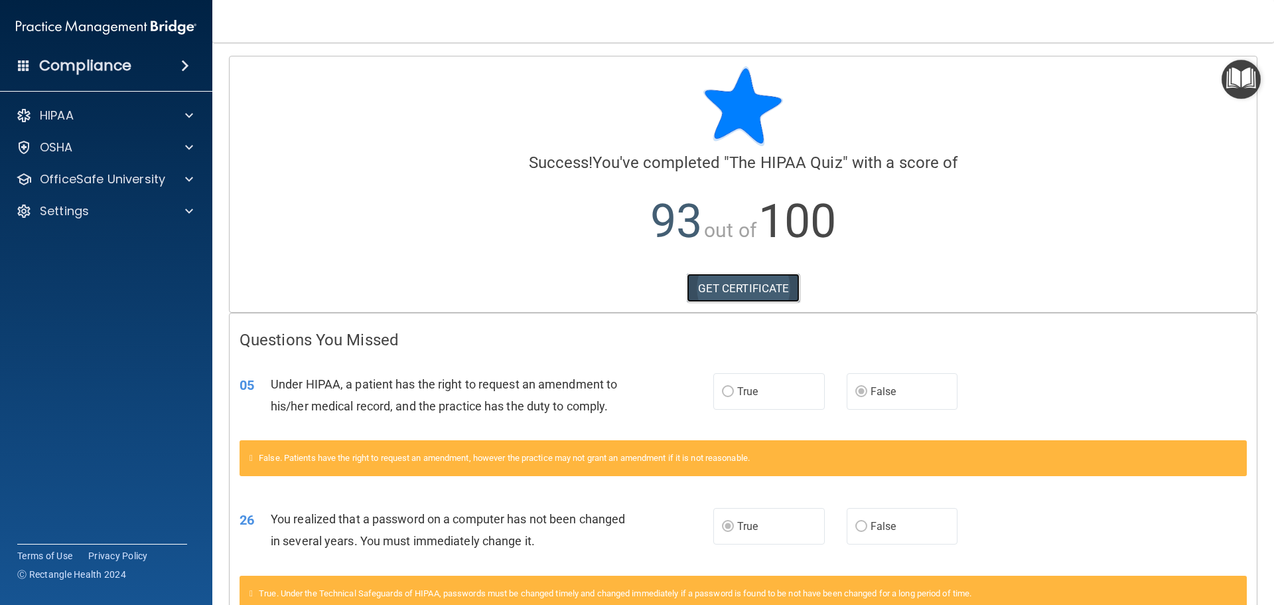
click at [736, 290] on link "GET CERTIFICATE" at bounding box center [743, 287] width 113 height 29
click at [58, 149] on p "OSHA" at bounding box center [56, 147] width 33 height 16
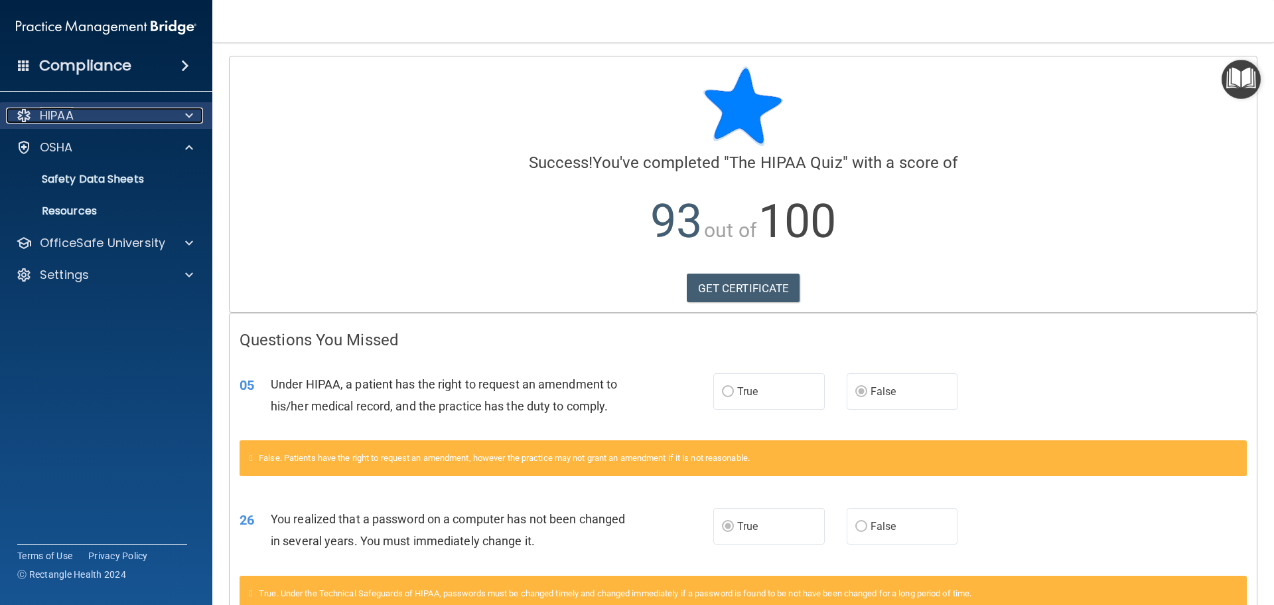
click at [66, 117] on p "HIPAA" at bounding box center [57, 116] width 34 height 16
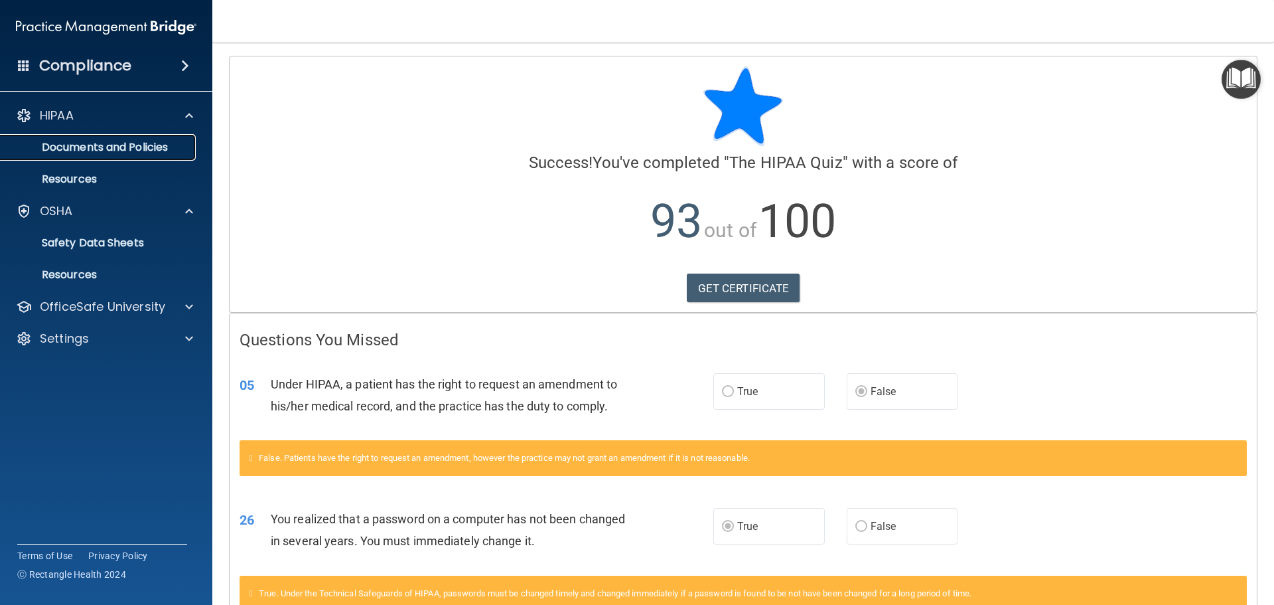
click at [74, 146] on p "Documents and Policies" at bounding box center [99, 147] width 181 height 13
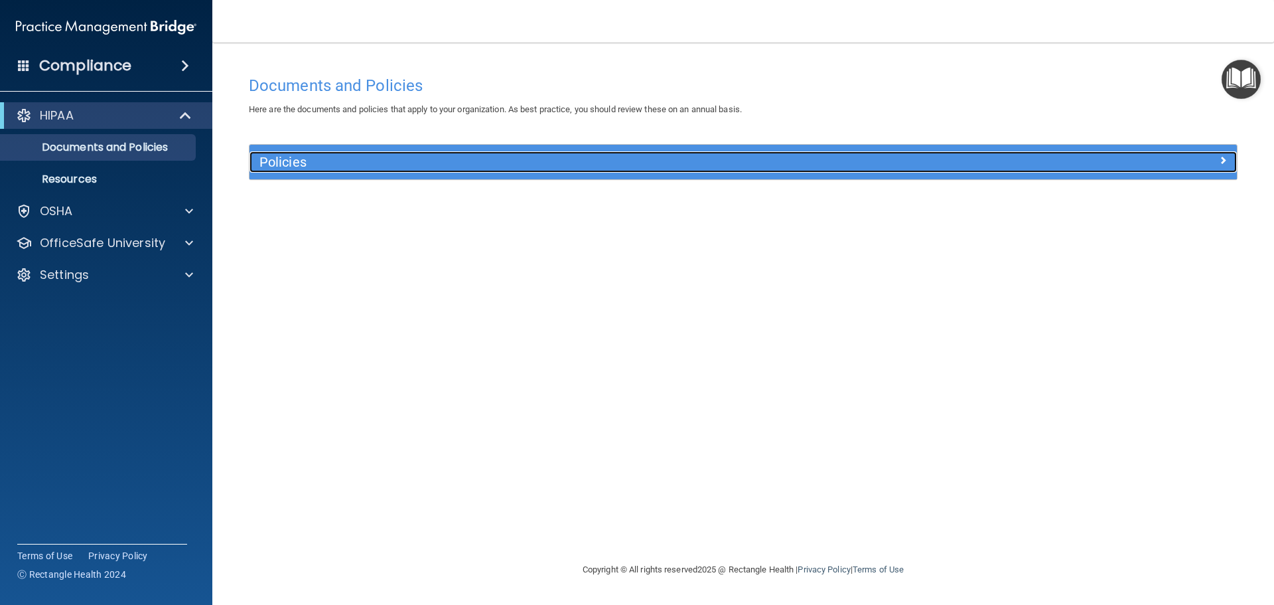
click at [1019, 159] on span at bounding box center [1223, 160] width 8 height 16
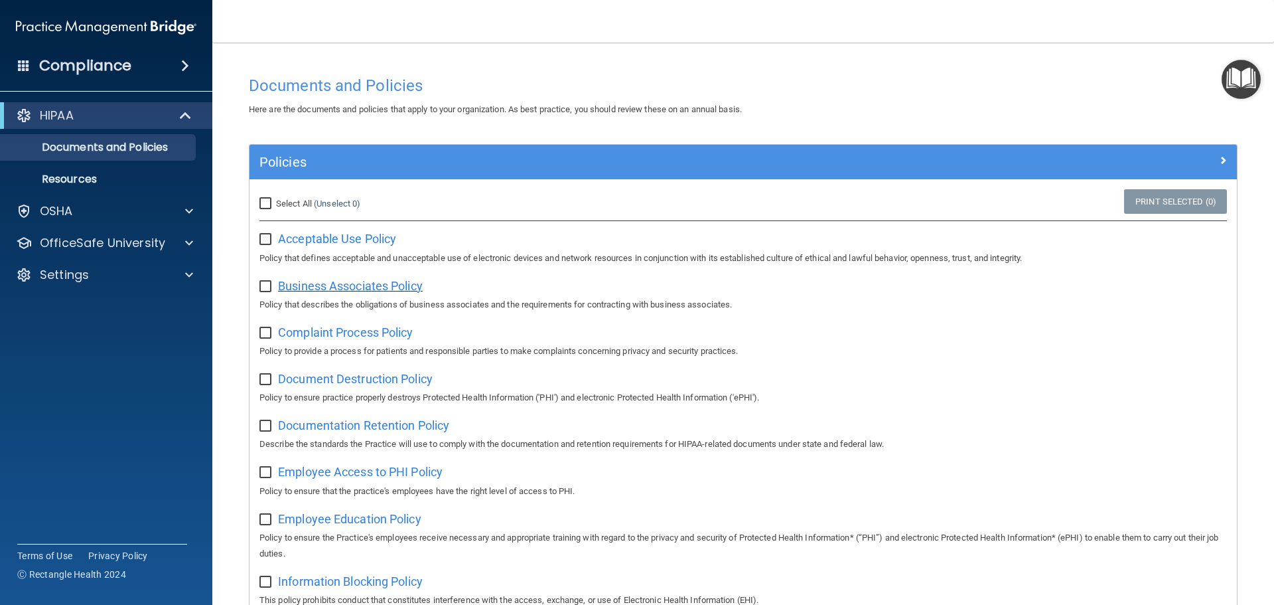
click at [368, 288] on span "Business Associates Policy" at bounding box center [350, 286] width 145 height 14
click at [306, 329] on span "Complaint Process Policy" at bounding box center [345, 332] width 135 height 14
click at [303, 385] on span "Document Destruction Policy" at bounding box center [355, 379] width 155 height 14
click at [286, 379] on span "Document Destruction Policy" at bounding box center [355, 379] width 155 height 14
click at [368, 428] on span "Documentation Retention Policy" at bounding box center [363, 425] width 171 height 14
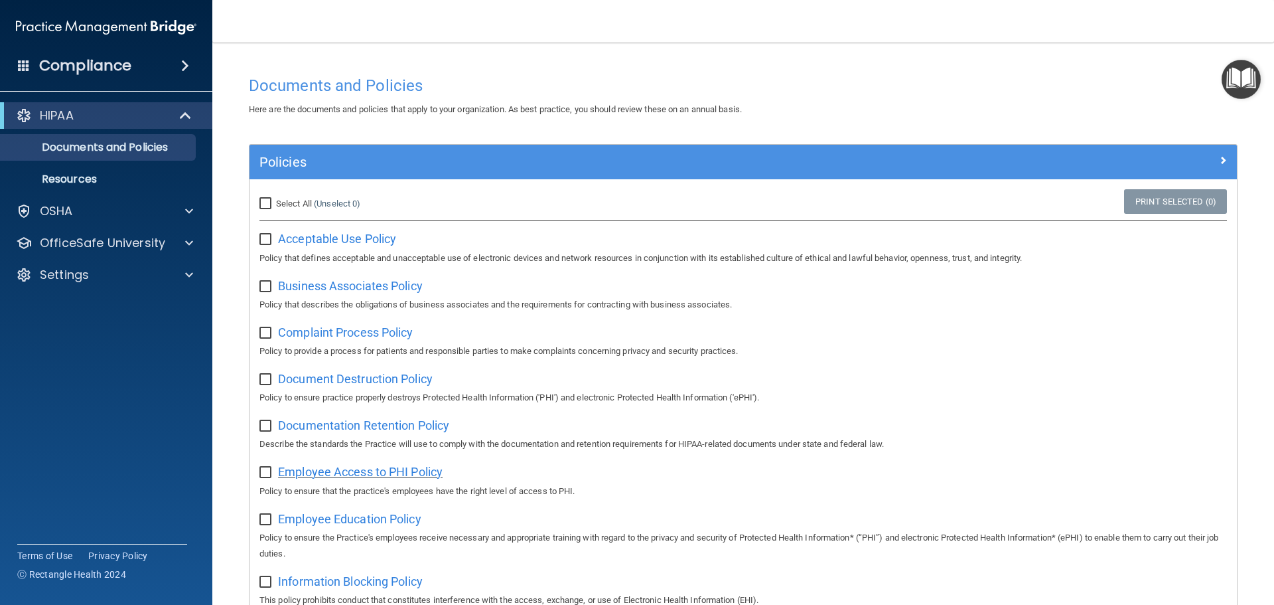
click at [342, 461] on span "Employee Access to PHI Policy" at bounding box center [360, 472] width 165 height 14
click at [356, 461] on span "Employee Education Policy" at bounding box center [349, 519] width 143 height 14
click at [385, 461] on span "Employee Education Policy" at bounding box center [349, 519] width 143 height 14
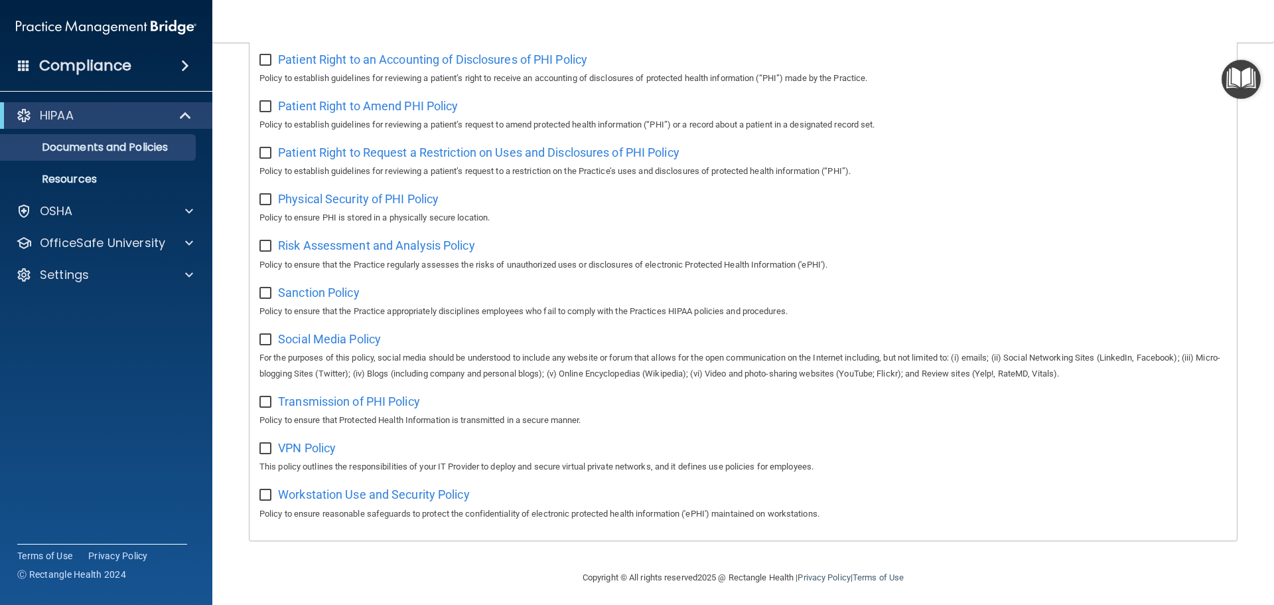
scroll to position [531, 0]
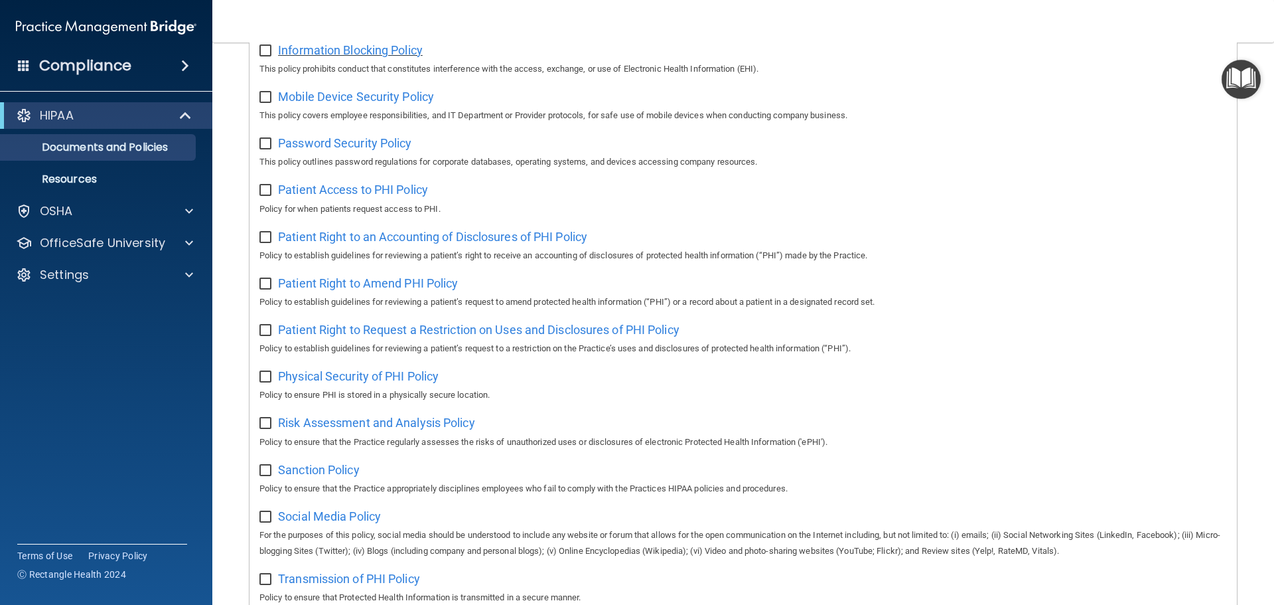
click at [323, 57] on span "Information Blocking Policy" at bounding box center [350, 50] width 145 height 14
click at [319, 429] on span "Risk Assessment and Analysis Policy" at bounding box center [376, 422] width 197 height 14
click at [353, 461] on span "Sanction Policy" at bounding box center [319, 470] width 82 height 14
click at [346, 150] on span "Password Security Policy" at bounding box center [344, 143] width 133 height 14
click at [397, 196] on span "Patient Access to PHI Policy" at bounding box center [353, 189] width 150 height 14
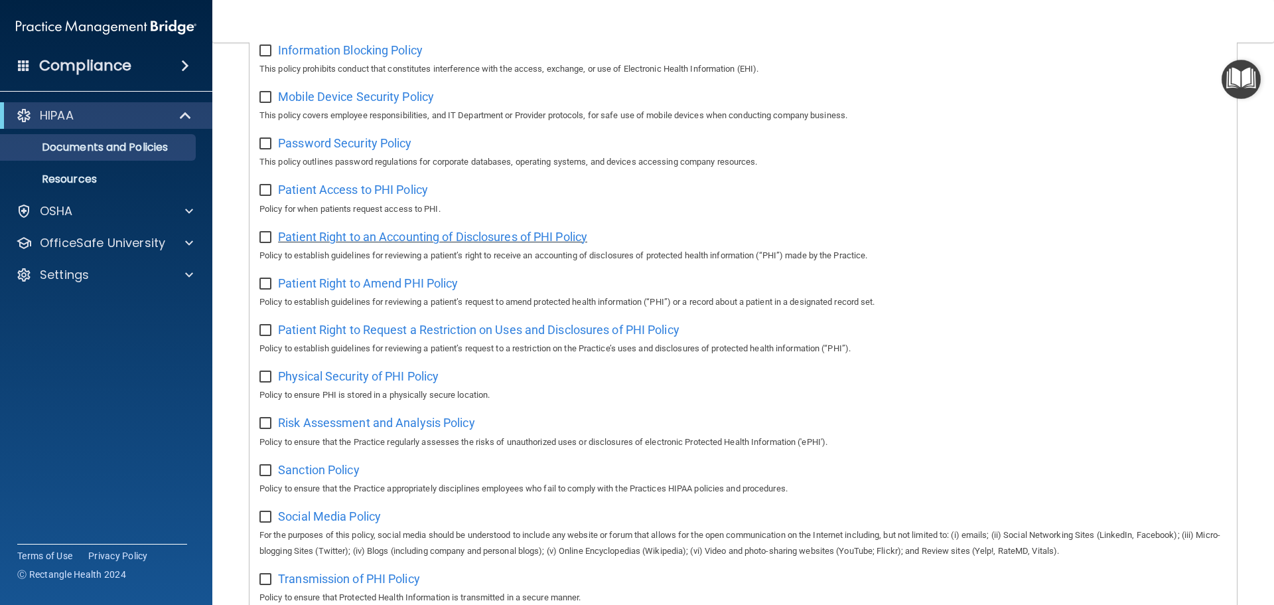
click at [386, 244] on span "Patient Right to an Accounting of Disclosures of PHI Policy" at bounding box center [432, 237] width 309 height 14
click at [375, 383] on span "Physical Security of PHI Policy" at bounding box center [358, 376] width 161 height 14
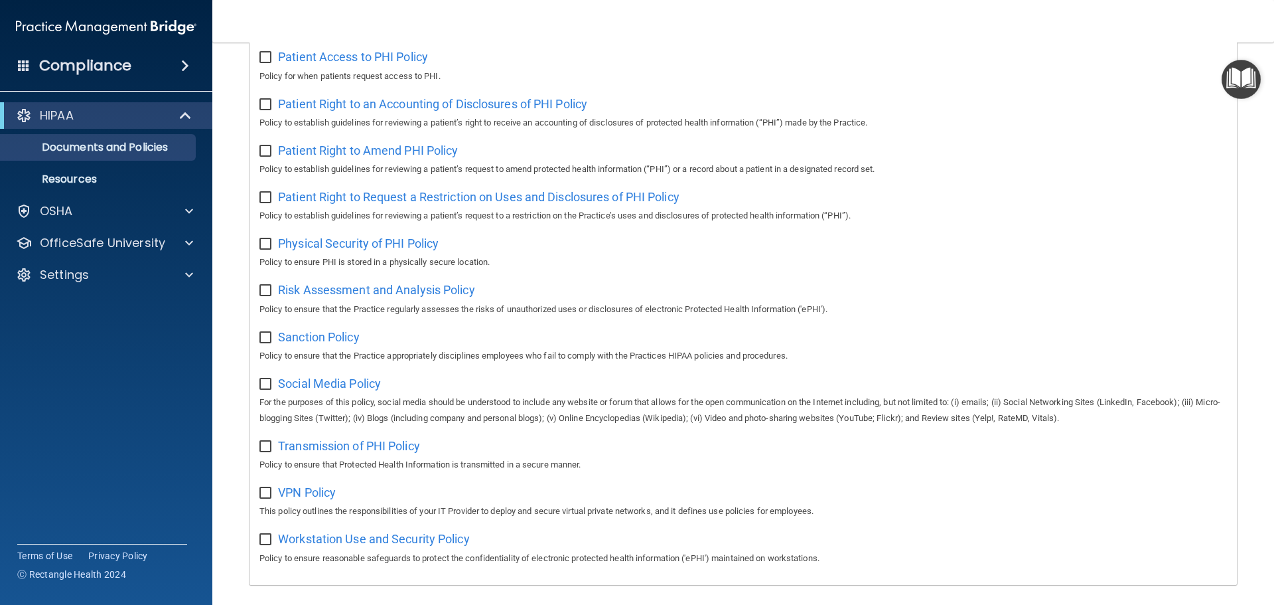
scroll to position [727, 0]
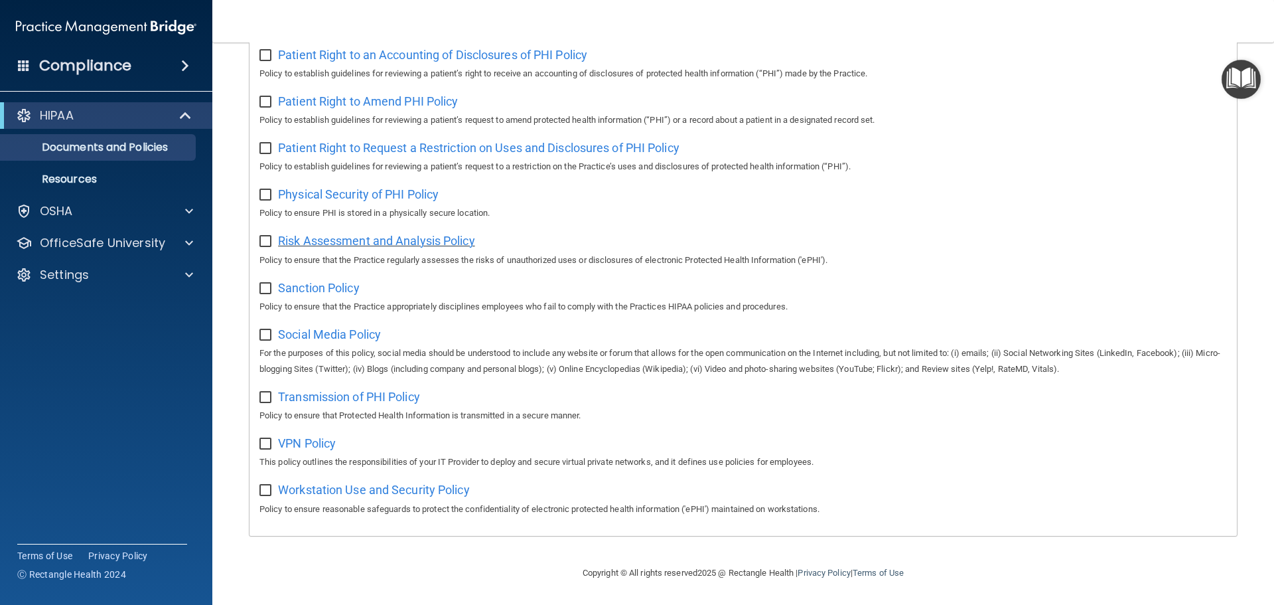
click at [374, 234] on span "Risk Assessment and Analysis Policy" at bounding box center [376, 241] width 197 height 14
click at [307, 285] on span "Sanction Policy" at bounding box center [319, 288] width 82 height 14
click at [291, 338] on span "Social Media Policy" at bounding box center [329, 334] width 103 height 14
click at [311, 394] on span "Transmission of PHI Policy" at bounding box center [349, 397] width 142 height 14
click at [317, 438] on span "VPN Policy" at bounding box center [307, 443] width 58 height 14
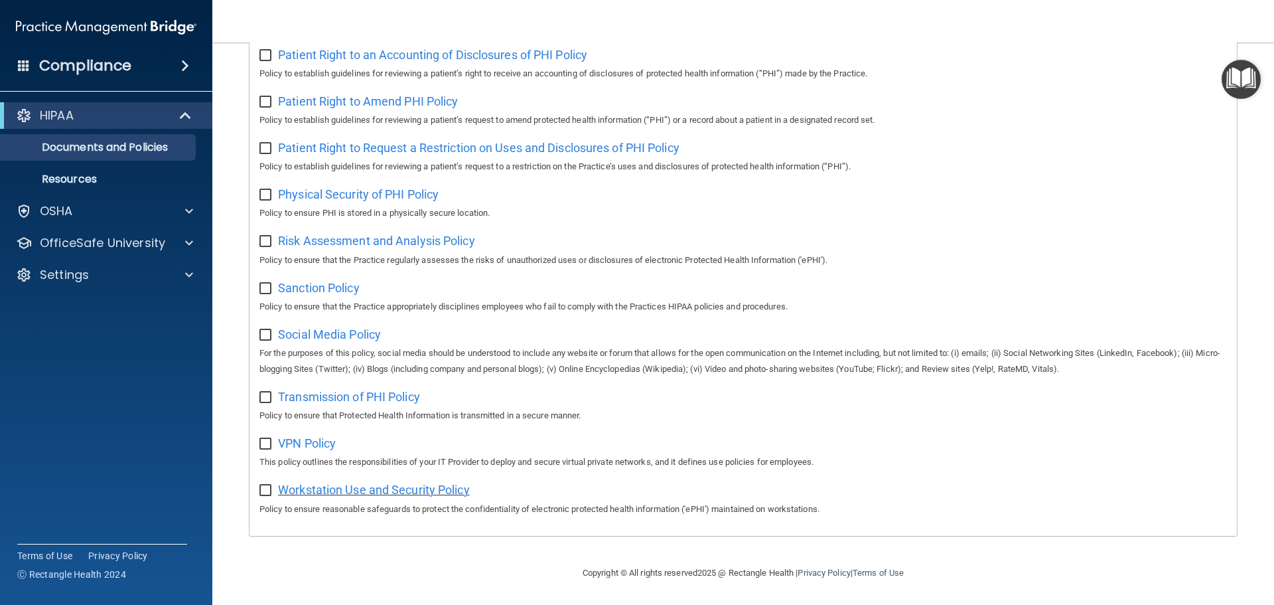
click at [348, 461] on span "Workstation Use and Security Policy" at bounding box center [374, 489] width 192 height 14
click at [72, 210] on p "OSHA" at bounding box center [56, 211] width 33 height 16
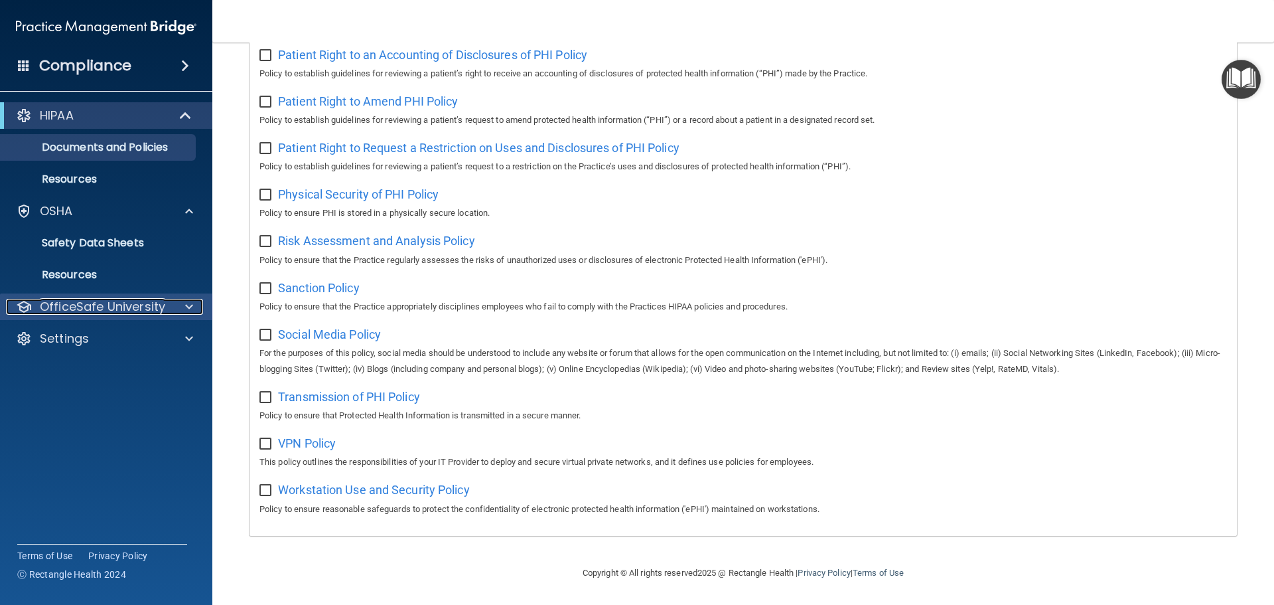
click at [174, 305] on div at bounding box center [187, 307] width 33 height 16
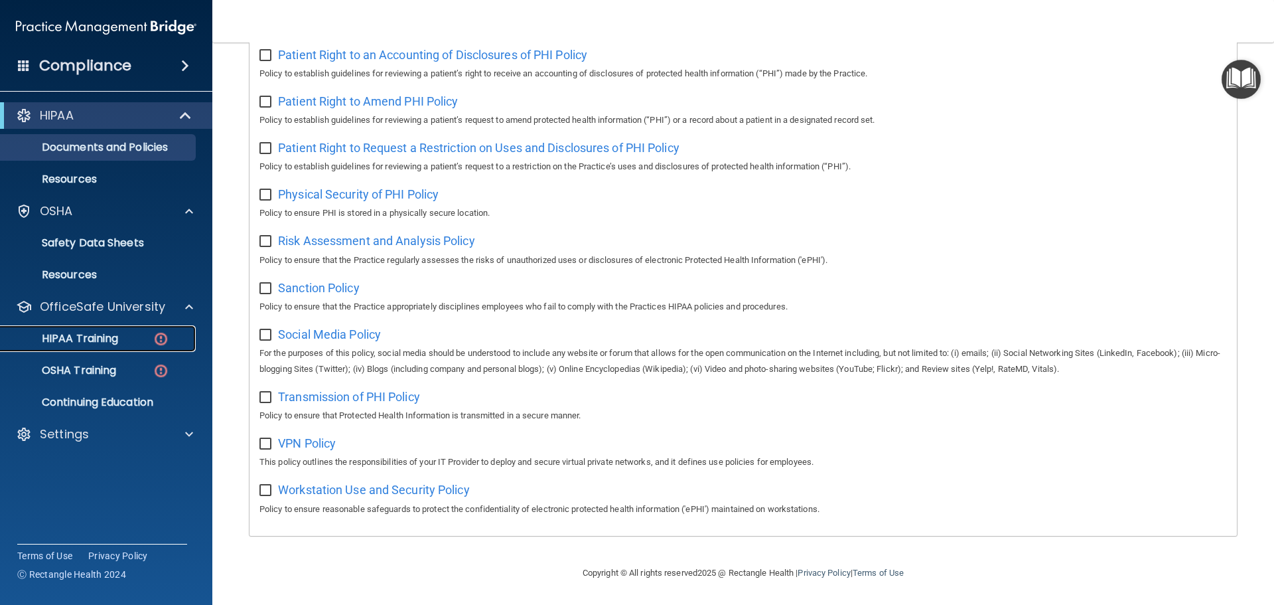
click at [91, 333] on p "HIPAA Training" at bounding box center [63, 338] width 109 height 13
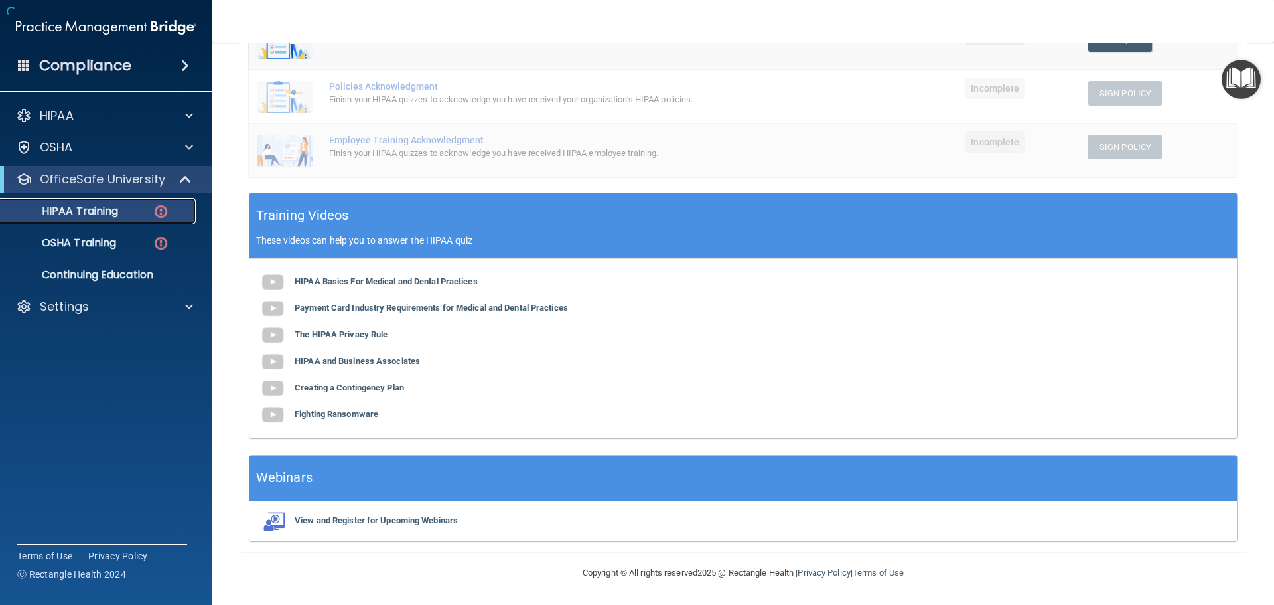
scroll to position [339, 0]
click at [281, 278] on img at bounding box center [272, 282] width 27 height 27
click at [364, 307] on b "Payment Card Industry Requirements for Medical and Dental Practices" at bounding box center [431, 308] width 273 height 10
click at [319, 331] on b "The HIPAA Privacy Rule" at bounding box center [341, 334] width 93 height 10
click at [317, 360] on b "HIPAA and Business Associates" at bounding box center [357, 361] width 125 height 10
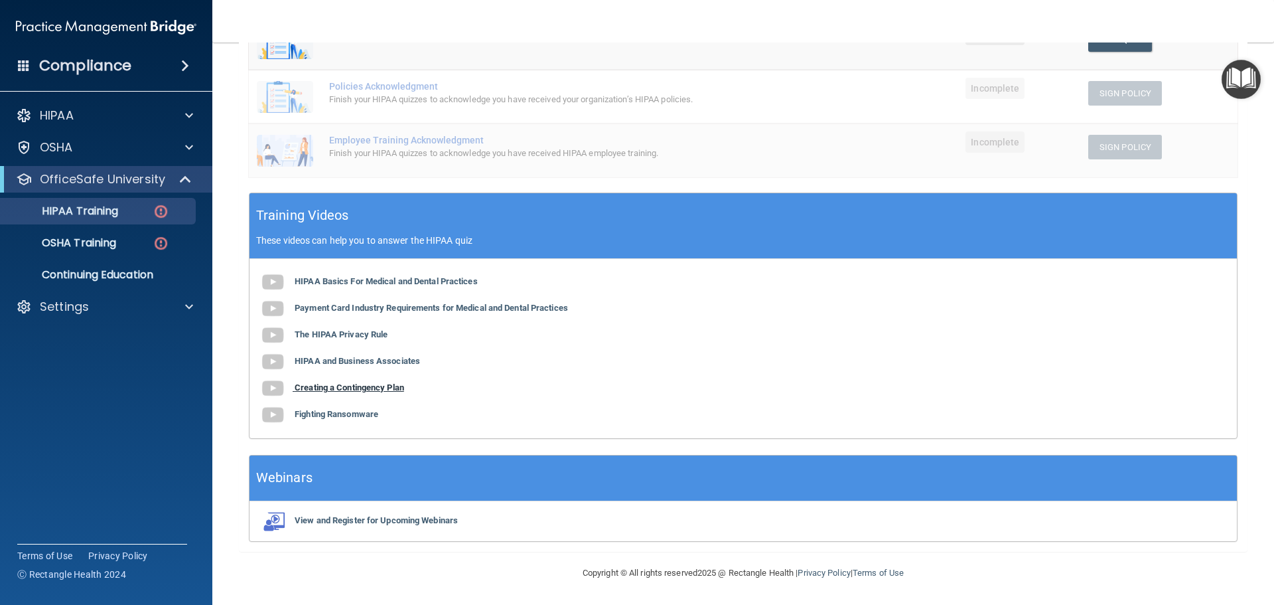
click at [324, 387] on b "Creating a Contingency Plan" at bounding box center [349, 387] width 109 height 10
click at [341, 415] on b "Fighting Ransomware" at bounding box center [337, 414] width 84 height 10
click at [135, 240] on div "OSHA Training" at bounding box center [99, 242] width 181 height 13
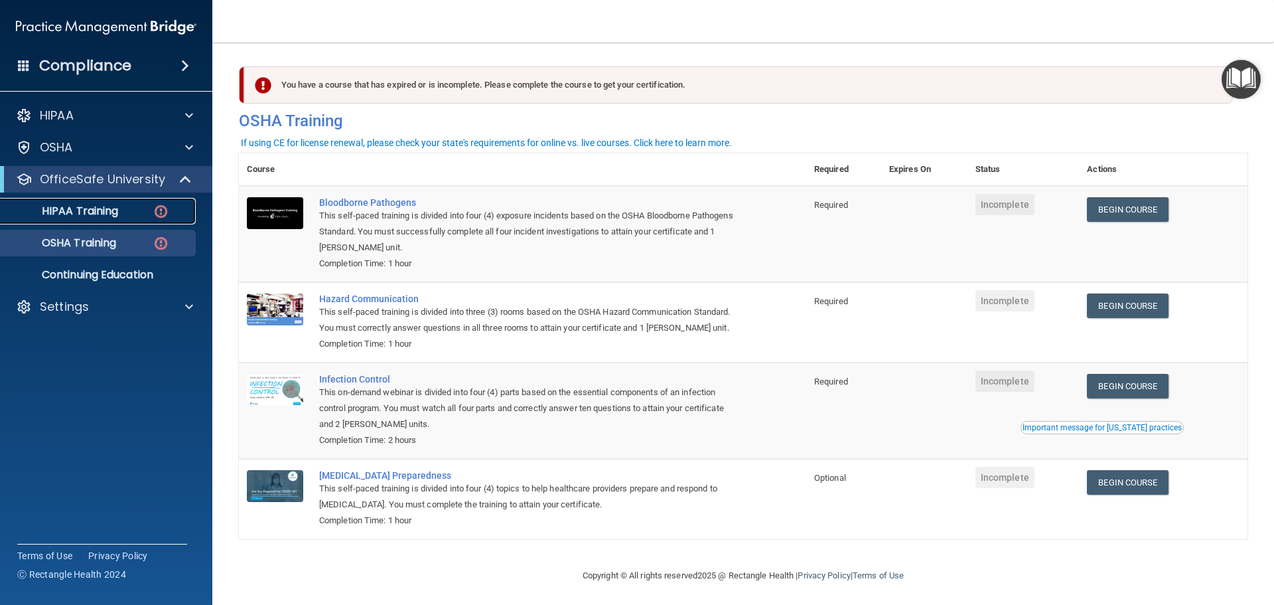
click at [102, 206] on p "HIPAA Training" at bounding box center [63, 210] width 109 height 13
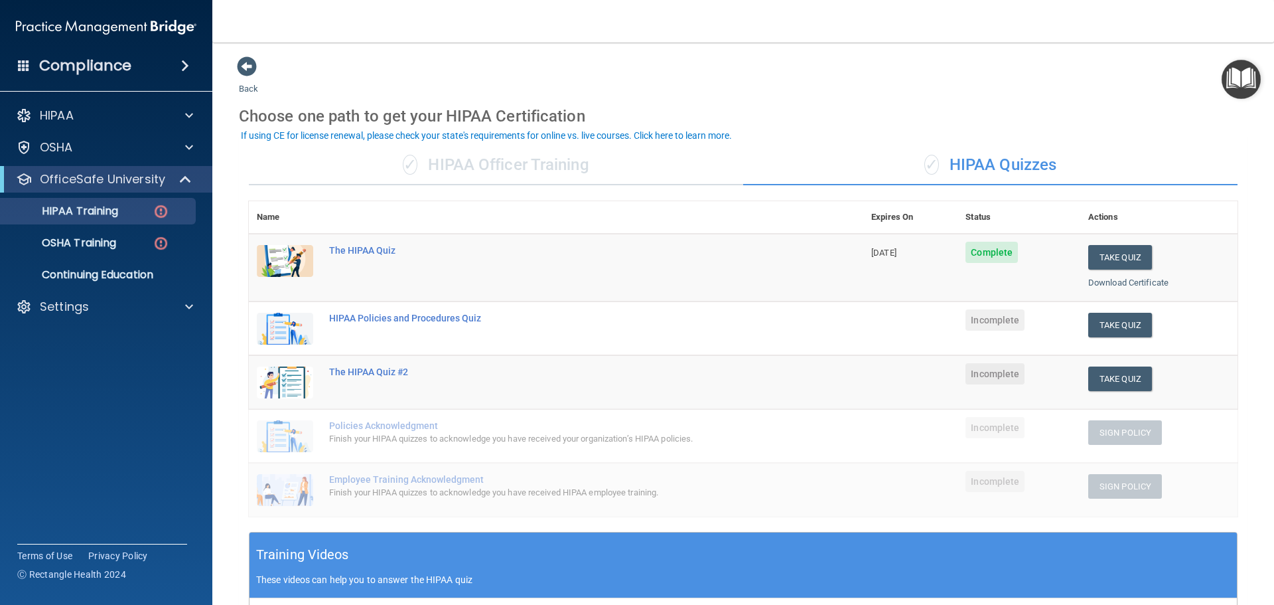
click at [403, 431] on div "Finish your HIPAA quizzes to acknowledge you have received your organization’s …" at bounding box center [563, 439] width 468 height 16
click at [181, 64] on span at bounding box center [185, 66] width 8 height 16
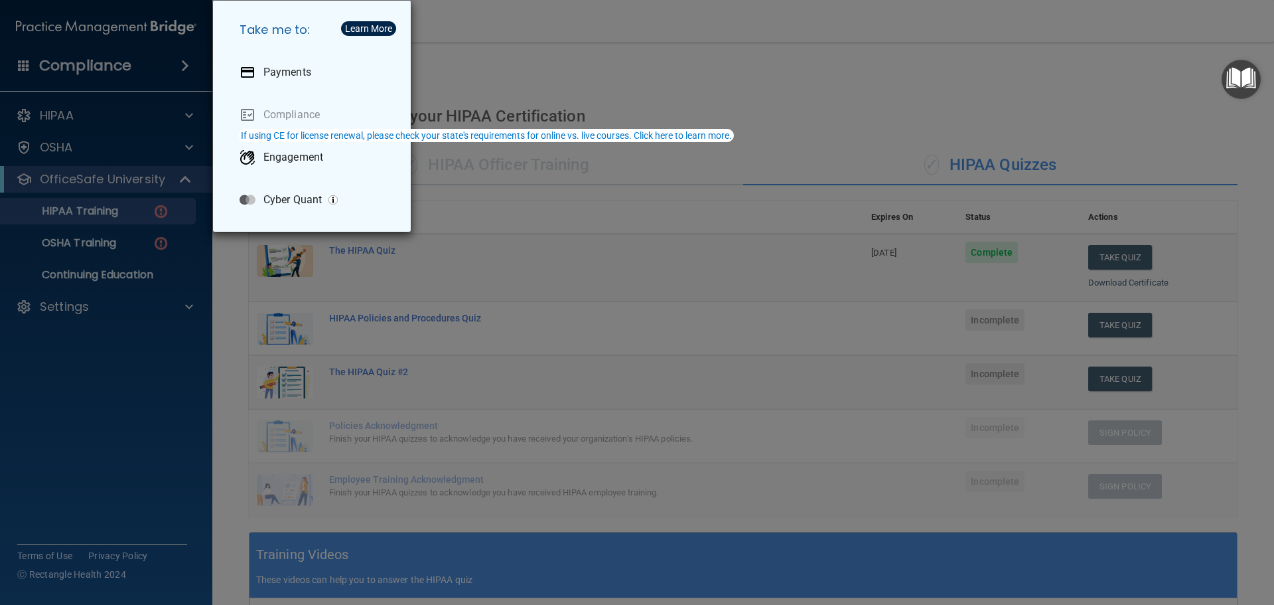
click at [574, 299] on div "Take me to: Payments Compliance Engagement Cyber Quant" at bounding box center [637, 302] width 1274 height 605
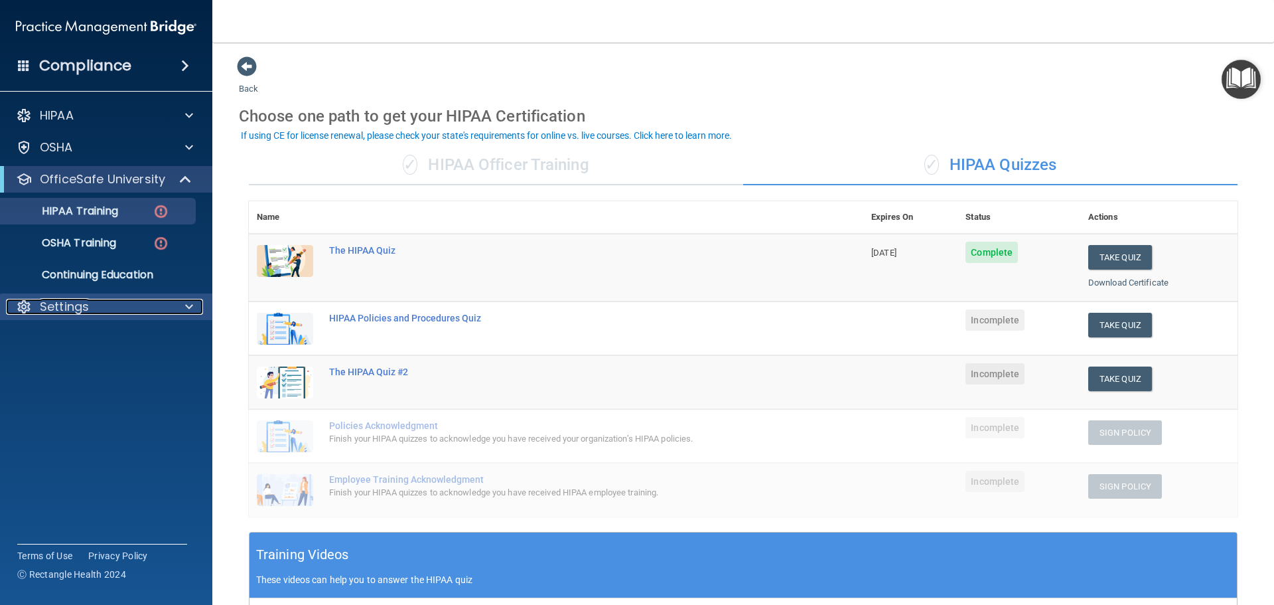
click at [183, 305] on div at bounding box center [187, 307] width 33 height 16
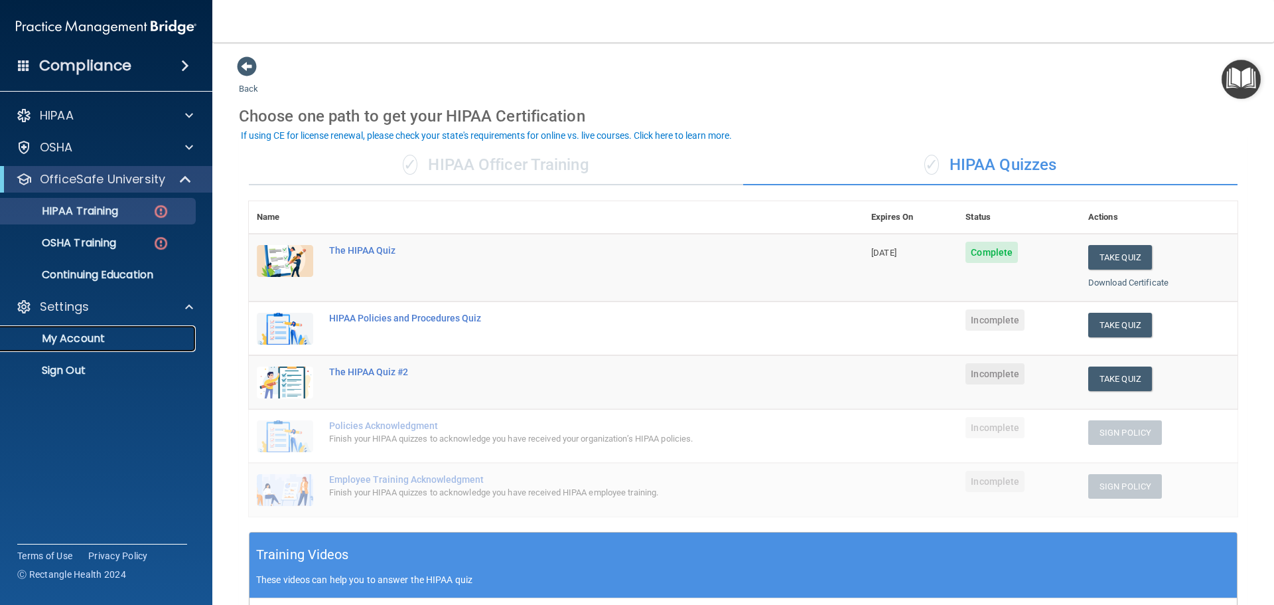
click at [167, 335] on p "My Account" at bounding box center [99, 338] width 181 height 13
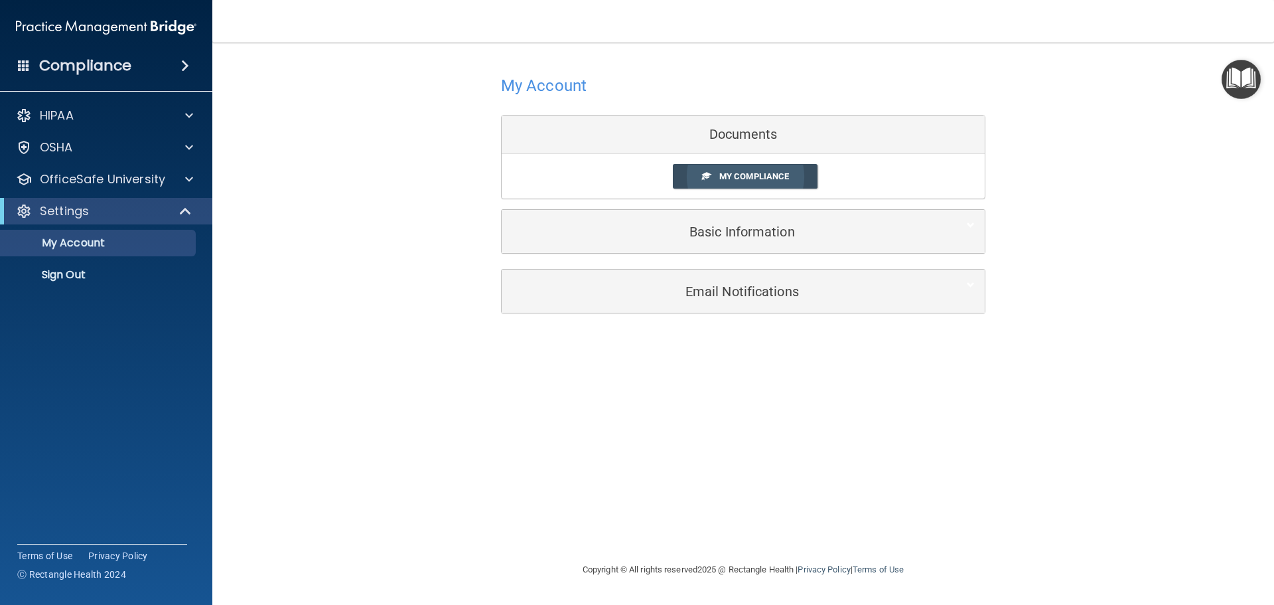
click at [738, 175] on span "My Compliance" at bounding box center [754, 176] width 70 height 10
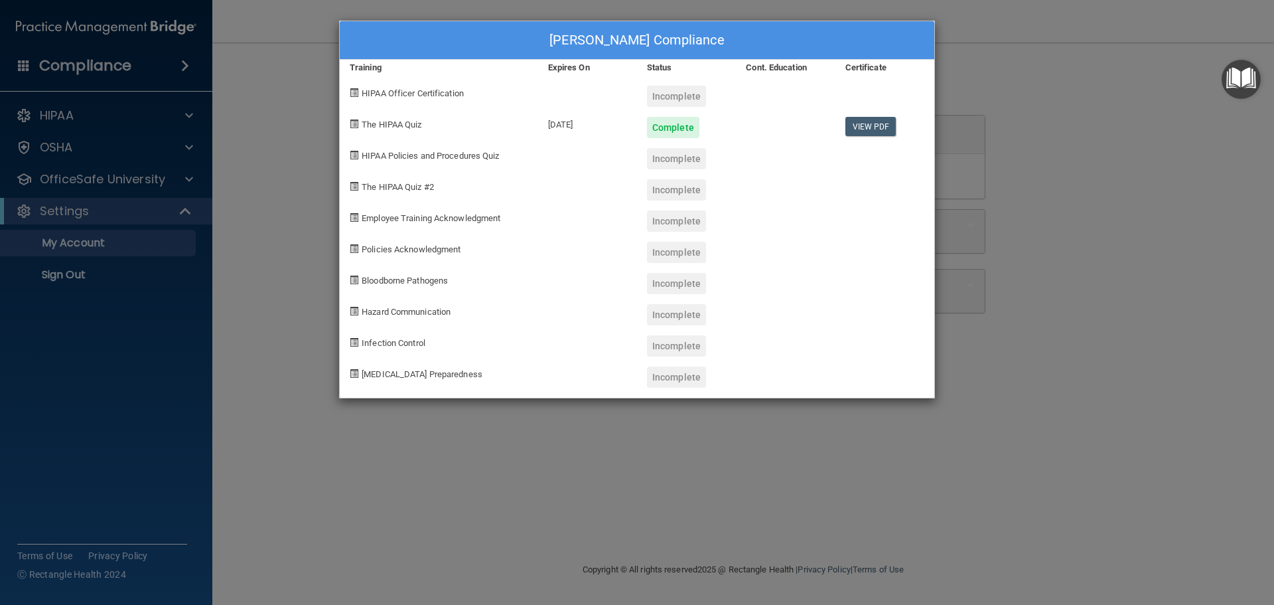
click at [299, 101] on div "[PERSON_NAME] Compliance Training Expires On Status Cont. Education Certificate…" at bounding box center [637, 302] width 1274 height 605
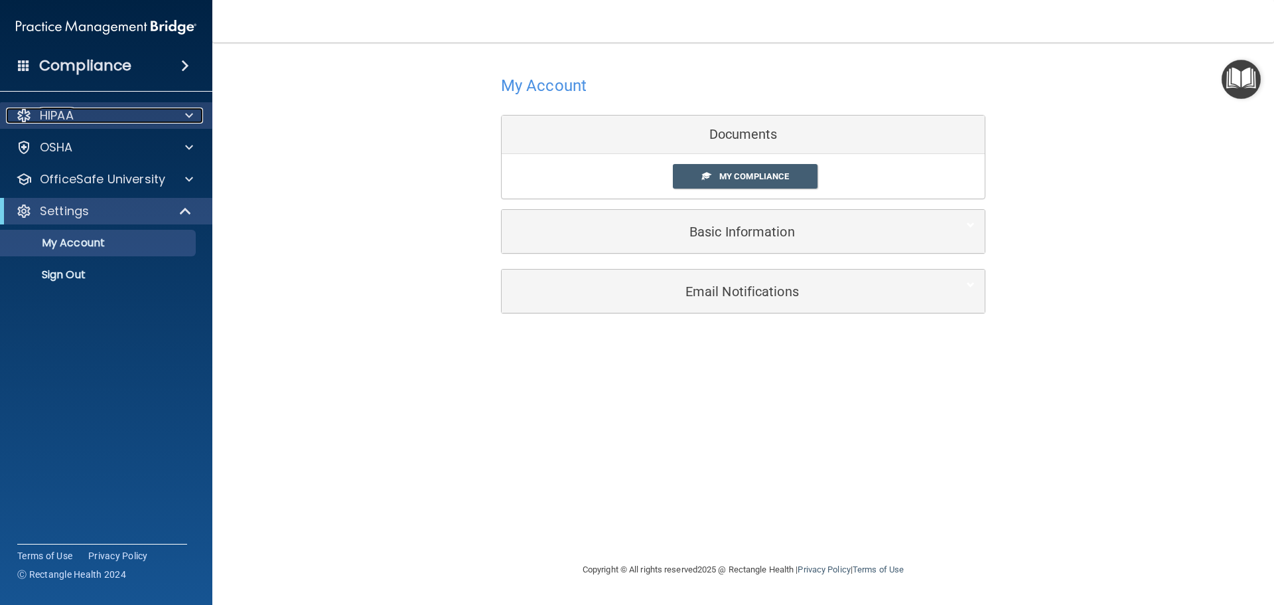
click at [194, 110] on div at bounding box center [187, 116] width 33 height 16
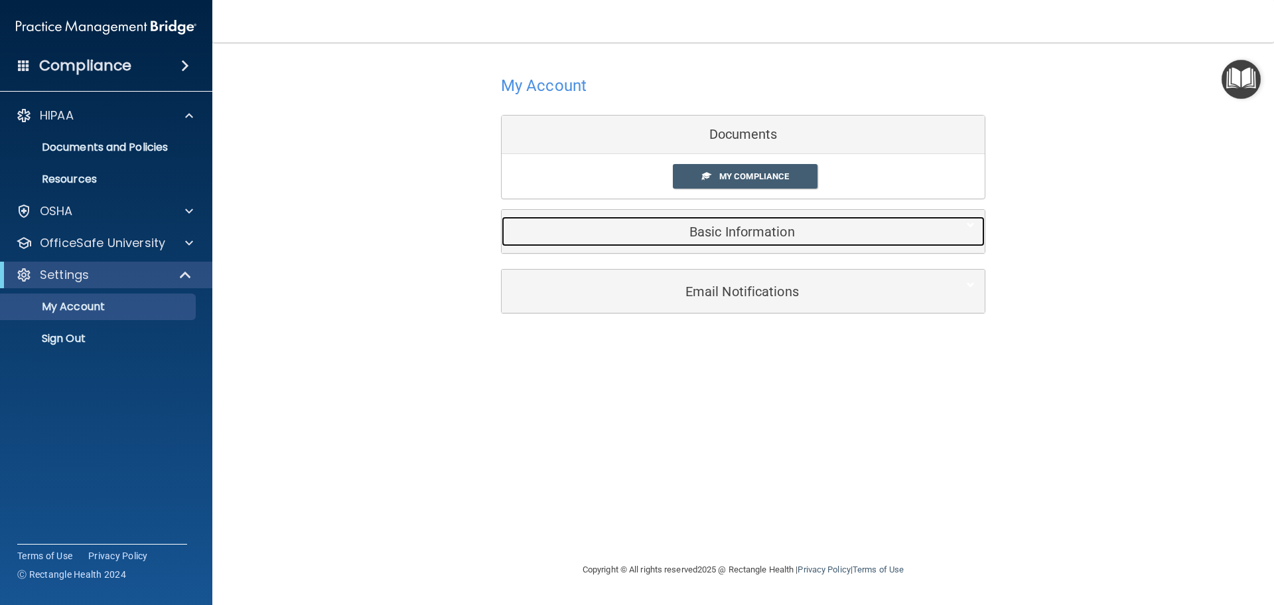
click at [782, 231] on h5 "Basic Information" at bounding box center [723, 231] width 423 height 15
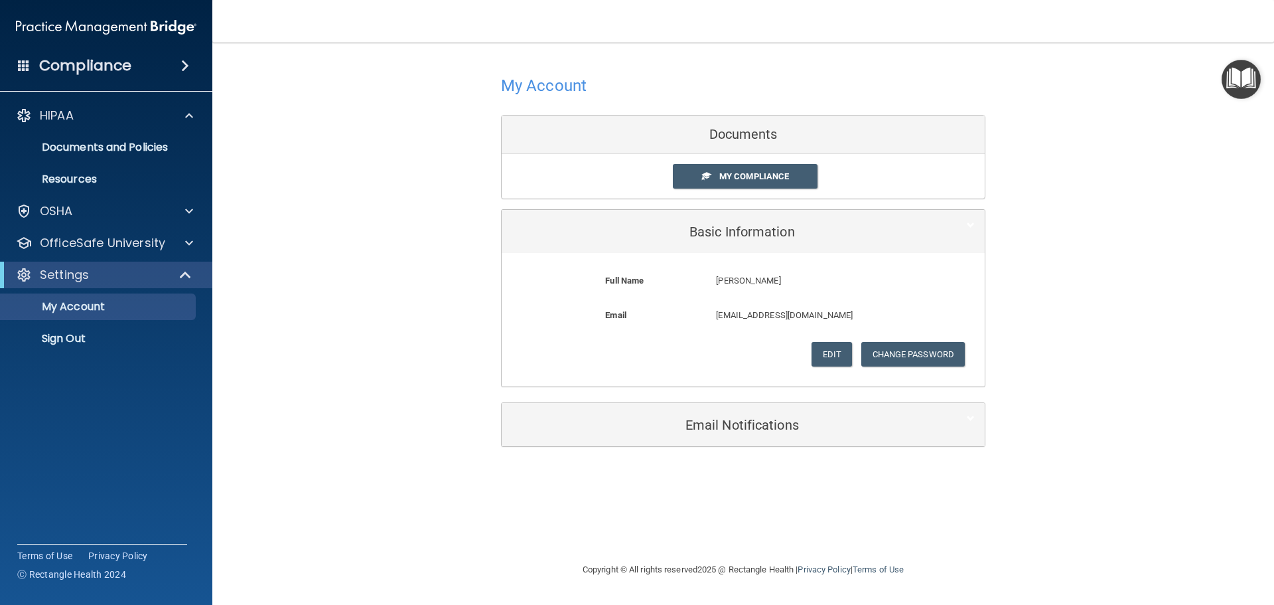
click at [374, 163] on div "My Account Documents My Compliance My Compliance My BAA Basic Information Full …" at bounding box center [743, 259] width 1009 height 406
click at [828, 461] on div "My Account Documents My Compliance My Compliance My BAA Basic Information Full …" at bounding box center [743, 302] width 1009 height 492
click at [1019, 372] on div "My Account Documents My Compliance My Compliance My BAA Basic Information Full …" at bounding box center [743, 259] width 1009 height 406
click at [97, 150] on p "Documents and Policies" at bounding box center [99, 147] width 181 height 13
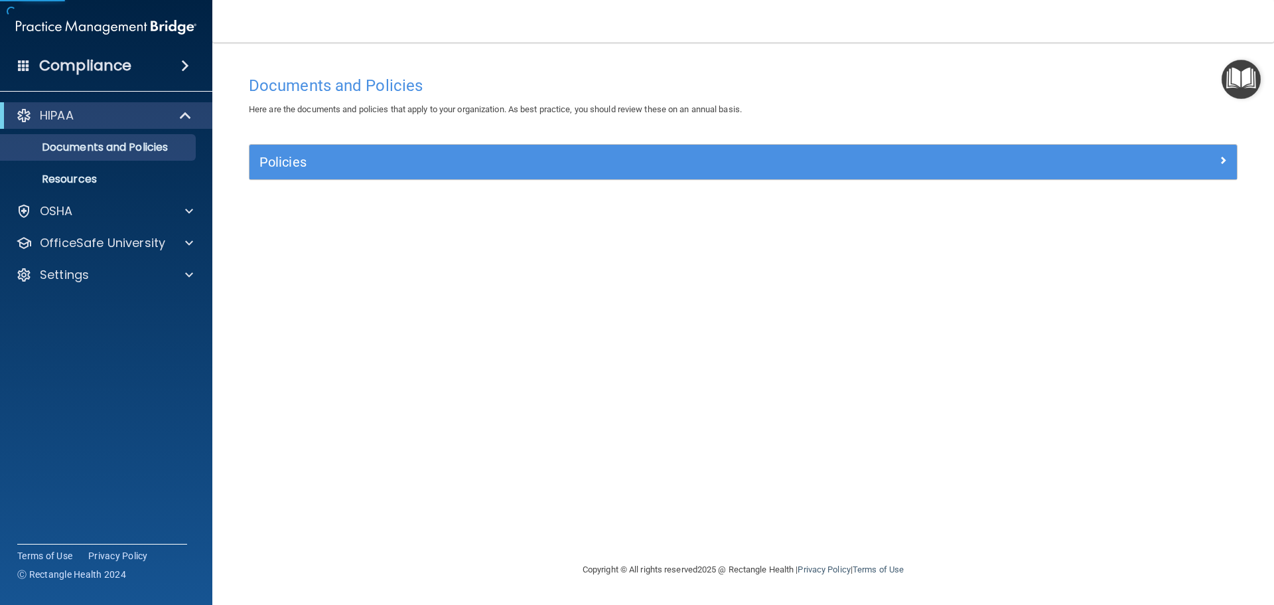
click at [172, 62] on div "Compliance" at bounding box center [106, 65] width 212 height 29
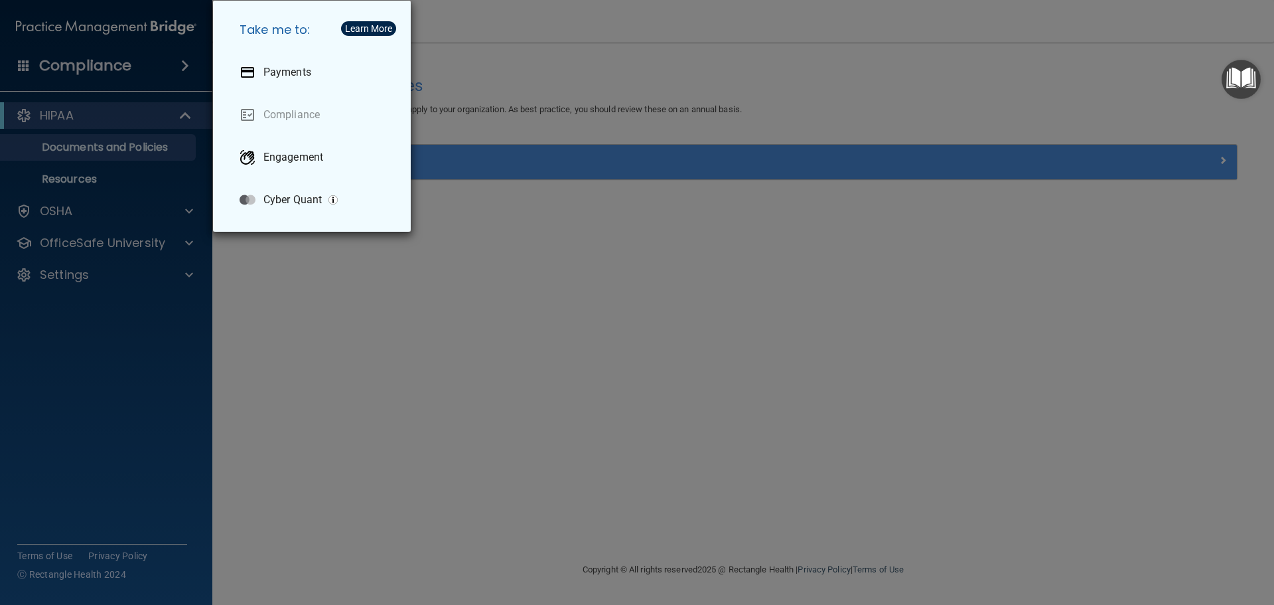
click at [144, 118] on div "Take me to: Payments Compliance Engagement Cyber Quant" at bounding box center [637, 302] width 1274 height 605
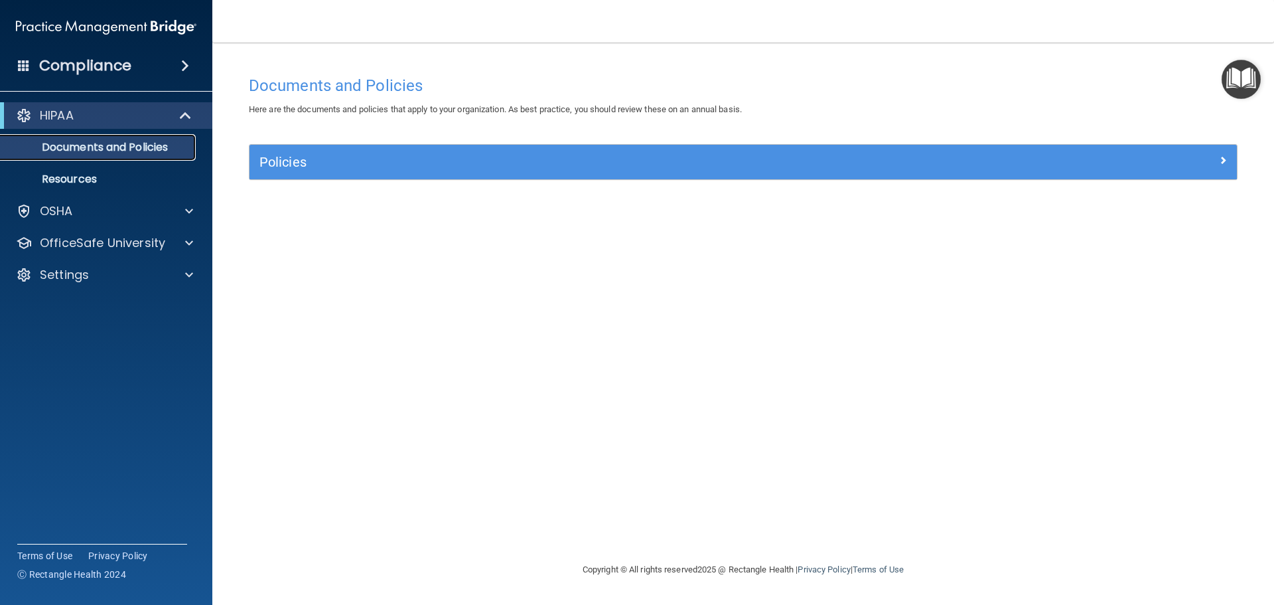
click at [171, 146] on p "Documents and Policies" at bounding box center [99, 147] width 181 height 13
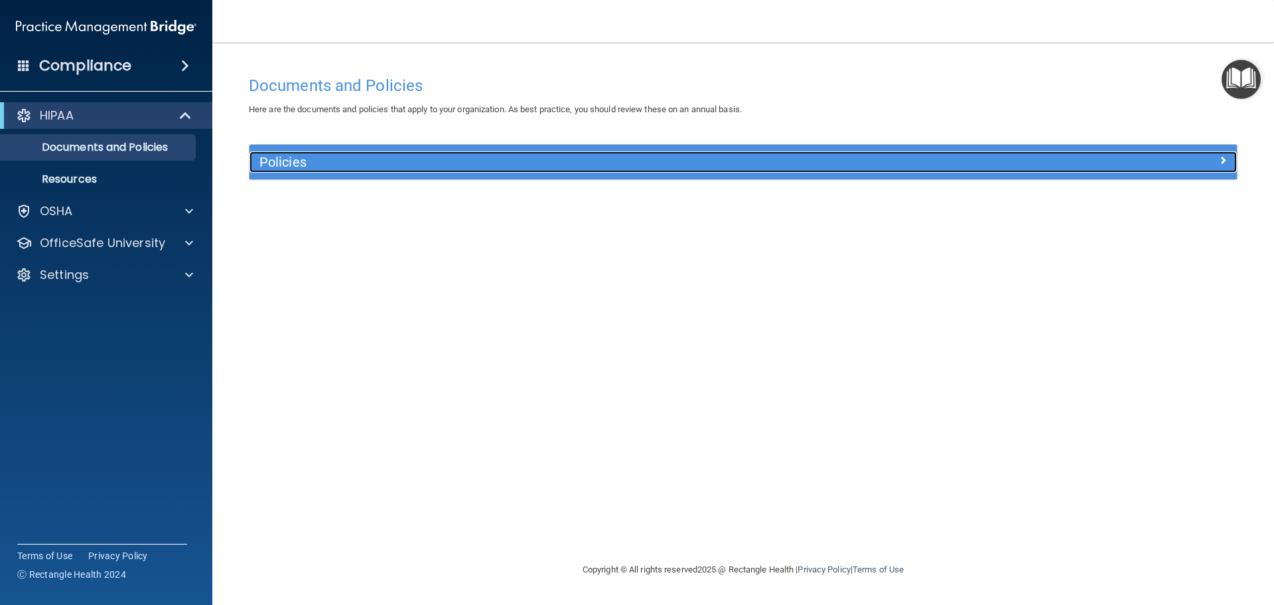
click at [354, 169] on h5 "Policies" at bounding box center [619, 162] width 721 height 15
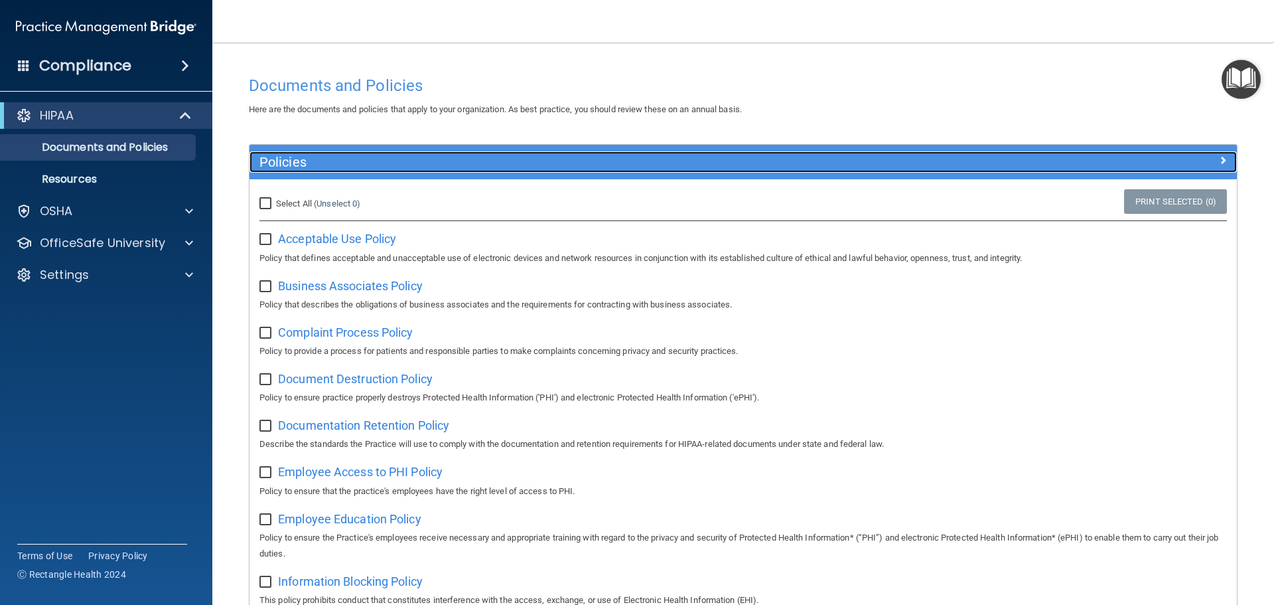
click at [1019, 161] on span at bounding box center [1223, 160] width 8 height 16
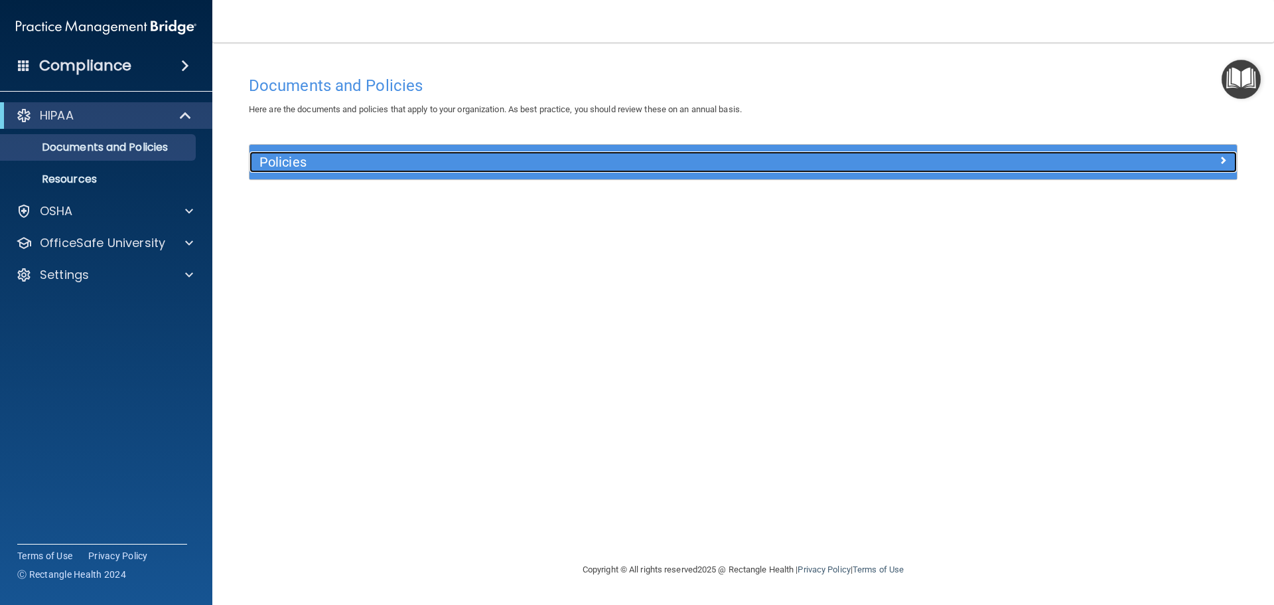
click at [1019, 161] on div at bounding box center [1113, 159] width 247 height 16
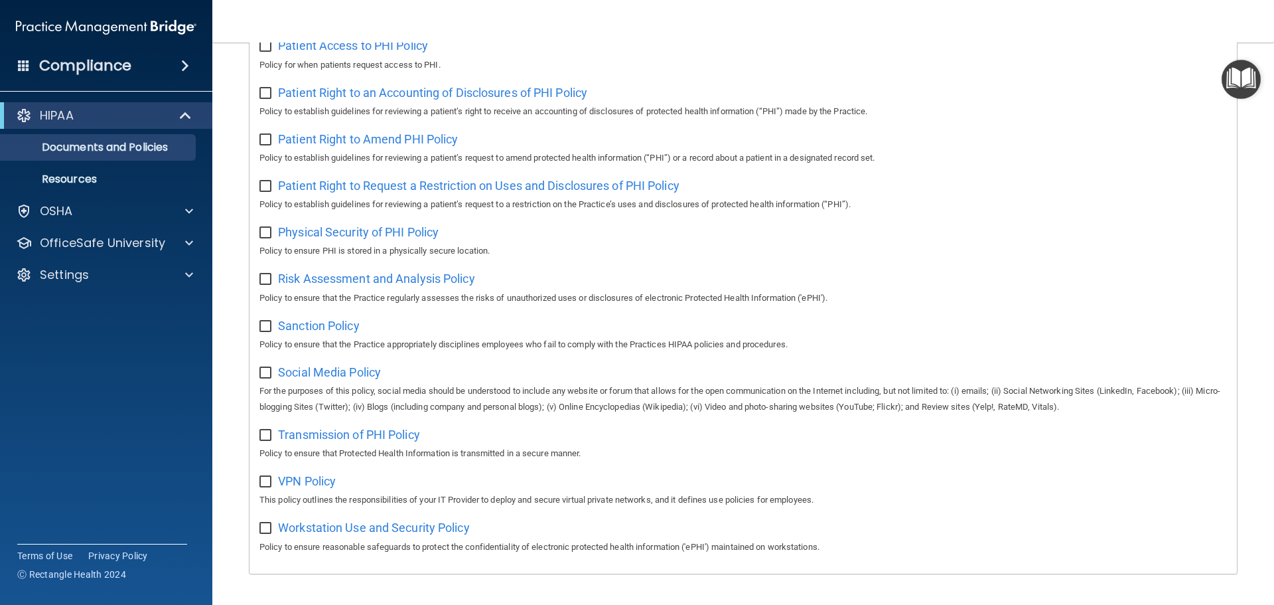
scroll to position [727, 0]
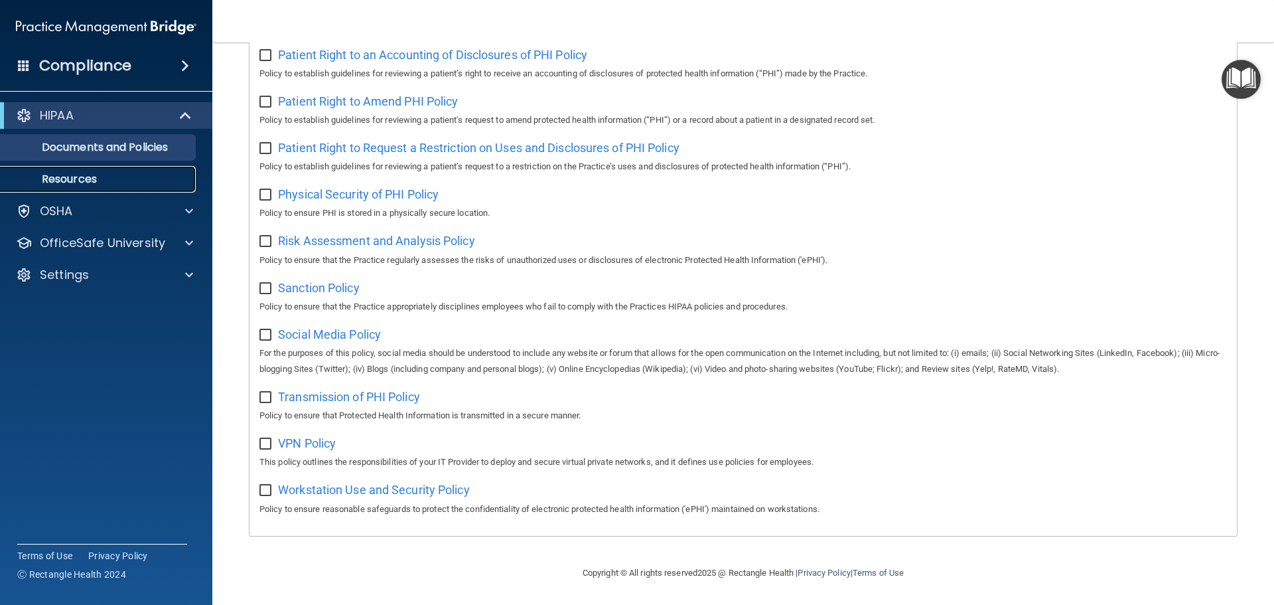
click at [107, 177] on p "Resources" at bounding box center [99, 179] width 181 height 13
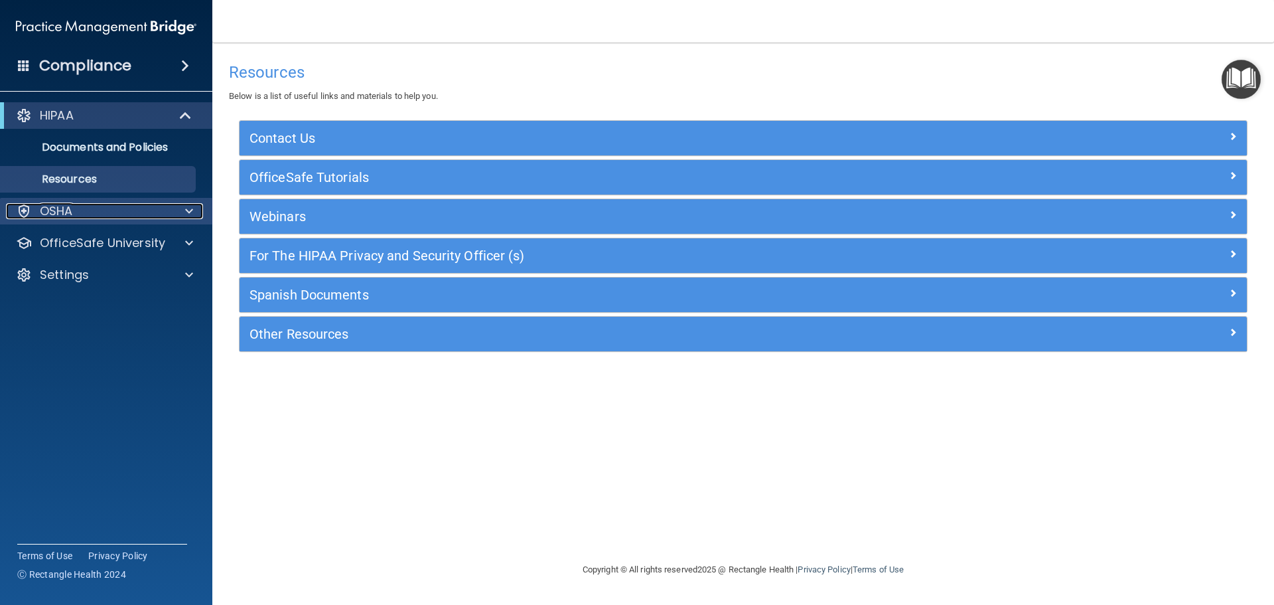
click at [67, 207] on p "OSHA" at bounding box center [56, 211] width 33 height 16
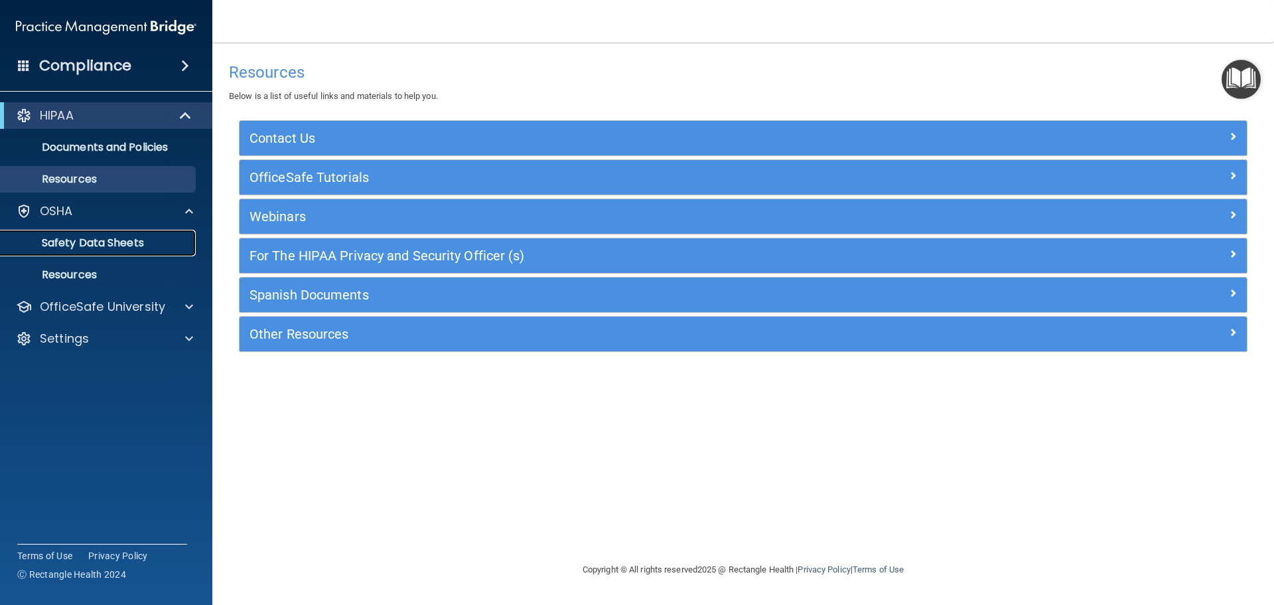
click at [91, 236] on p "Safety Data Sheets" at bounding box center [99, 242] width 181 height 13
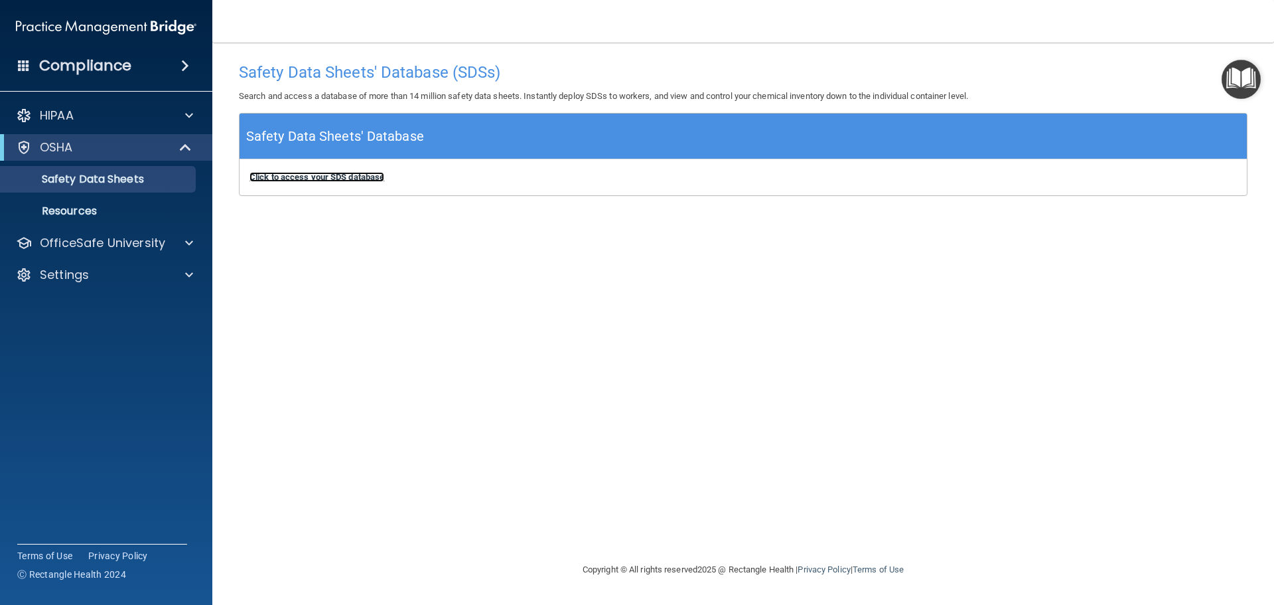
click at [289, 173] on b "Click to access your SDS database" at bounding box center [317, 177] width 135 height 10
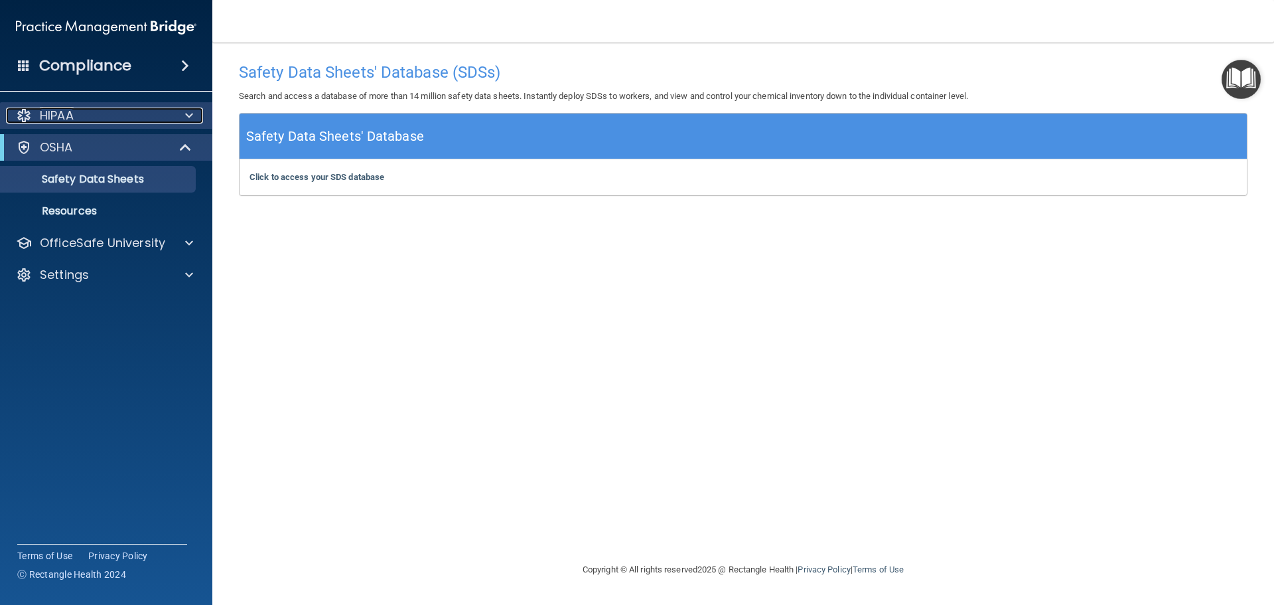
click at [184, 114] on div at bounding box center [187, 116] width 33 height 16
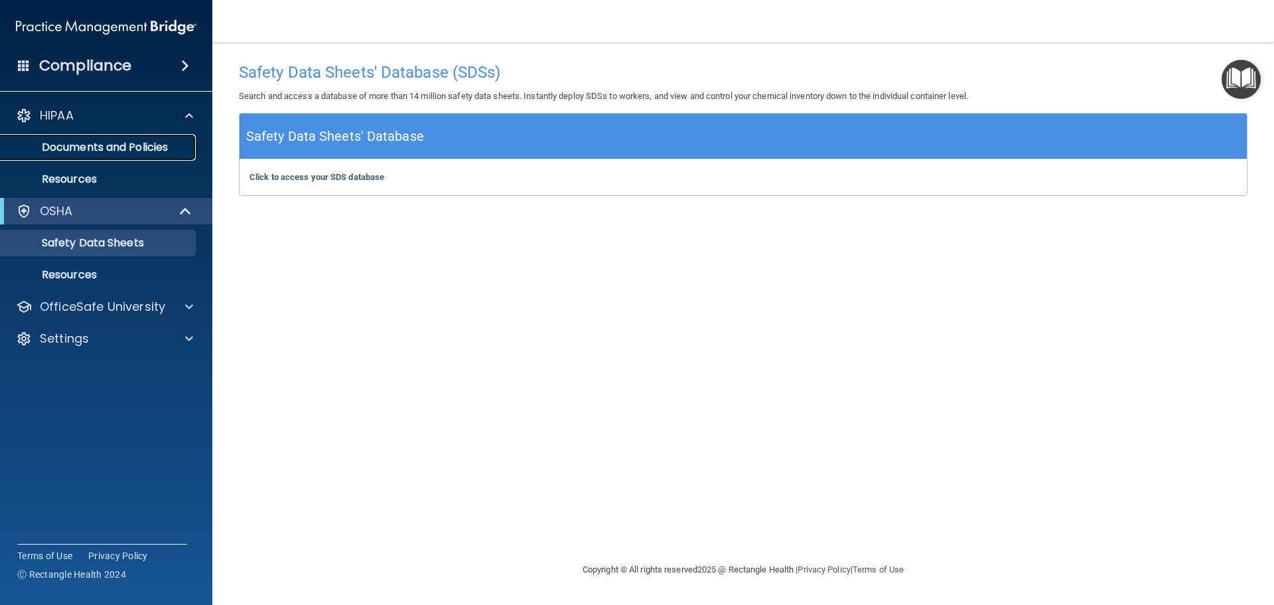
click at [151, 139] on link "Documents and Policies" at bounding box center [91, 147] width 209 height 27
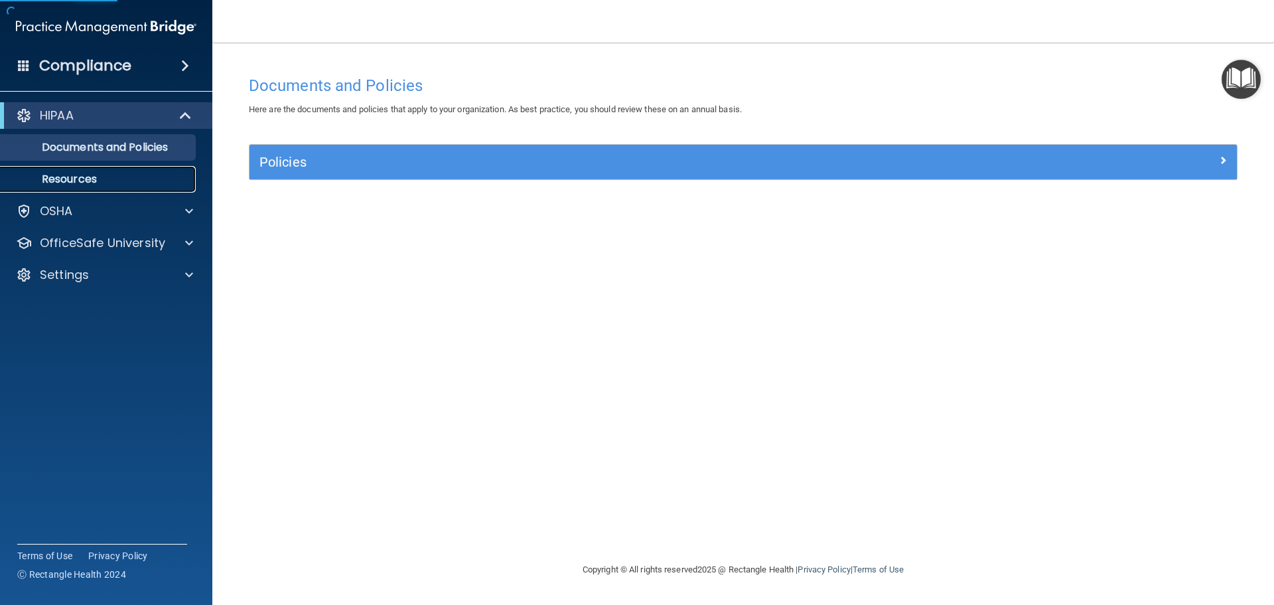
click at [102, 176] on p "Resources" at bounding box center [99, 179] width 181 height 13
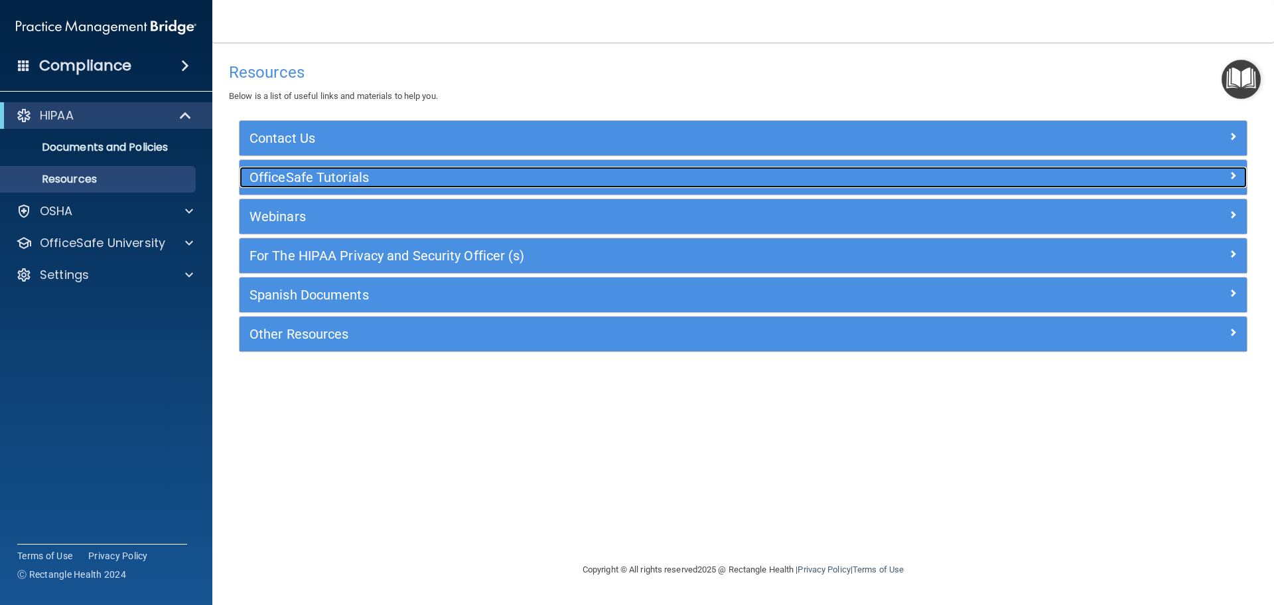
click at [303, 182] on h5 "OfficeSafe Tutorials" at bounding box center [618, 177] width 736 height 15
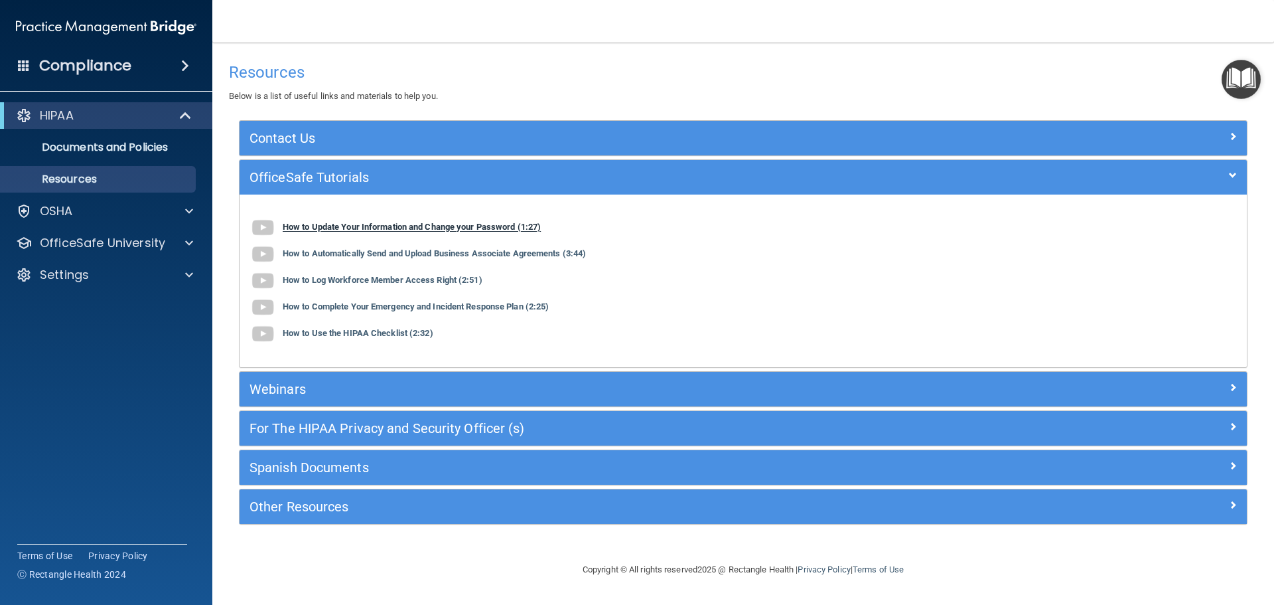
click at [320, 227] on b "How to Update Your Information and Change your Password (1:27)" at bounding box center [412, 227] width 258 height 10
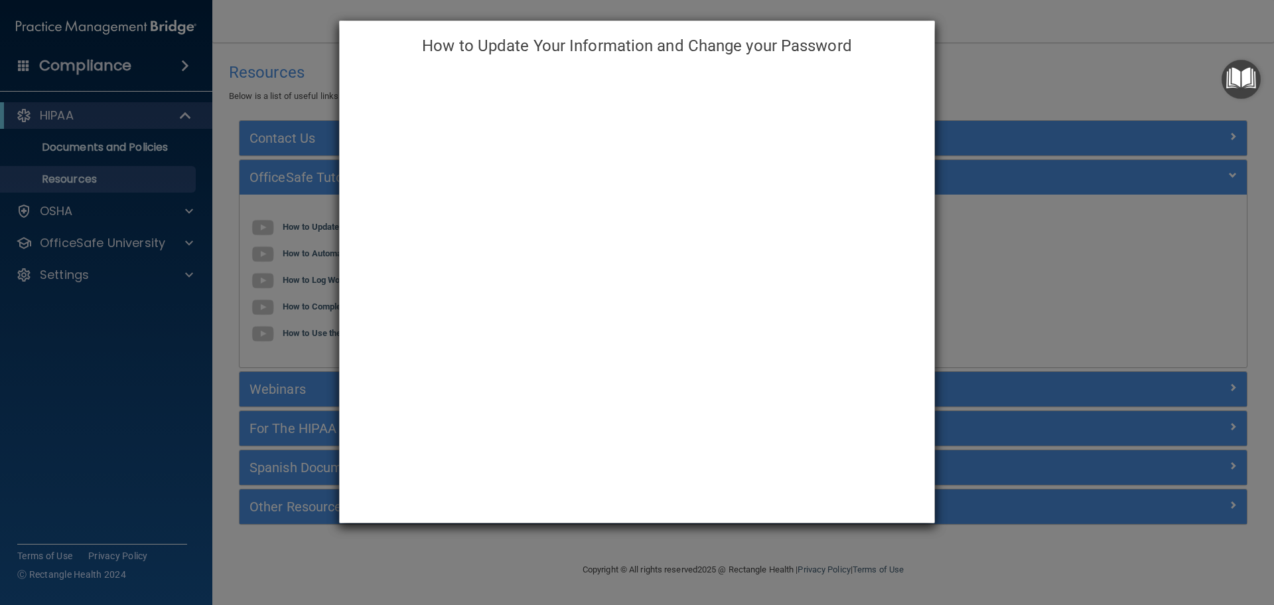
click at [280, 106] on div "How to Update Your Information and Change your Password" at bounding box center [637, 302] width 1274 height 605
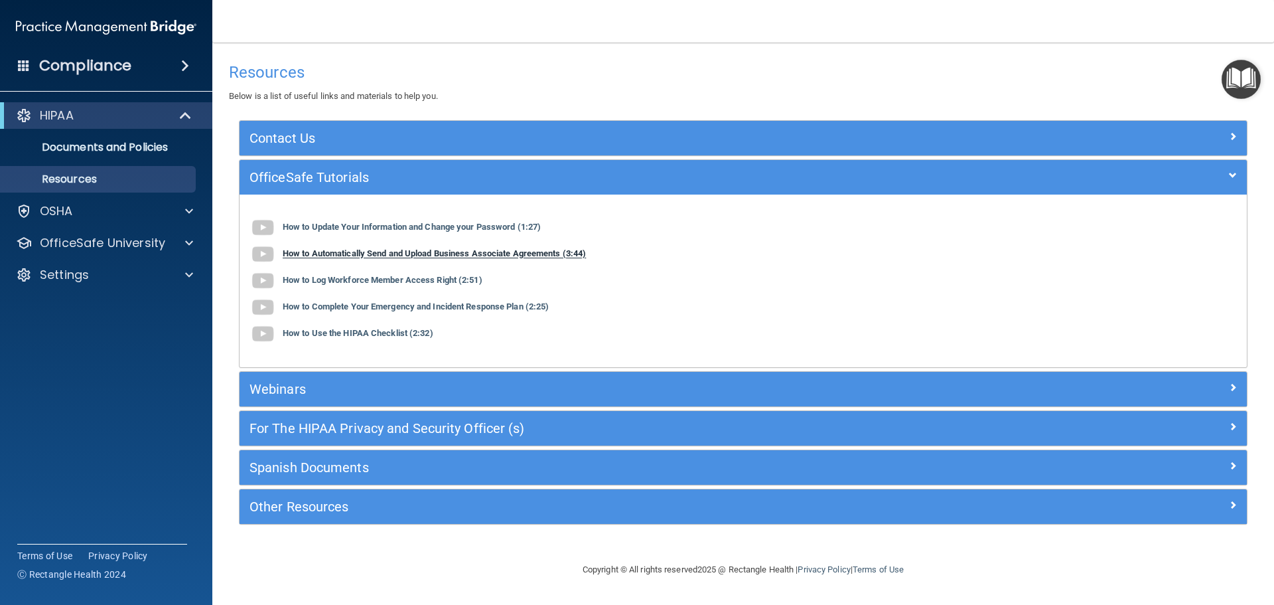
click at [323, 252] on b "How to Automatically Send and Upload Business Associate Agreements (3:44)" at bounding box center [434, 254] width 303 height 10
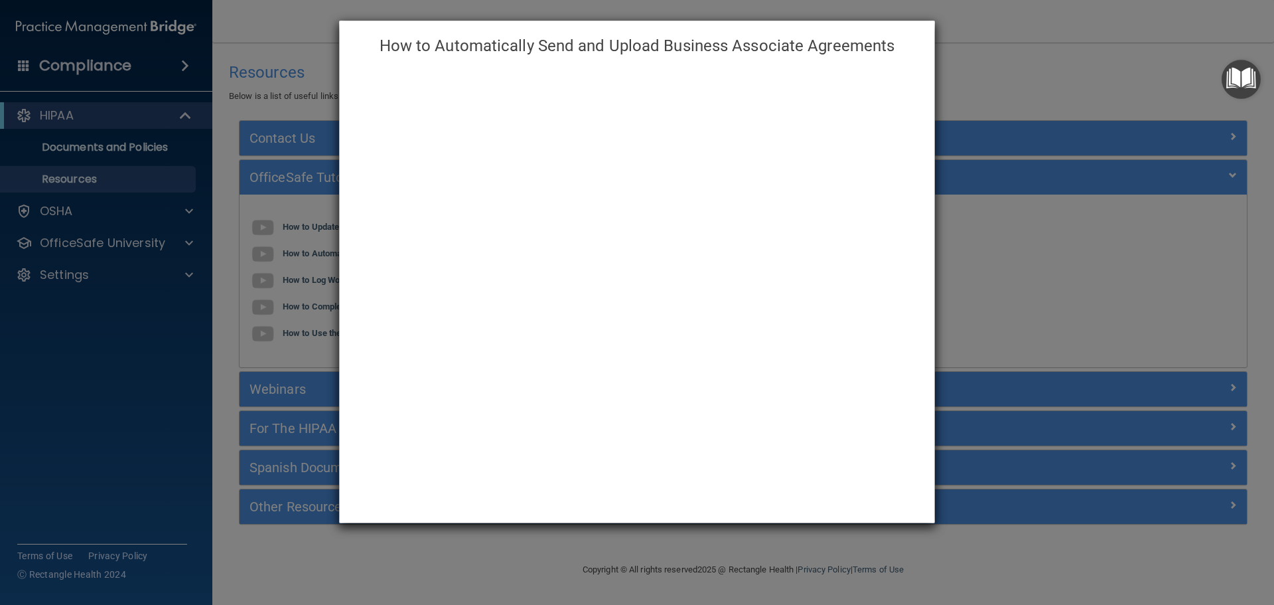
click at [295, 277] on div "How to Automatically Send and Upload Business Associate Agreements" at bounding box center [637, 302] width 1274 height 605
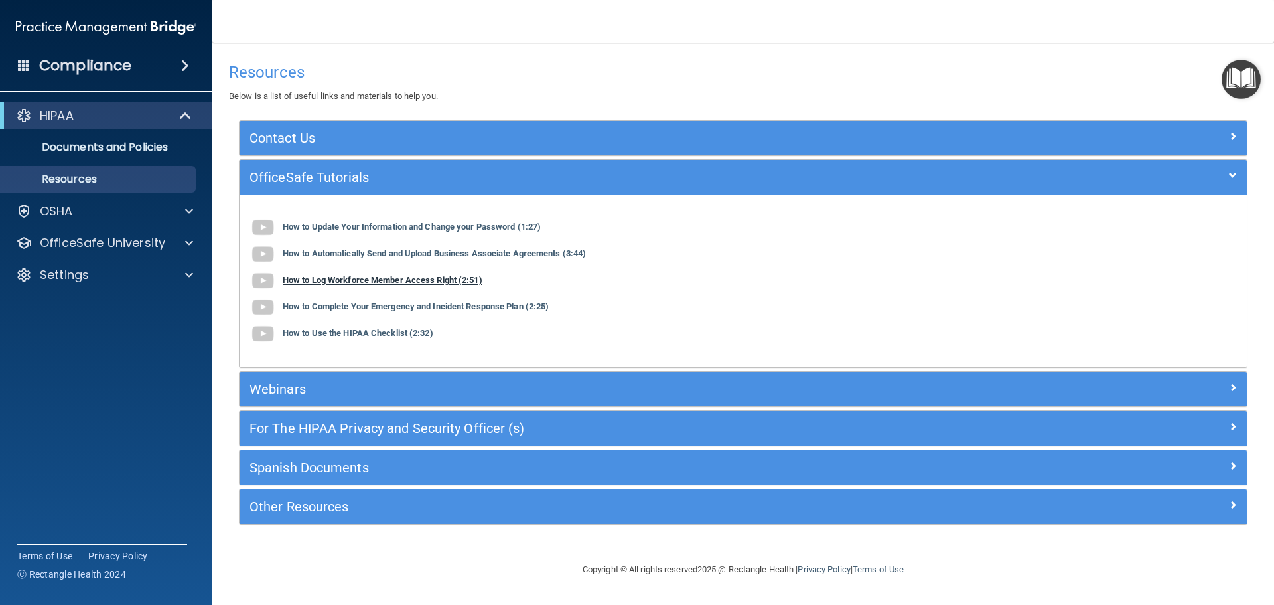
click at [295, 277] on b "How to Log Workforce Member Access Right (2:51)" at bounding box center [383, 280] width 200 height 10
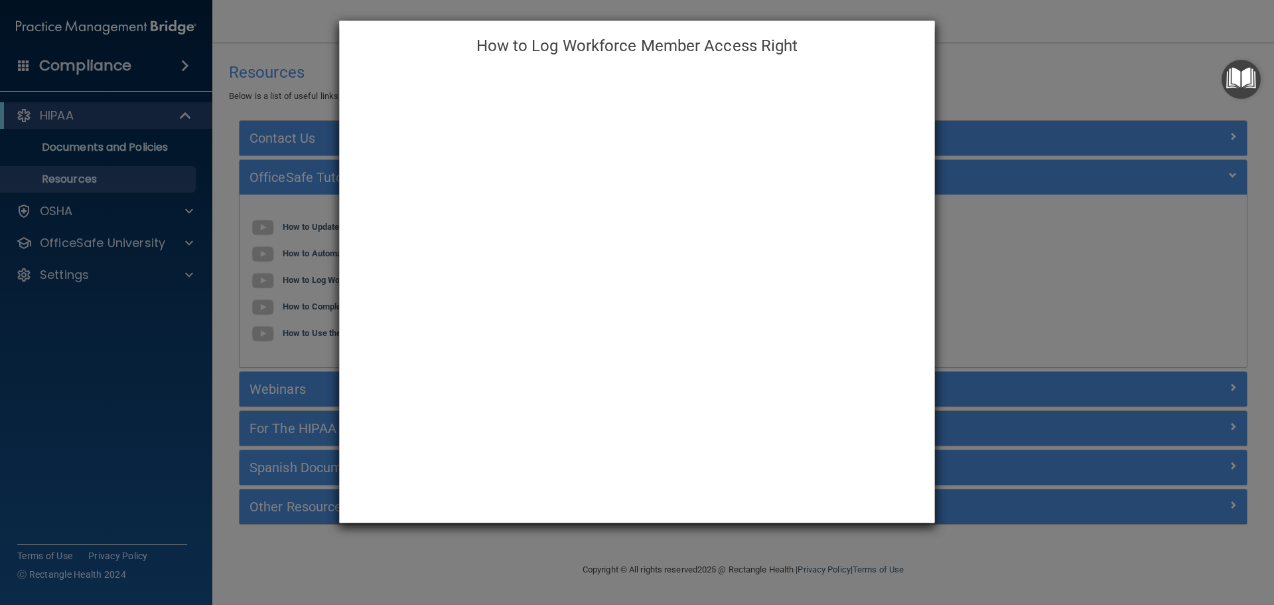
click at [289, 303] on div "How to Log Workforce Member Access Right" at bounding box center [637, 302] width 1274 height 605
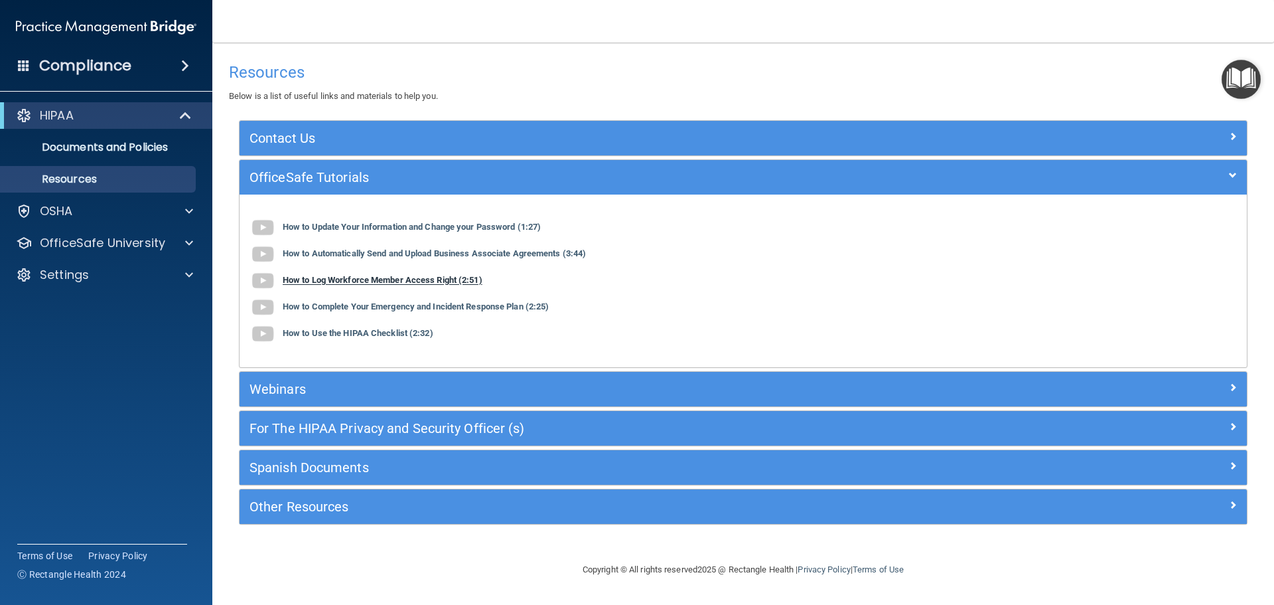
click at [297, 277] on b "How to Log Workforce Member Access Right (2:51)" at bounding box center [383, 280] width 200 height 10
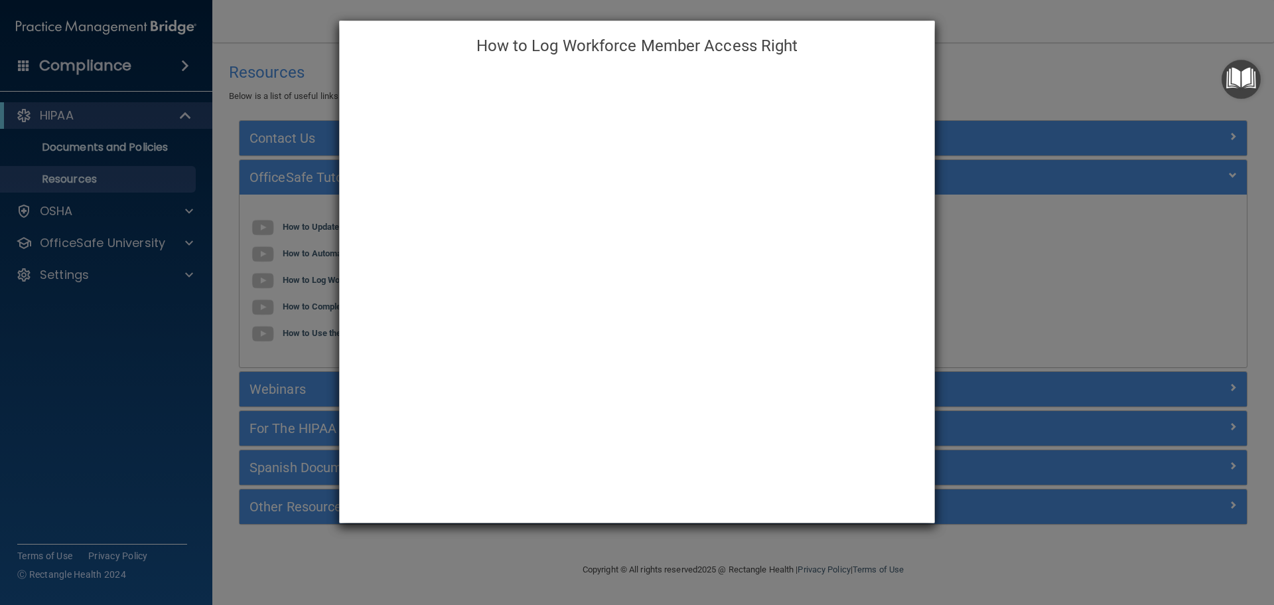
click at [296, 305] on div "How to Log Workforce Member Access Right" at bounding box center [637, 302] width 1274 height 605
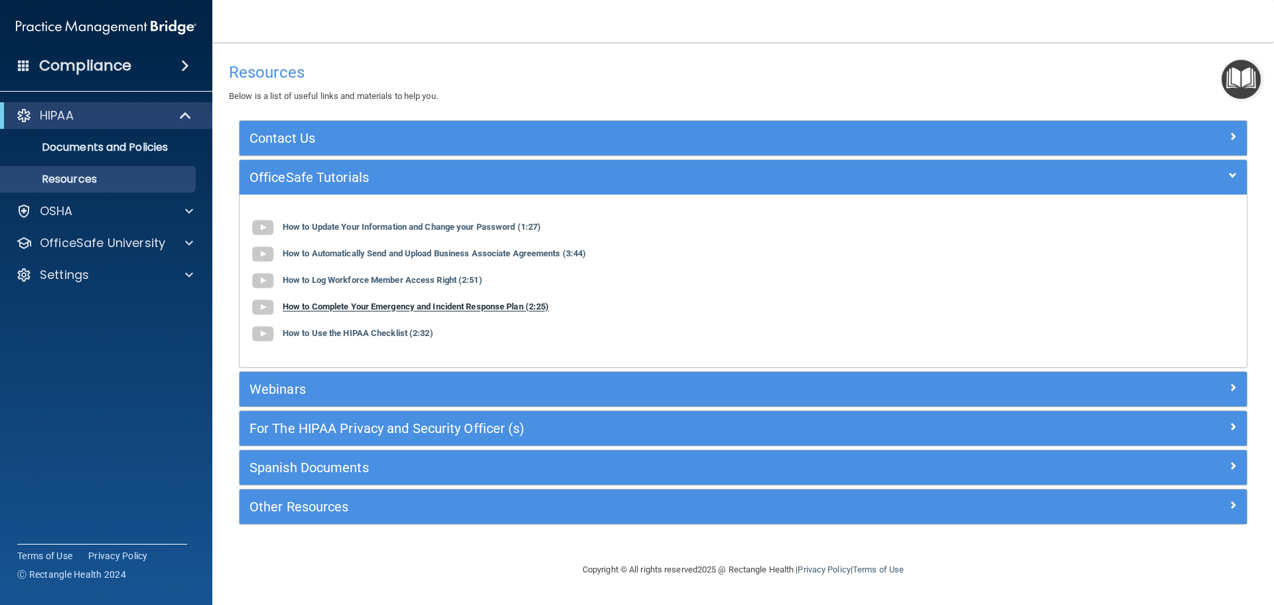
click at [365, 306] on b "How to Complete Your Emergency and Incident Response Plan (2:25)" at bounding box center [416, 307] width 266 height 10
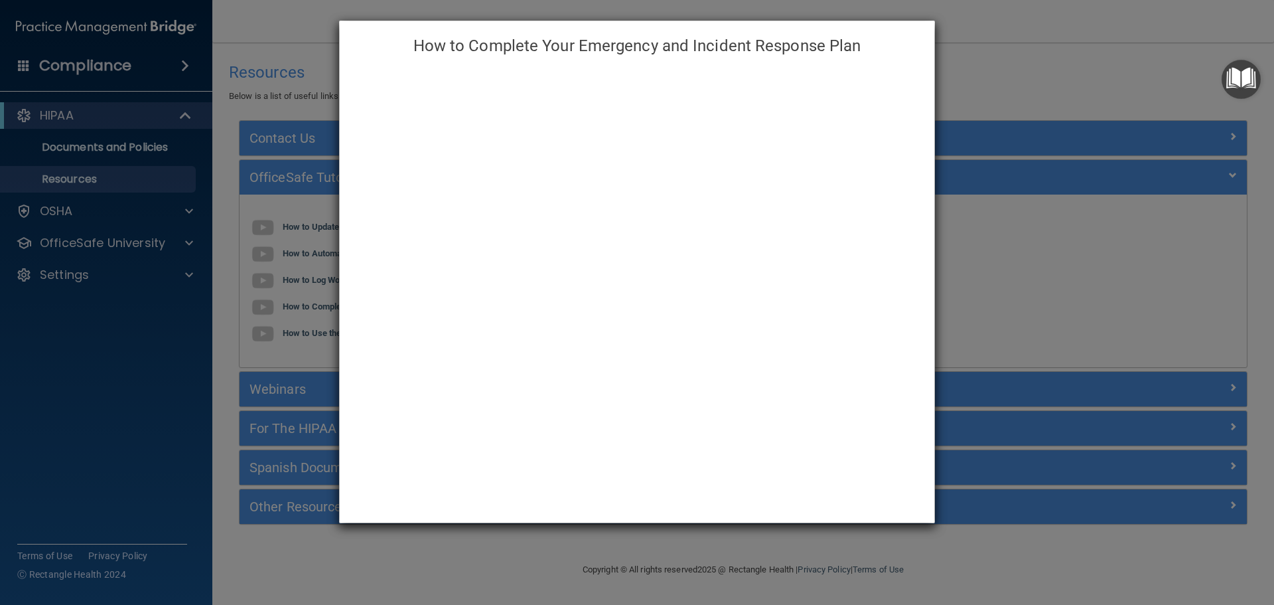
click at [291, 337] on div "How to Complete Your Emergency and Incident Response Plan" at bounding box center [637, 302] width 1274 height 605
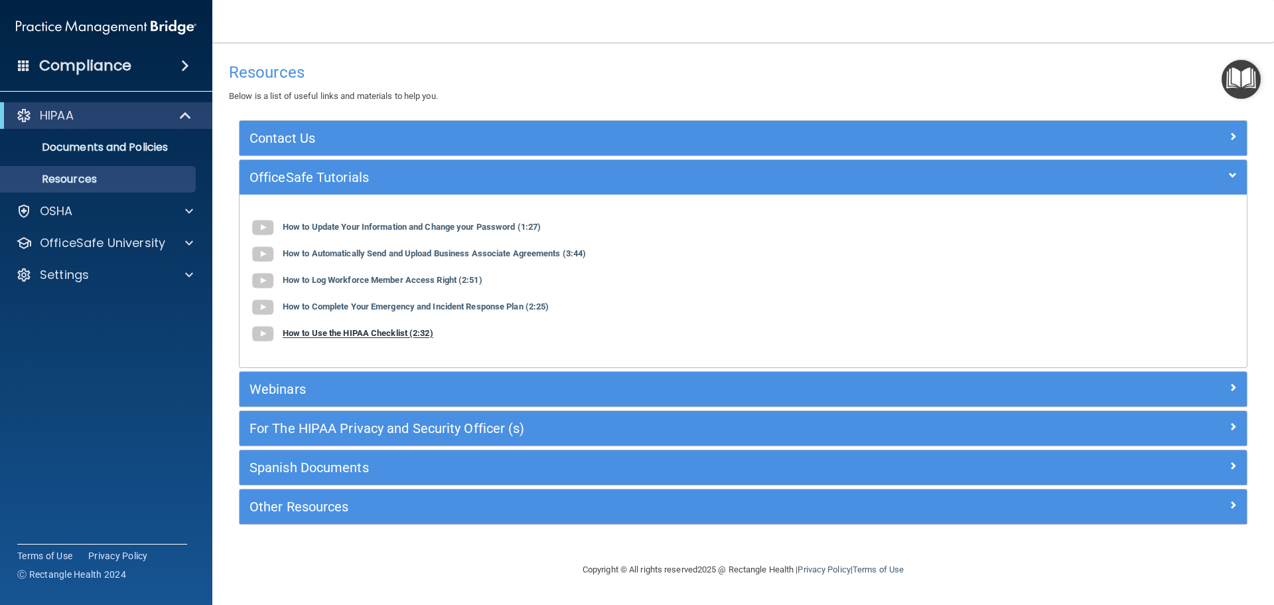
click at [291, 331] on b "How to Use the HIPAA Checklist (2:32)" at bounding box center [358, 333] width 151 height 10
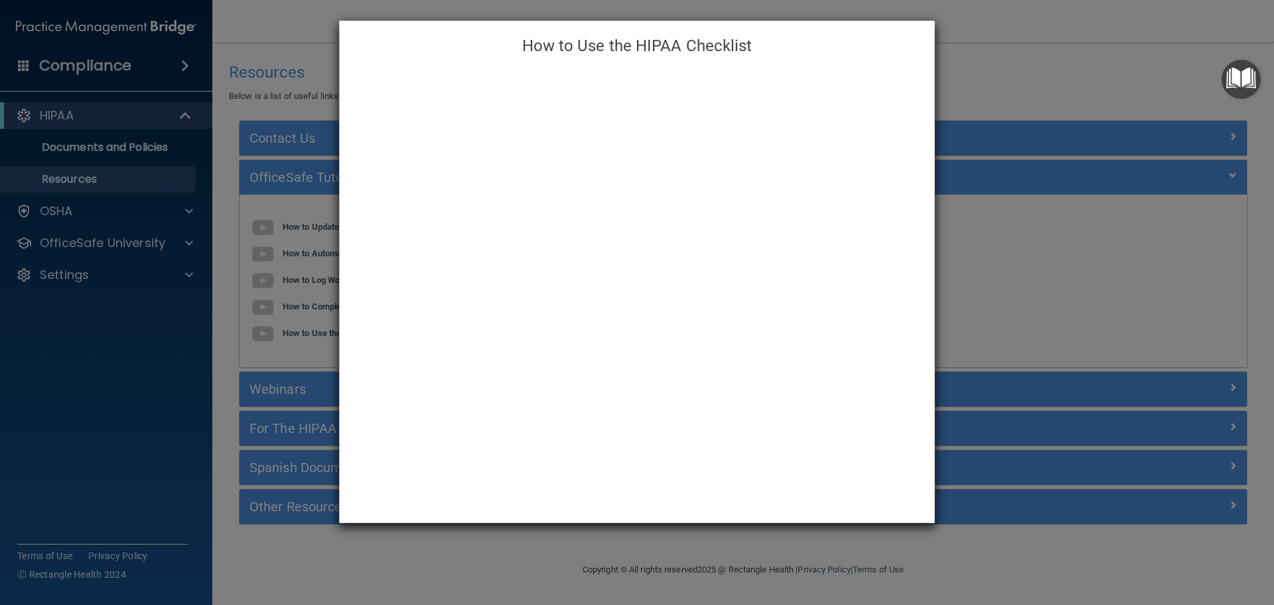
click at [220, 348] on div "How to Use the HIPAA Checklist" at bounding box center [637, 302] width 1274 height 605
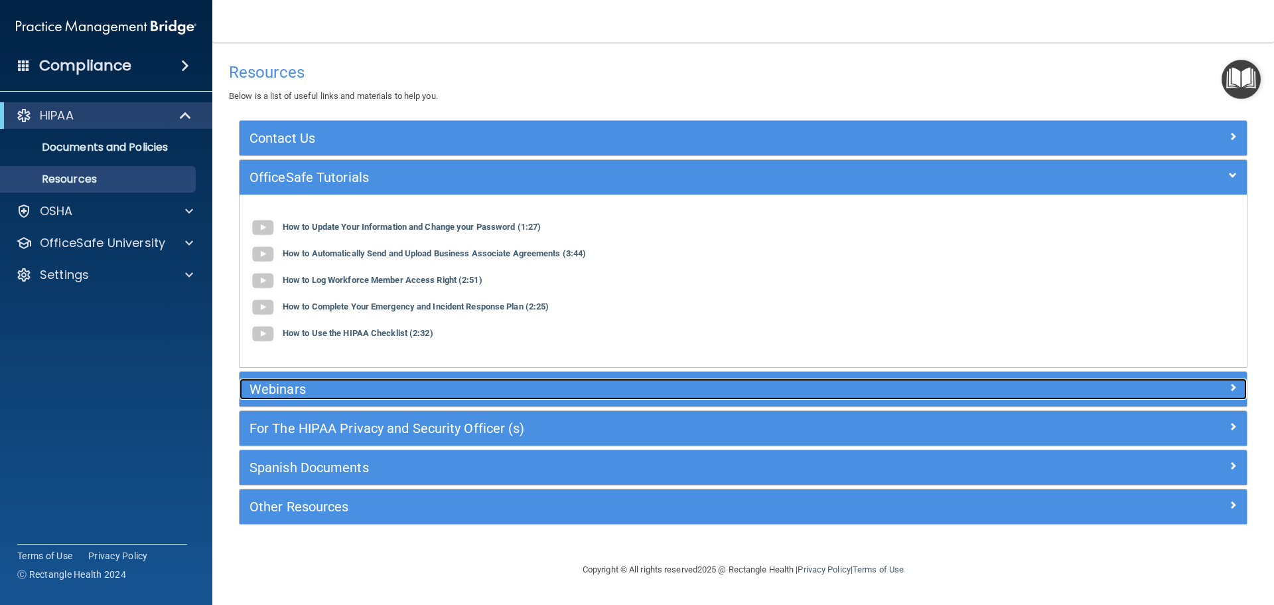
click at [289, 390] on h5 "Webinars" at bounding box center [618, 389] width 736 height 15
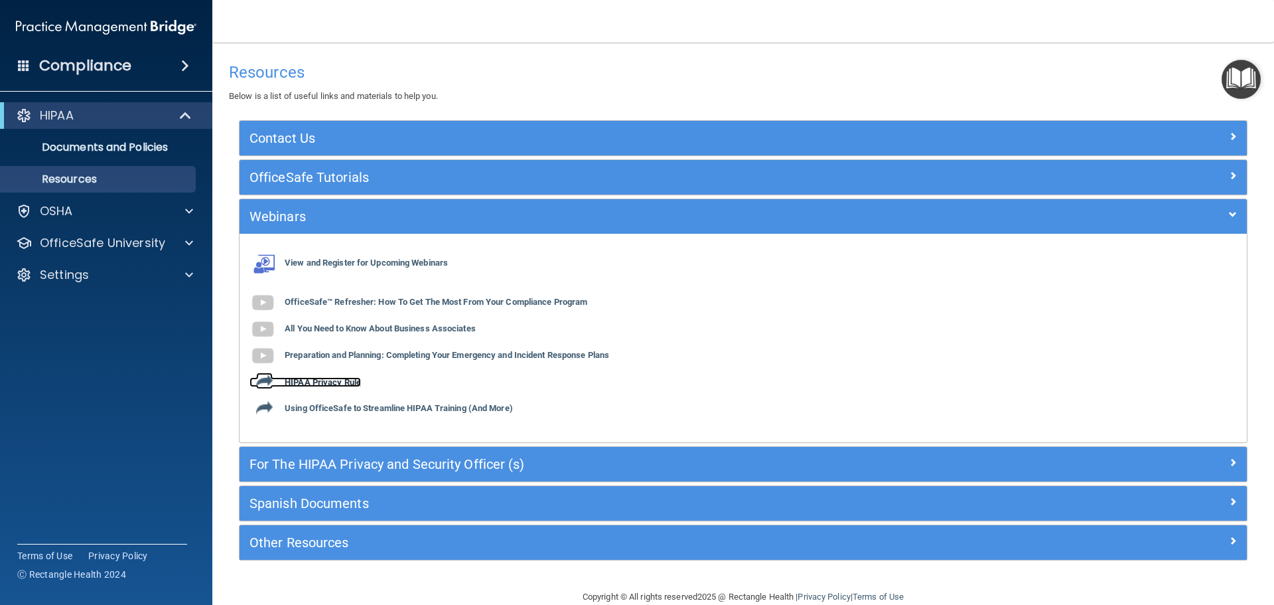
click at [319, 377] on b "HIPAA Privacy Rule" at bounding box center [323, 382] width 76 height 10
click at [316, 303] on b "OfficeSafe™ Refresher: How To Get The Most From Your Compliance Program" at bounding box center [436, 302] width 303 height 10
